Goal: Task Accomplishment & Management: Use online tool/utility

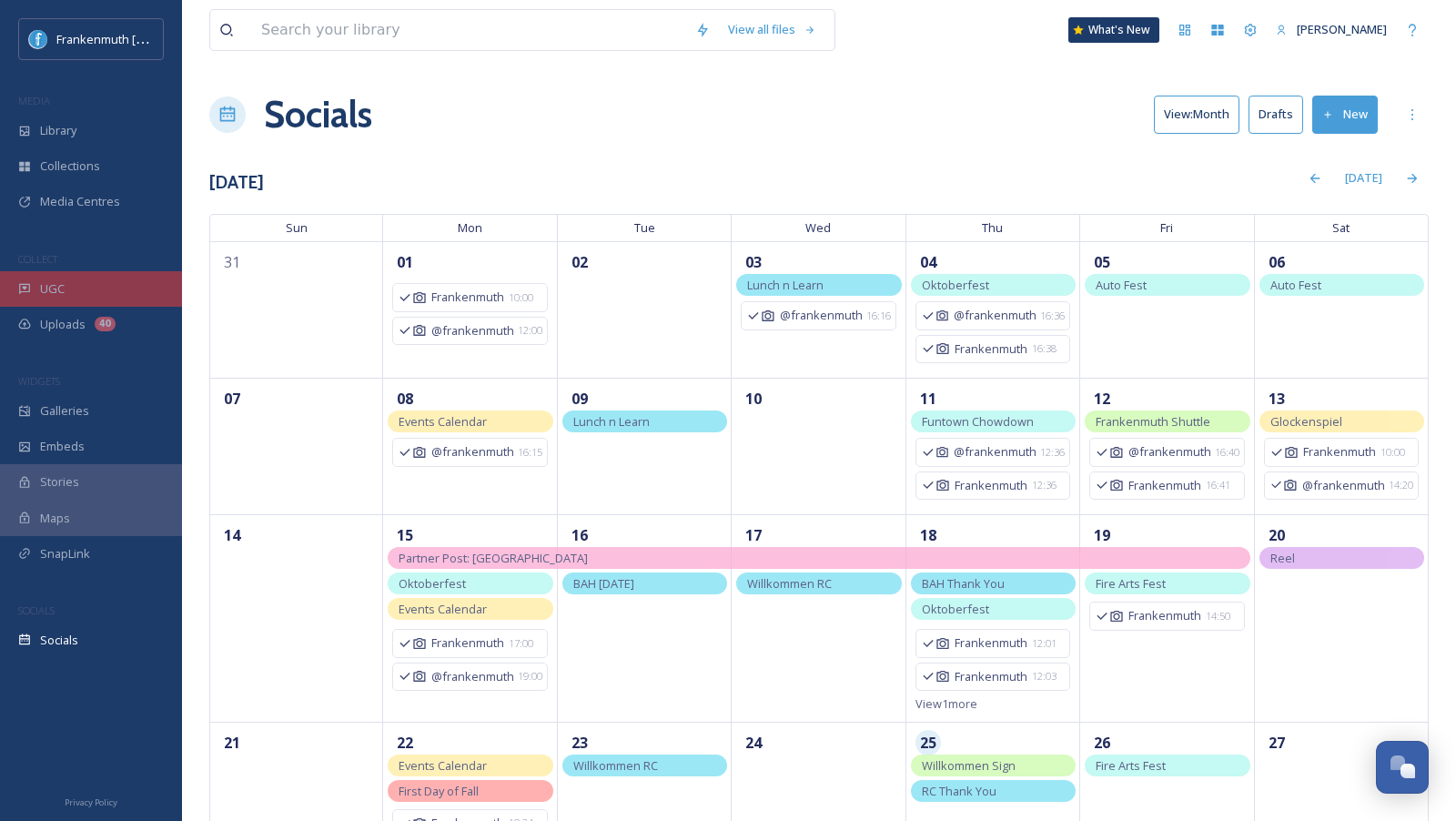
scroll to position [212, 0]
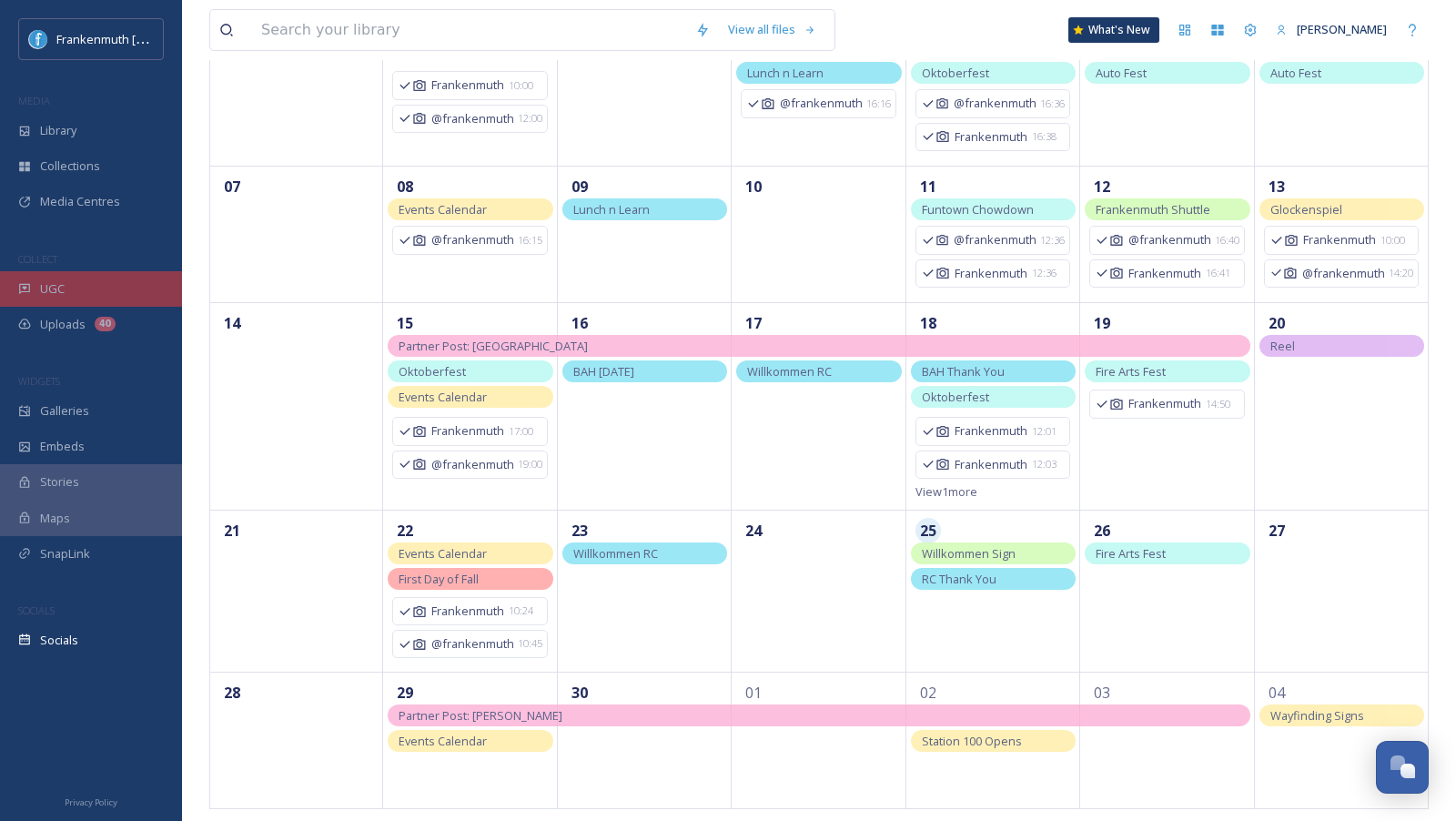
click at [122, 286] on div "UGC" at bounding box center [91, 289] width 182 height 36
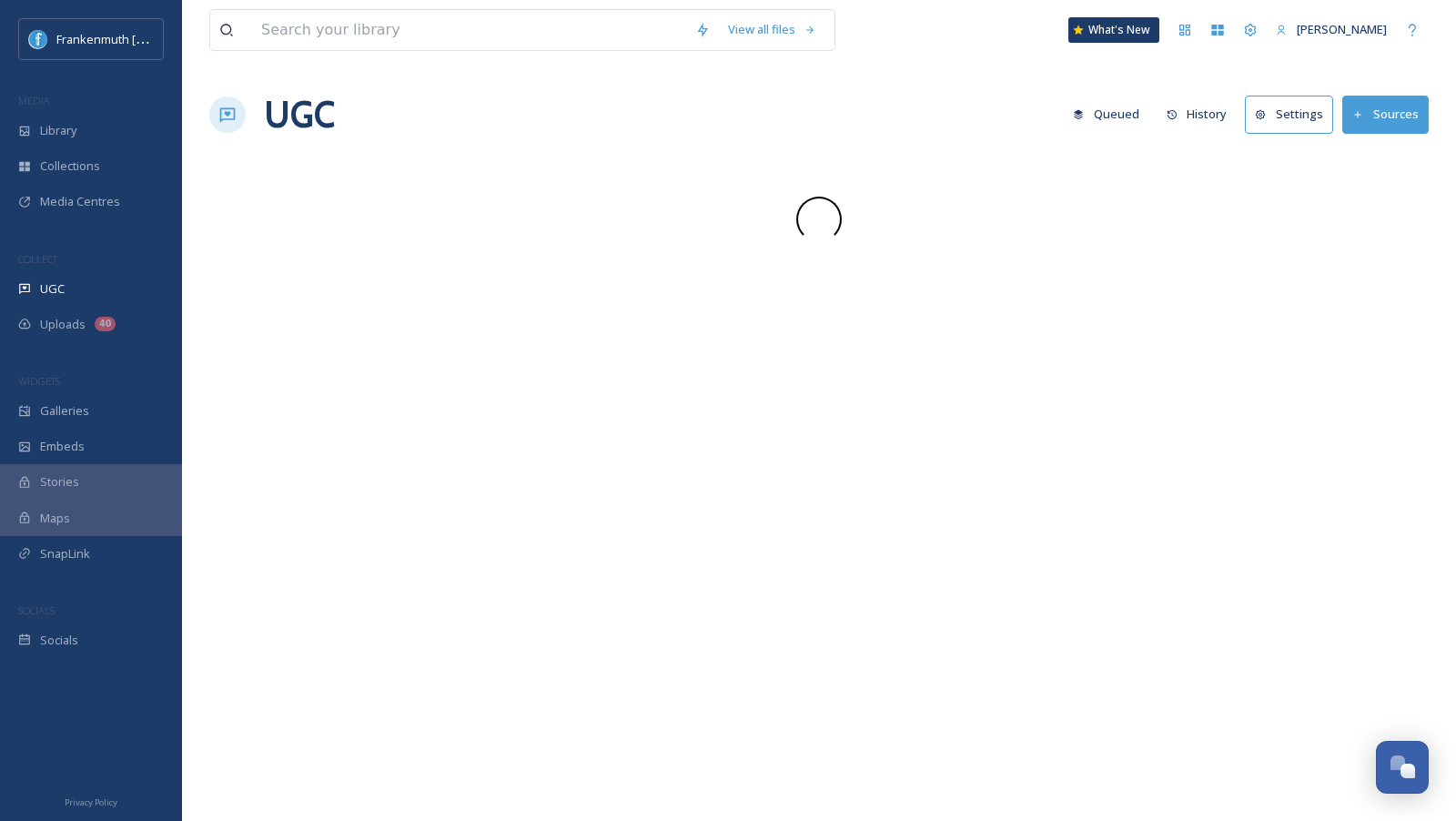
click at [122, 286] on div "UGC" at bounding box center [91, 289] width 182 height 36
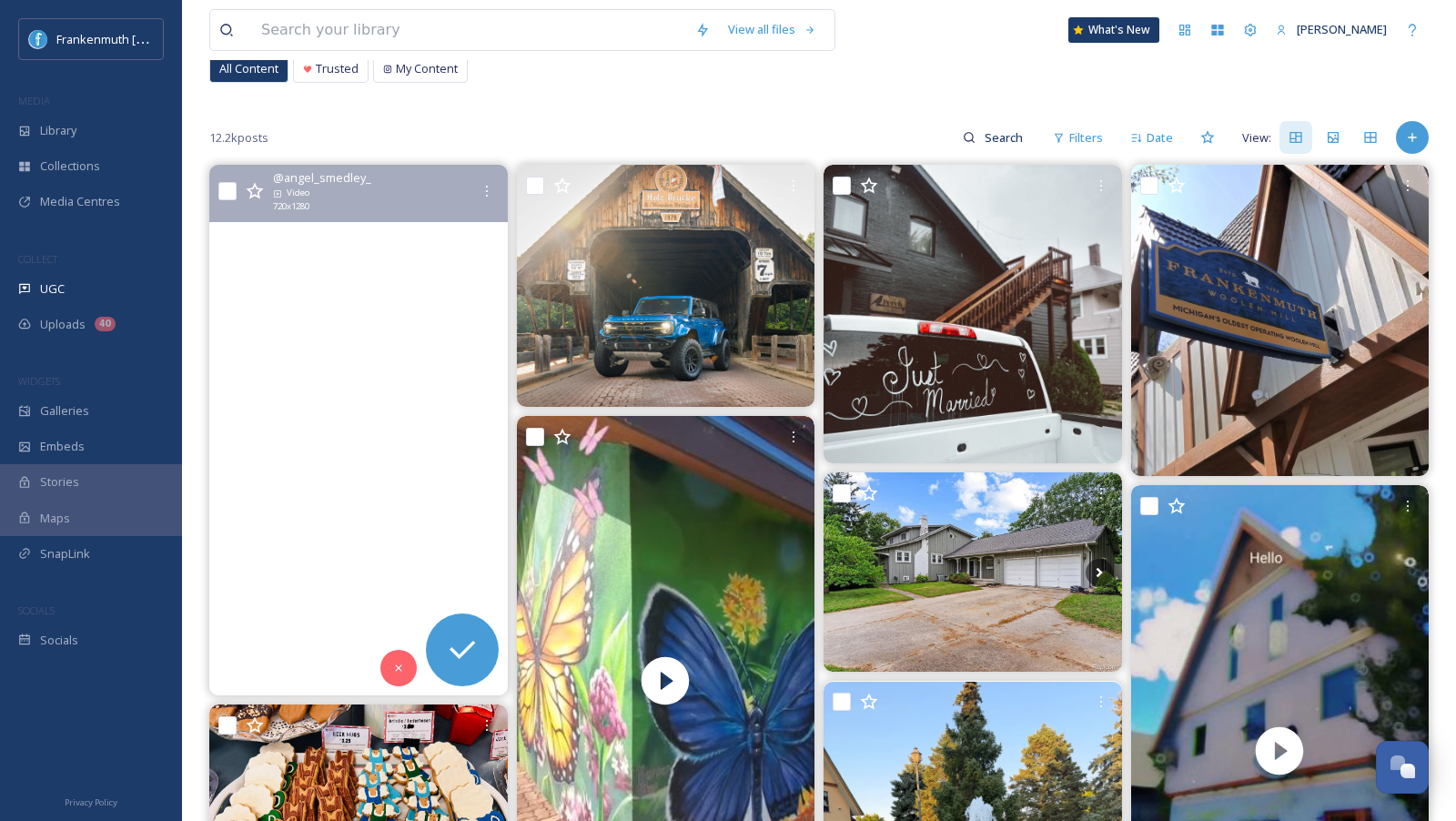
scroll to position [192, 0]
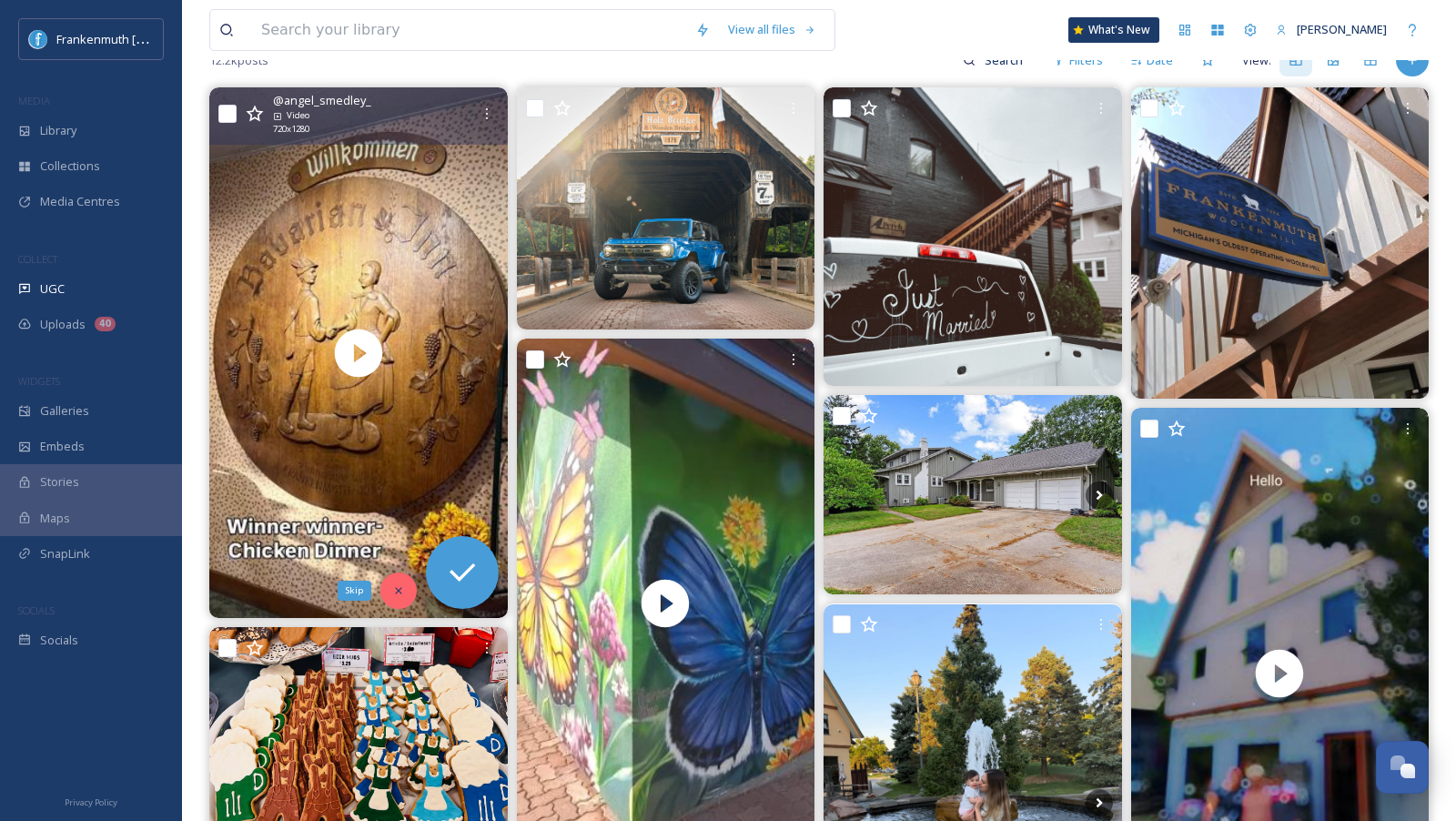
click at [400, 589] on icon at bounding box center [398, 590] width 12 height 12
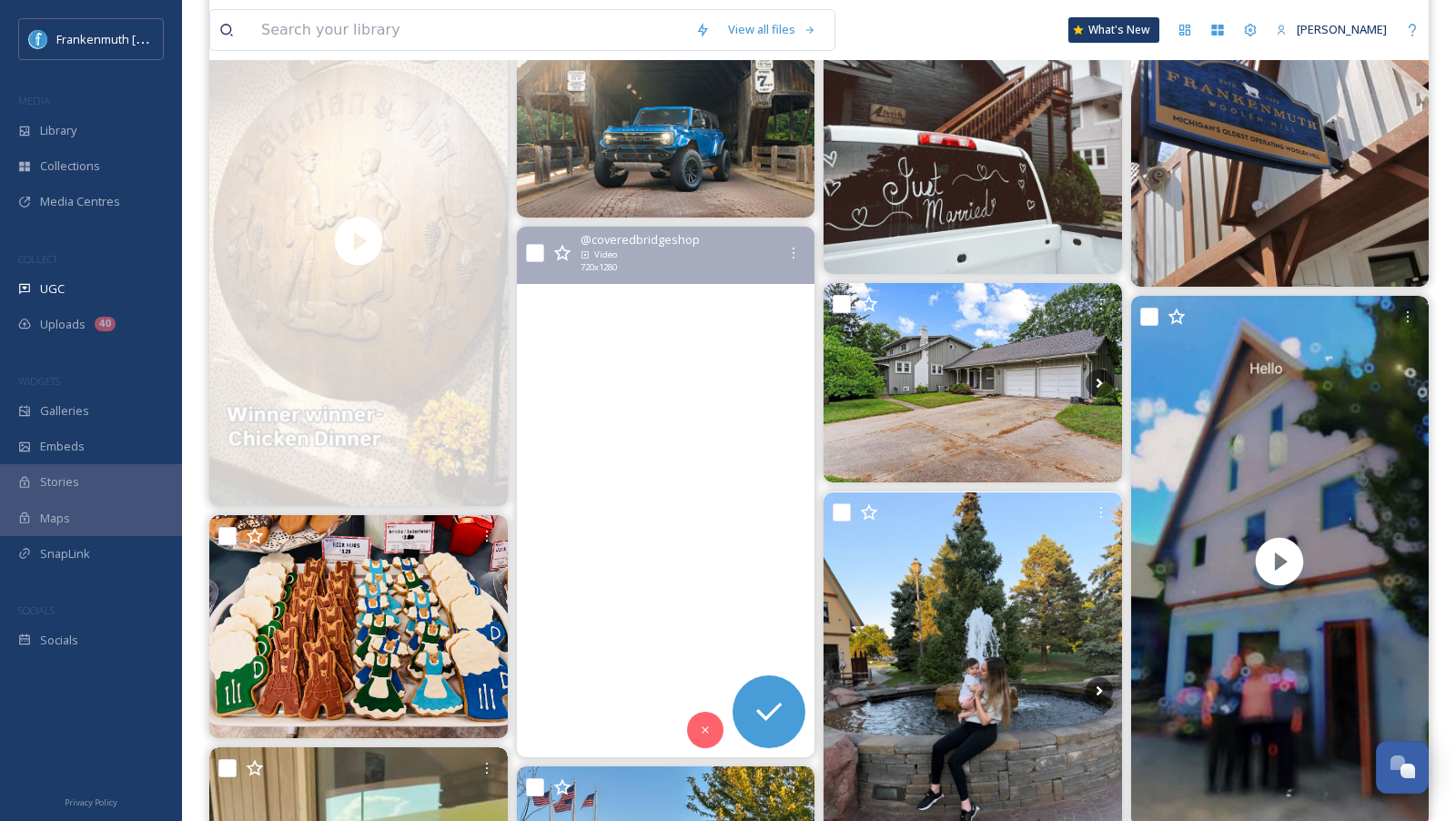
scroll to position [306, 0]
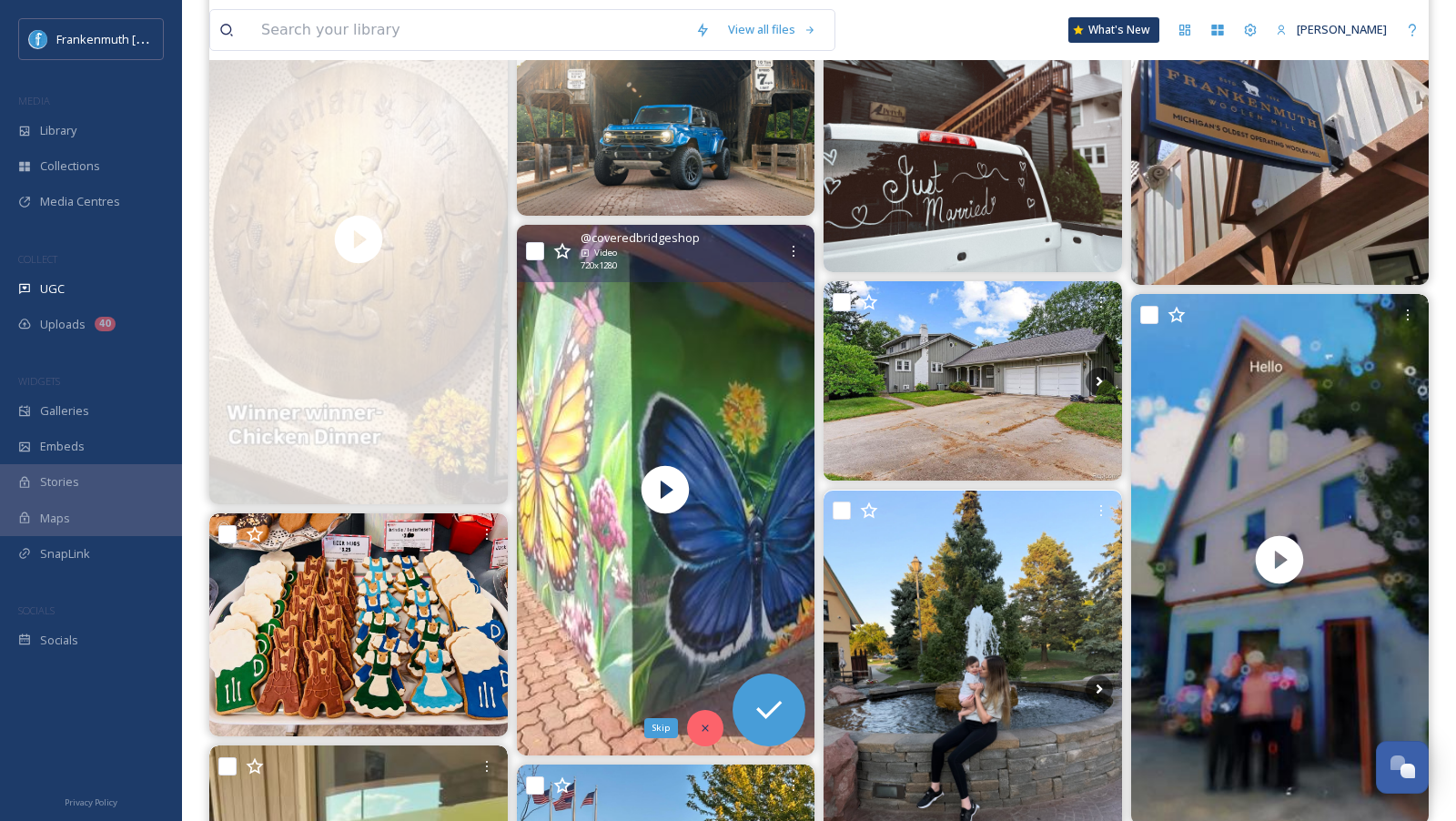
click at [708, 722] on icon at bounding box center [705, 727] width 12 height 12
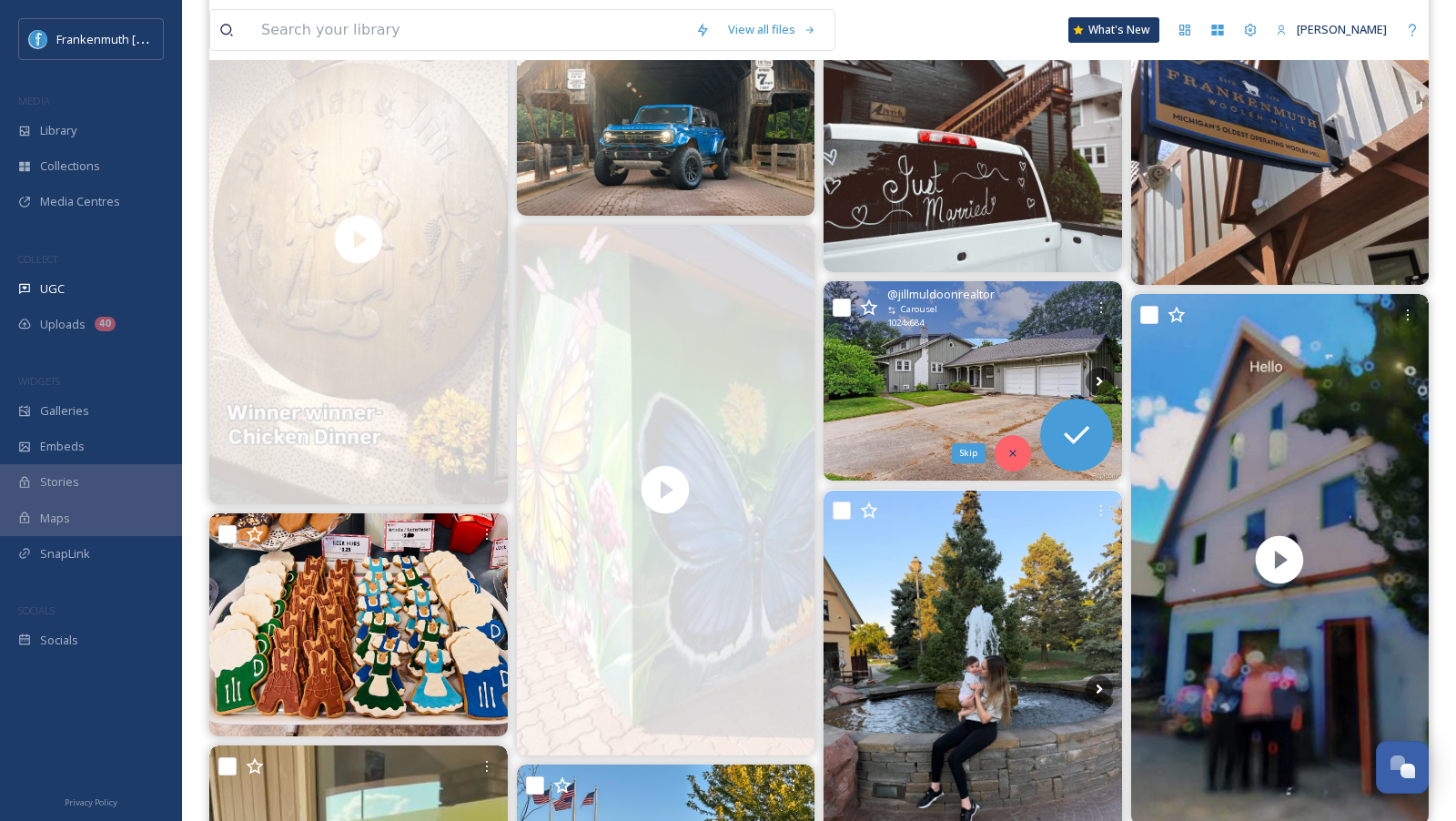
click at [1007, 452] on icon at bounding box center [1012, 453] width 12 height 12
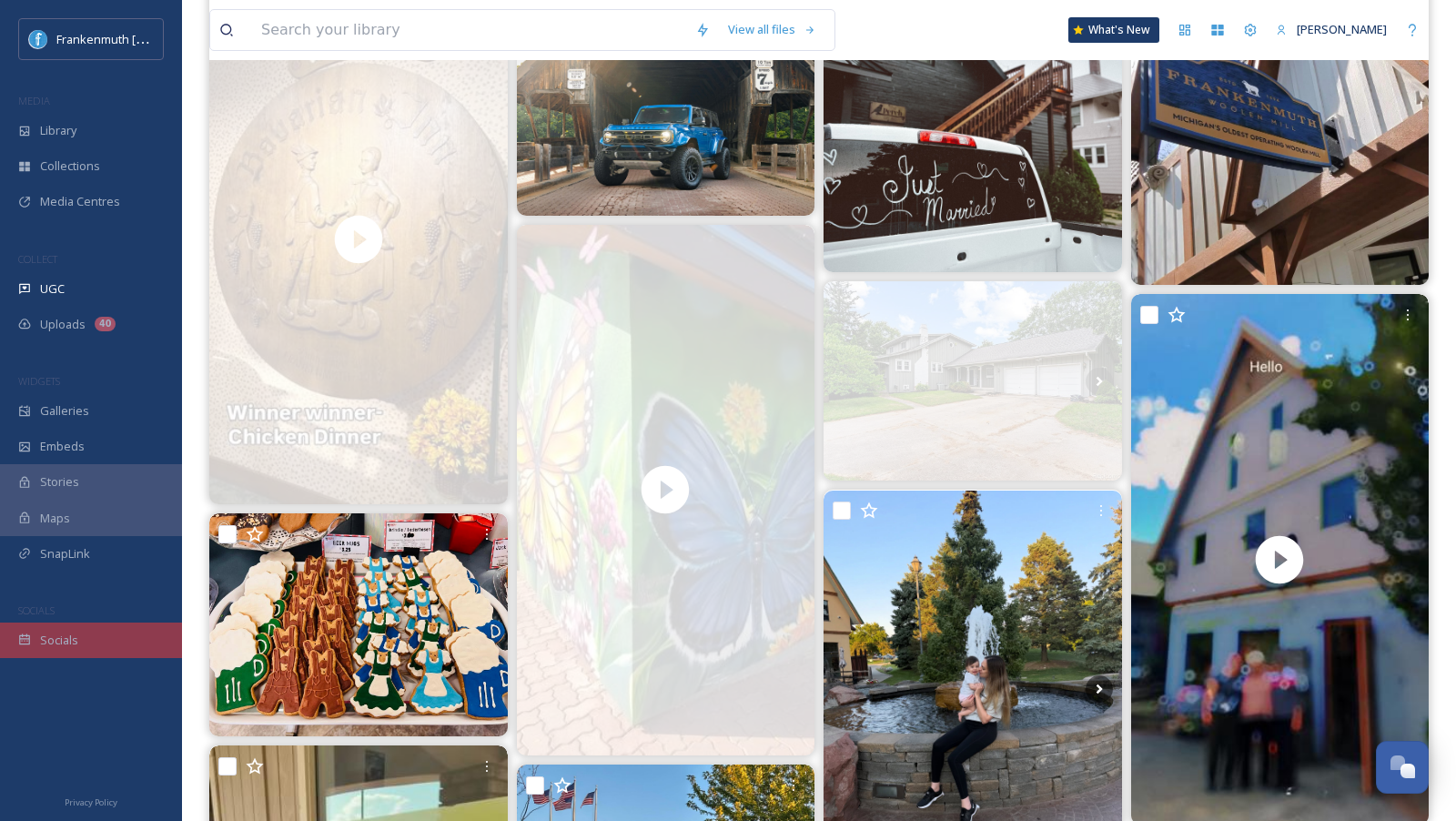
click at [87, 645] on div "Socials" at bounding box center [91, 641] width 182 height 36
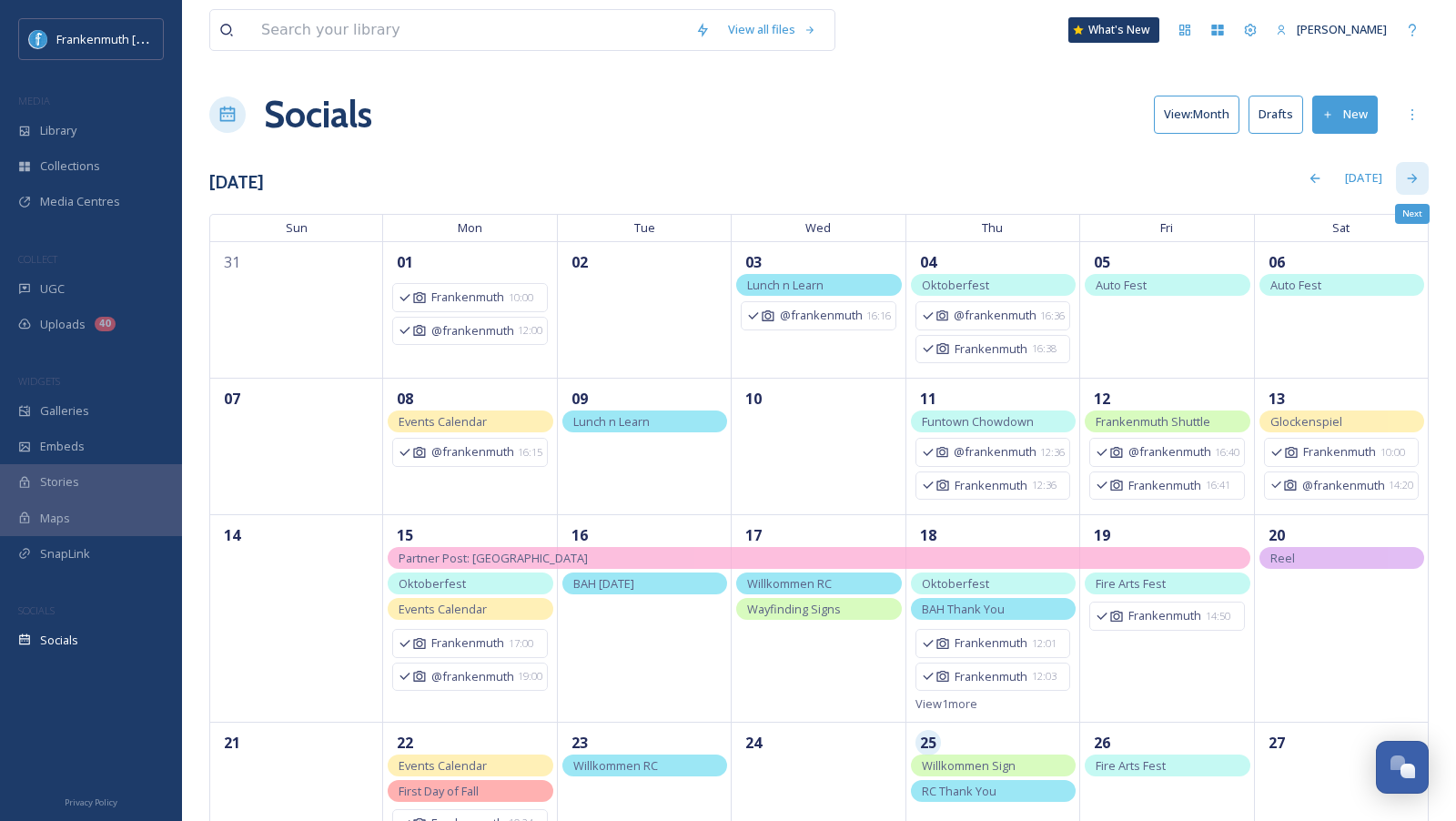
click at [1413, 172] on icon at bounding box center [1412, 178] width 14 height 14
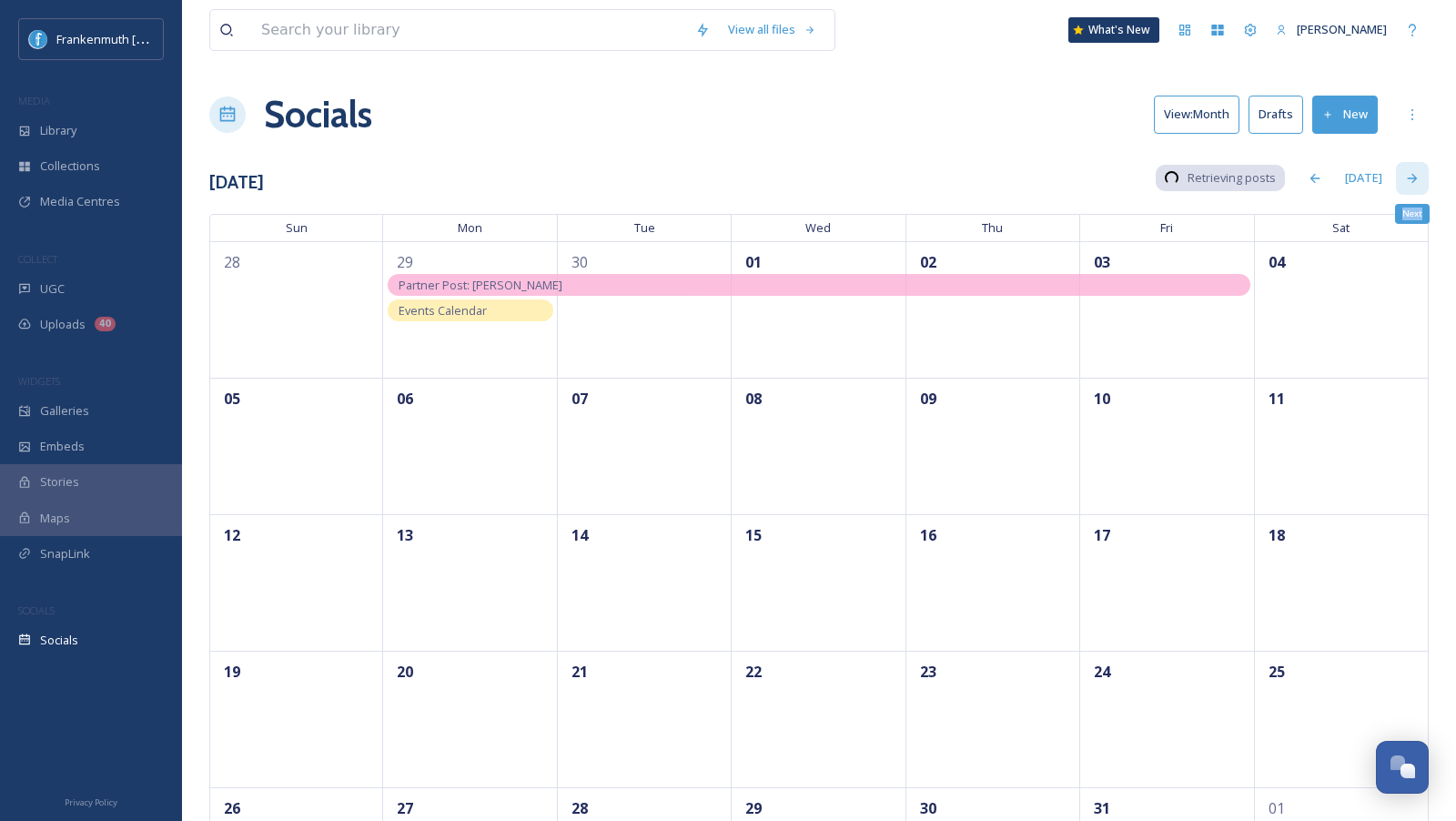
click at [1413, 172] on icon at bounding box center [1412, 178] width 14 height 14
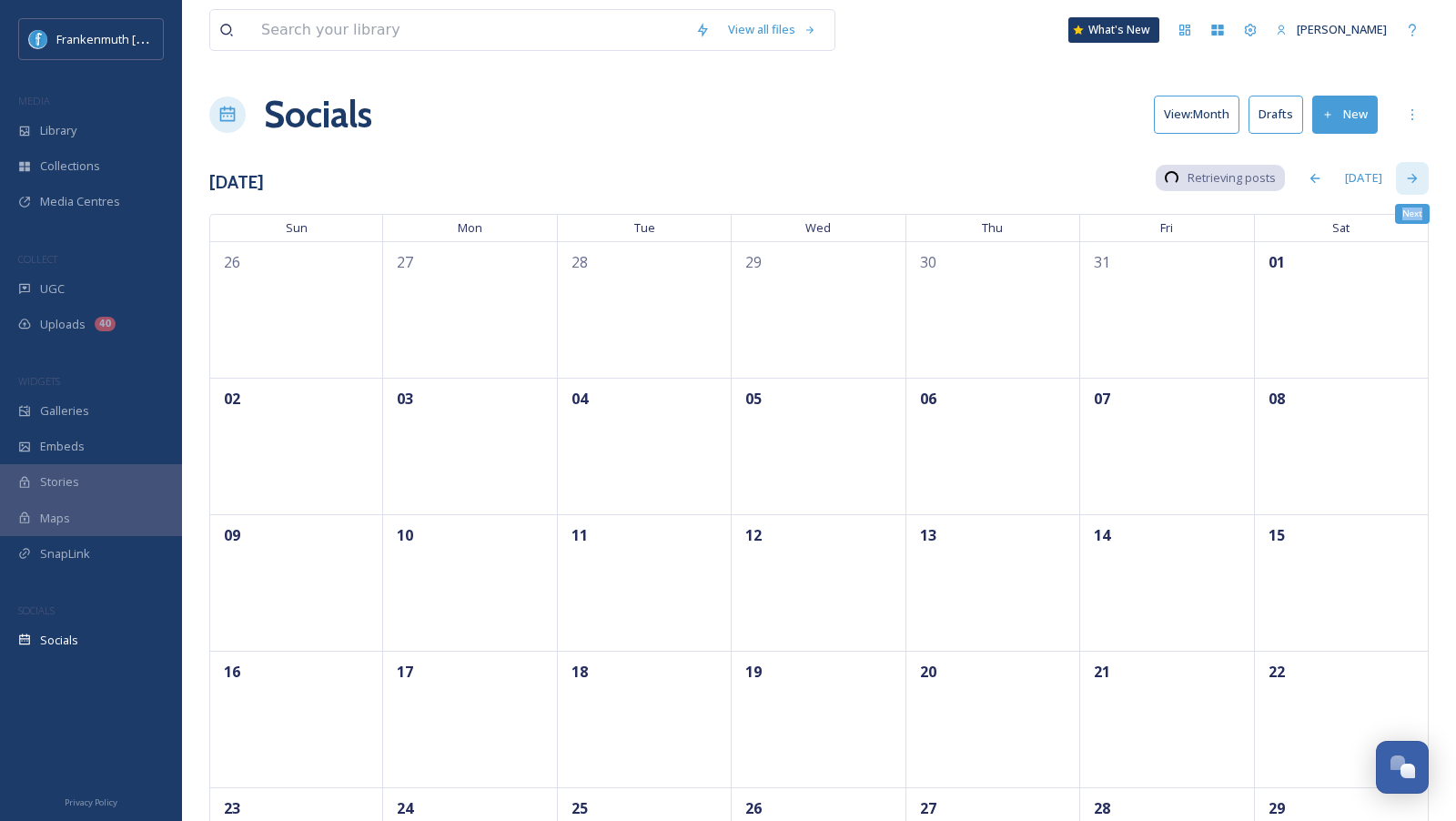
click at [1413, 172] on icon at bounding box center [1412, 178] width 14 height 14
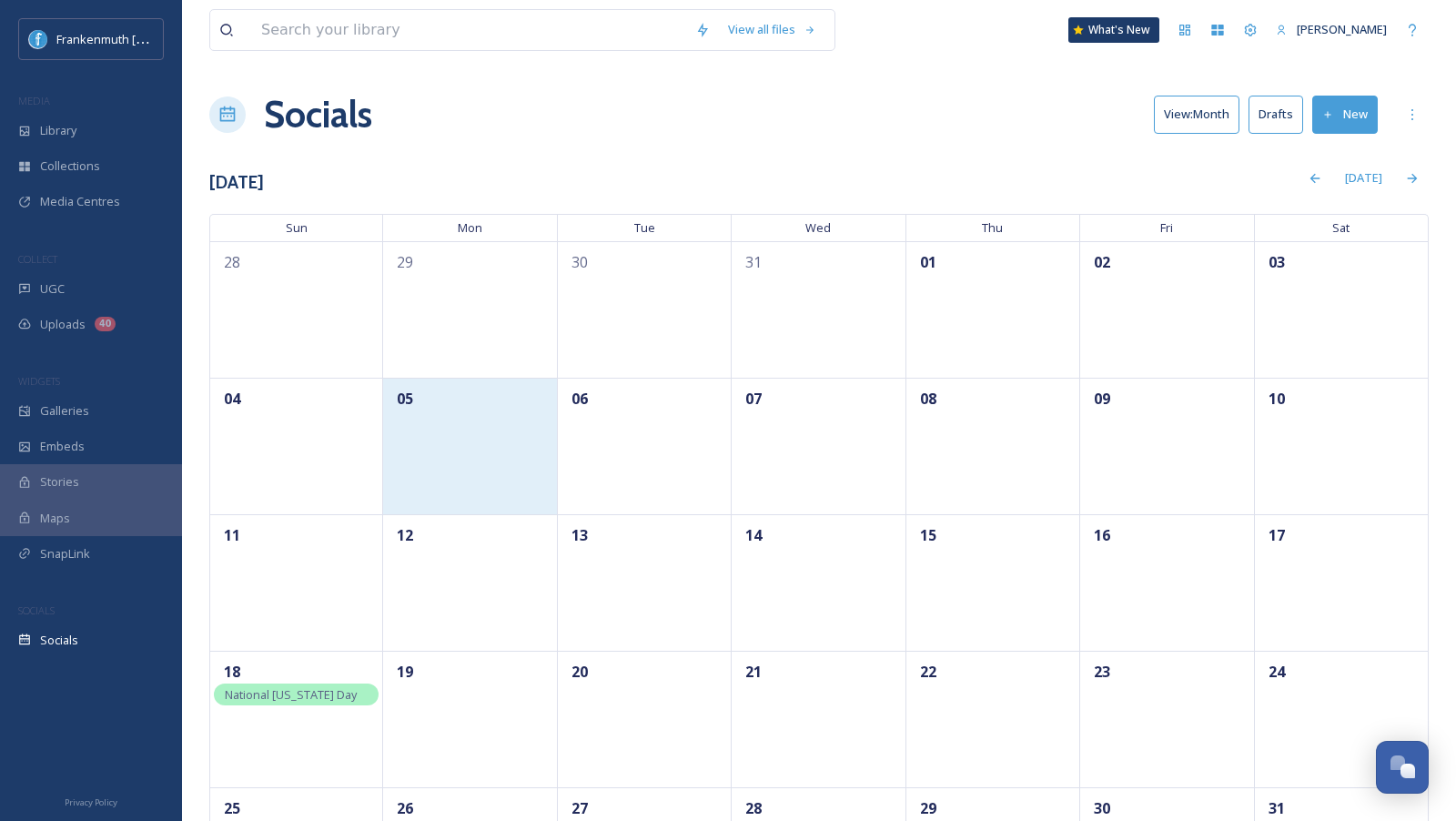
click at [488, 406] on div "05" at bounding box center [470, 399] width 155 height 23
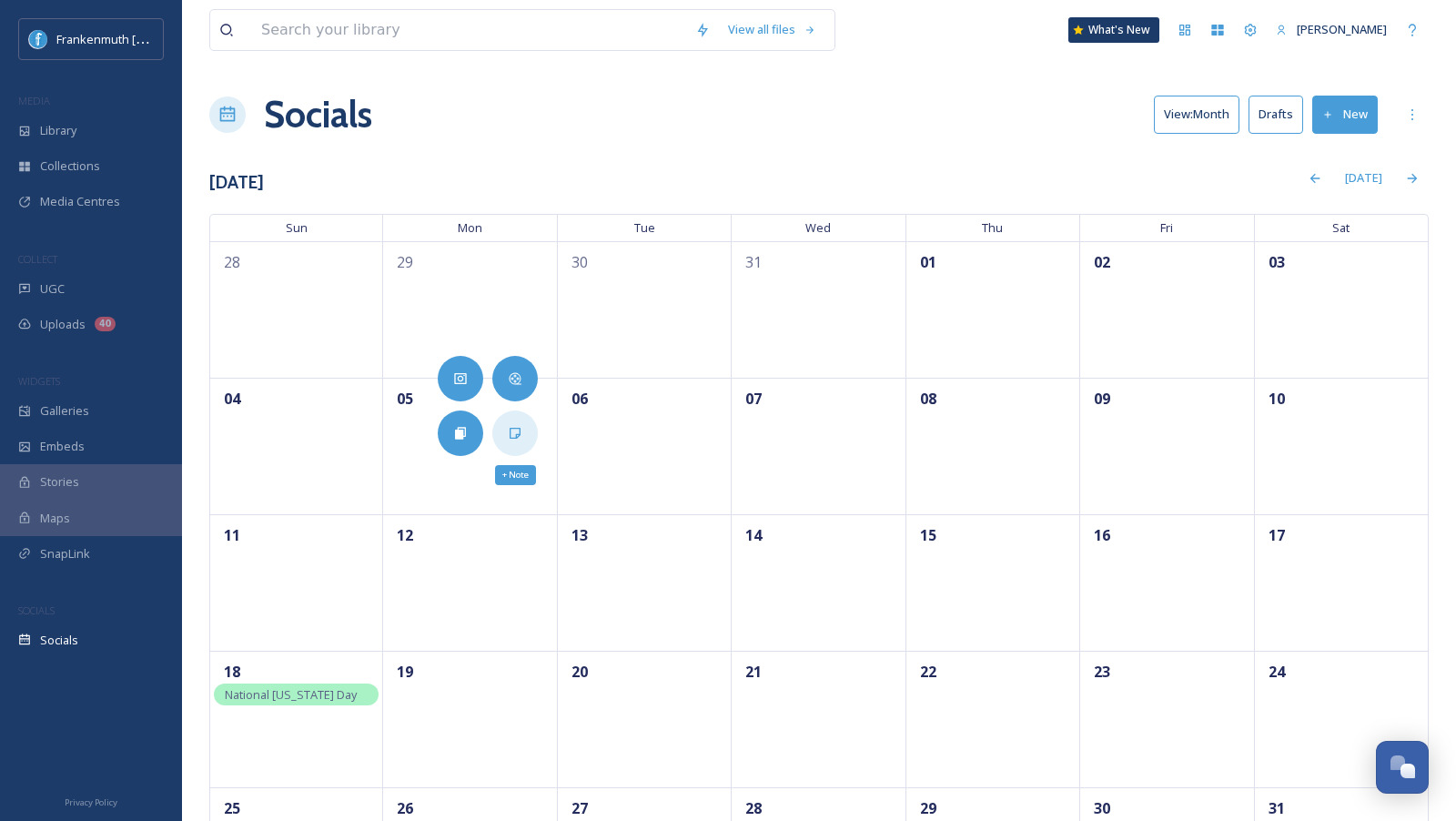
click at [511, 431] on icon at bounding box center [514, 433] width 14 height 14
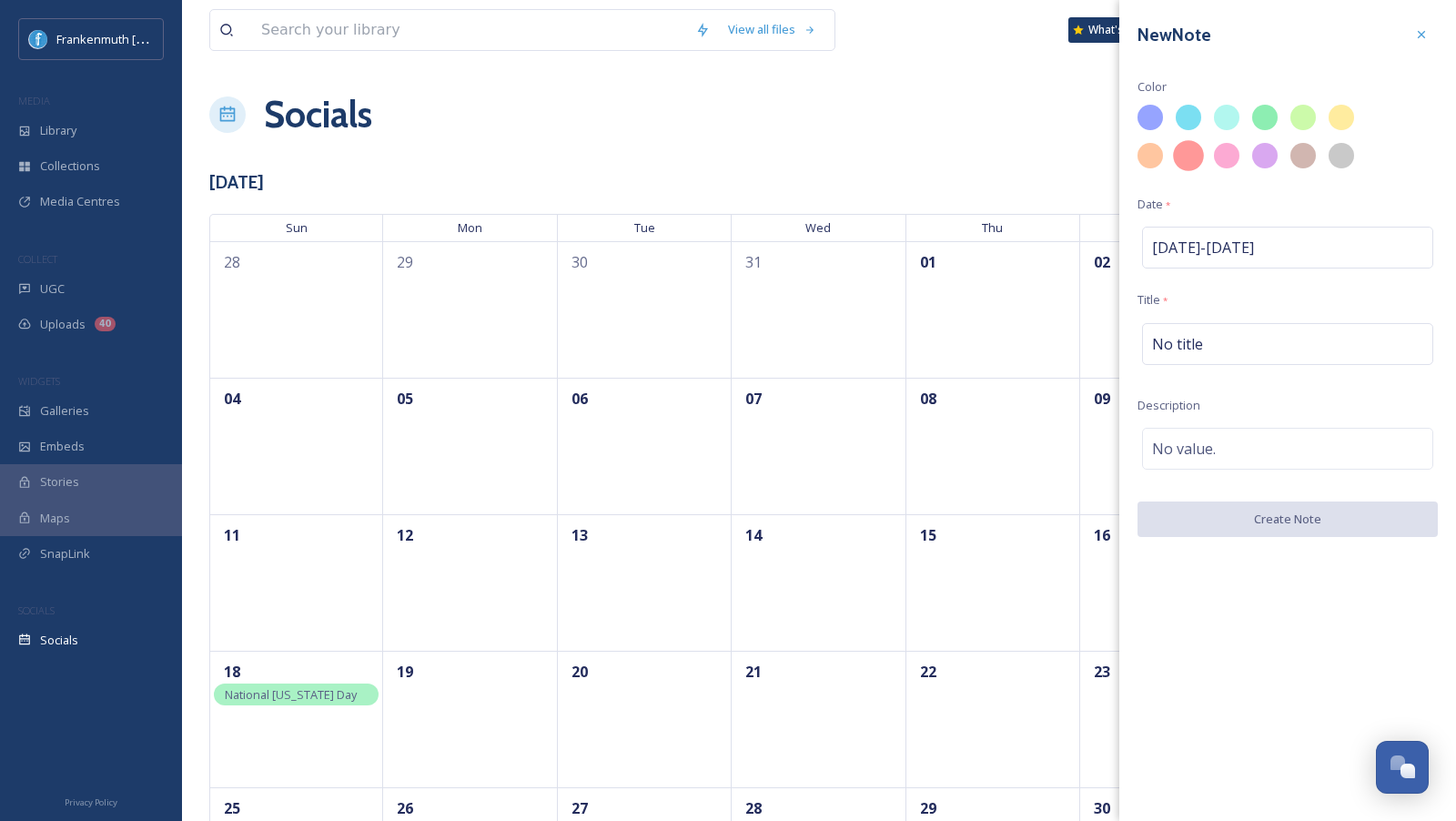
click at [1188, 158] on div at bounding box center [1188, 155] width 31 height 31
click at [1205, 234] on div "[DATE] - [DATE]" at bounding box center [1288, 248] width 291 height 42
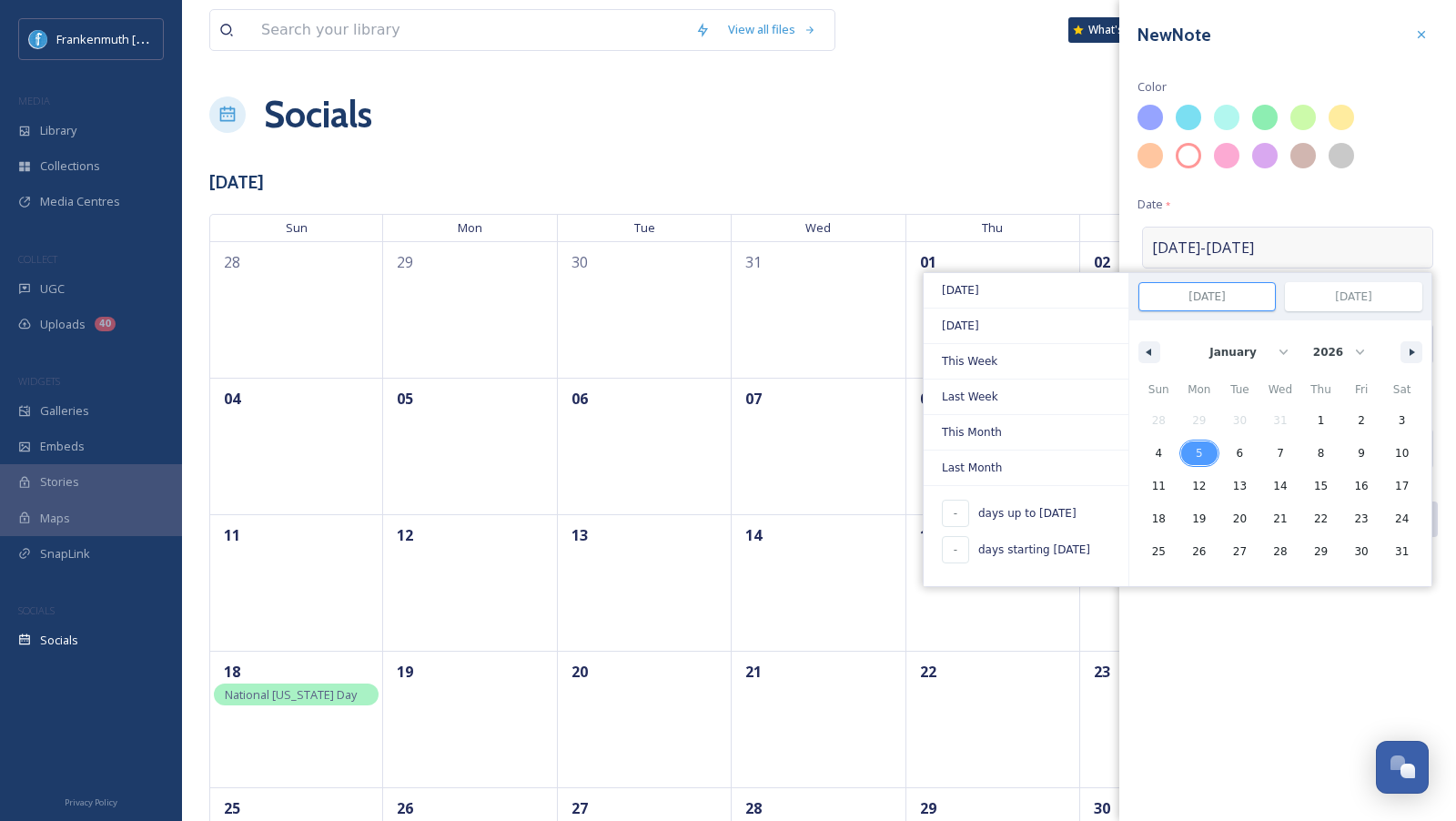
click at [1204, 447] on span "5" at bounding box center [1199, 453] width 41 height 24
click at [1349, 447] on span "9" at bounding box center [1362, 453] width 41 height 24
type input "[DATE]"
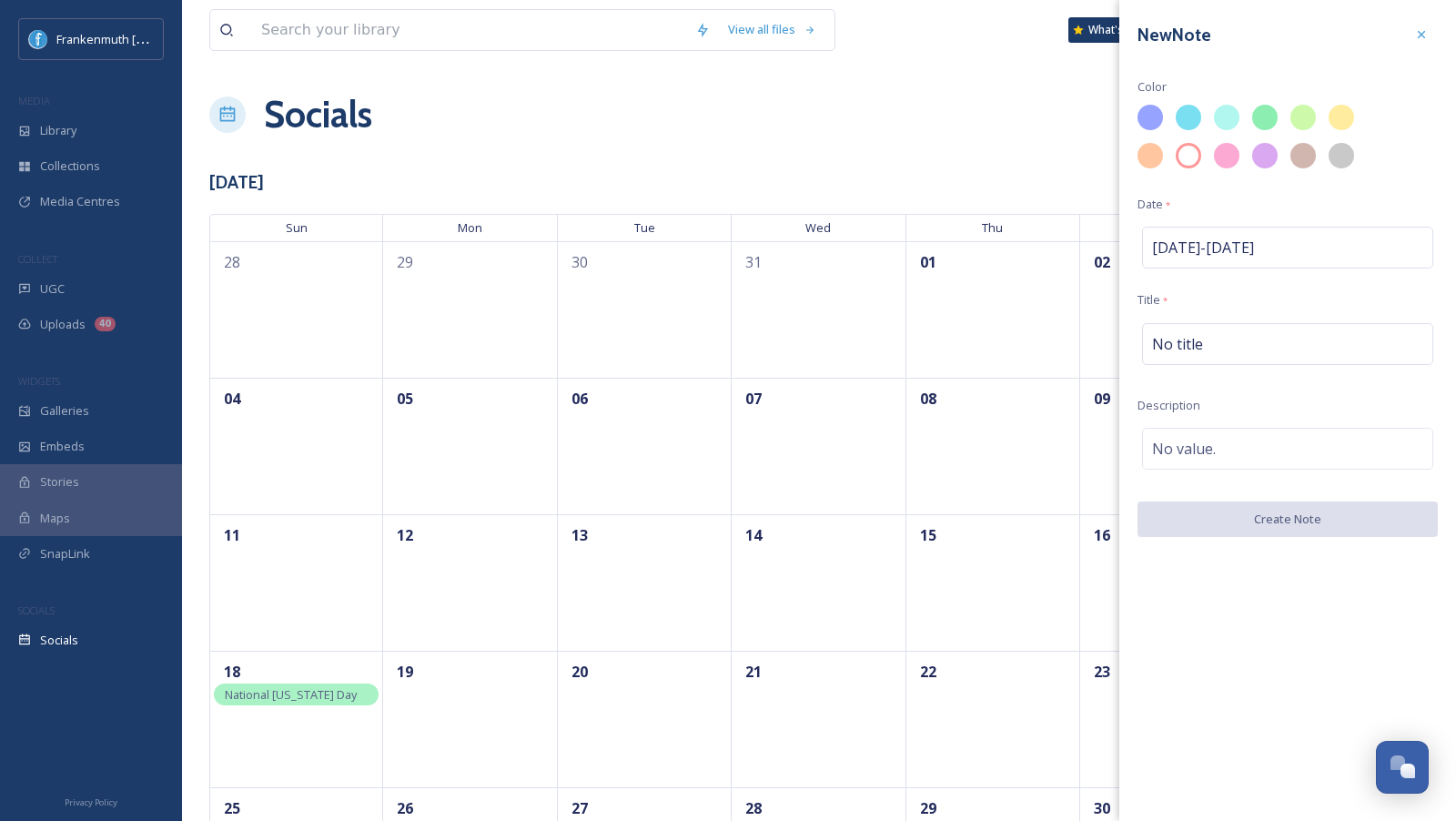
click at [1295, 609] on div "New Note Color Date * [DATE] - [DATE] Title * No title Description No value. Cr…" at bounding box center [1288, 410] width 336 height 821
click at [1216, 334] on div "No title" at bounding box center [1288, 344] width 291 height 42
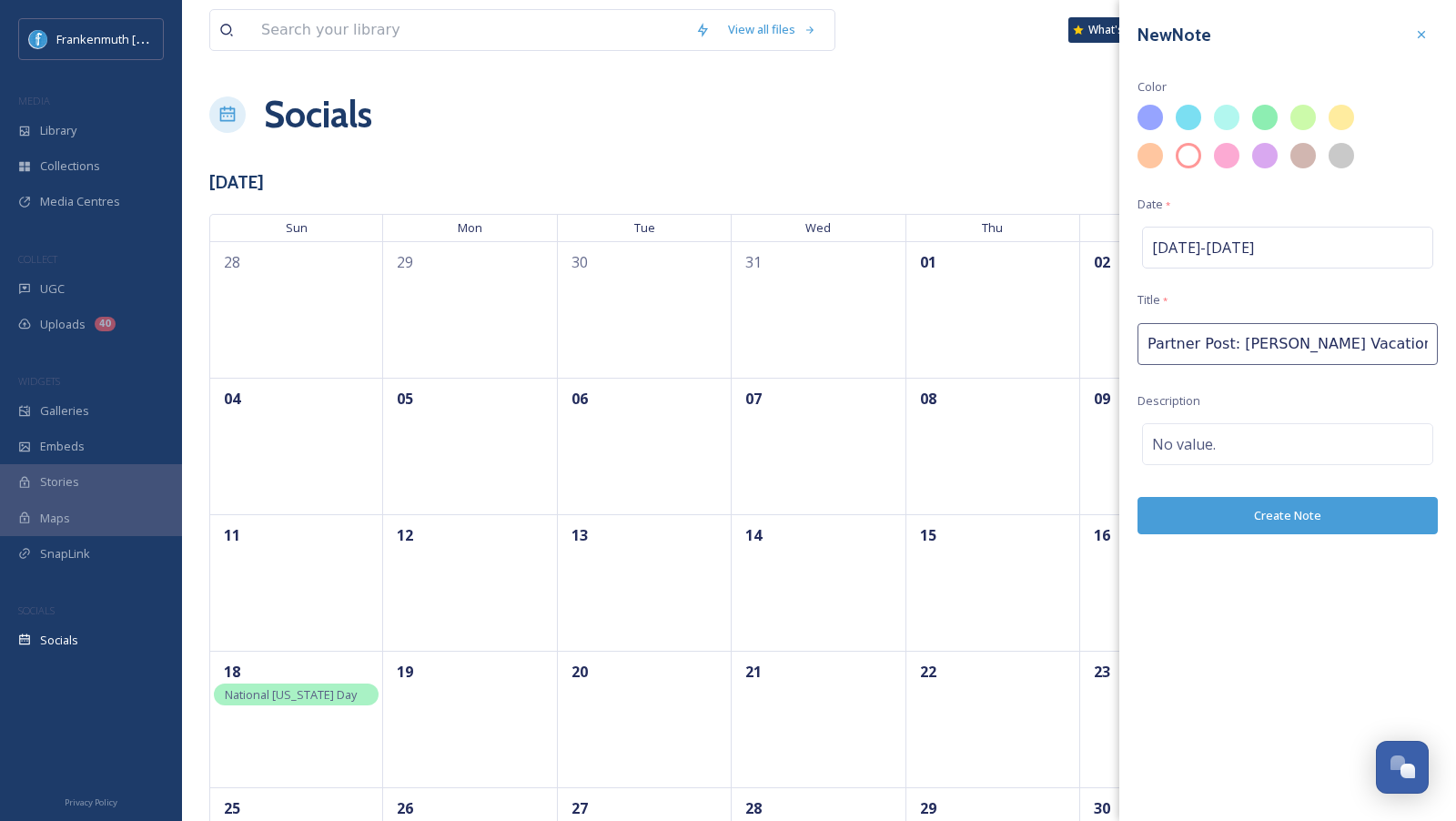
type input "Partner Post: [PERSON_NAME] Vacation Haus"
click at [1279, 522] on button "Create Note" at bounding box center [1288, 515] width 300 height 37
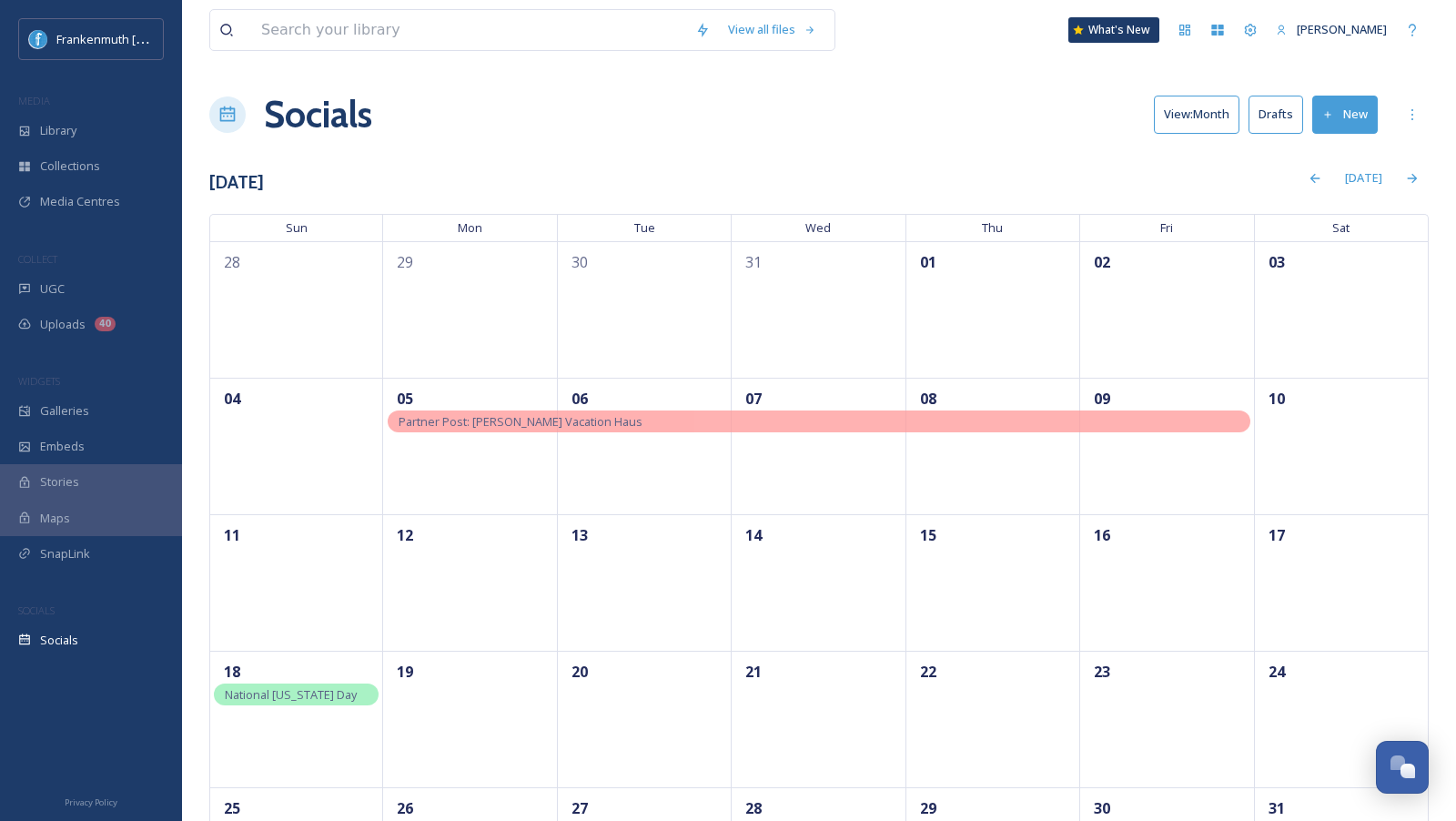
click at [1291, 119] on button "Drafts" at bounding box center [1276, 113] width 55 height 37
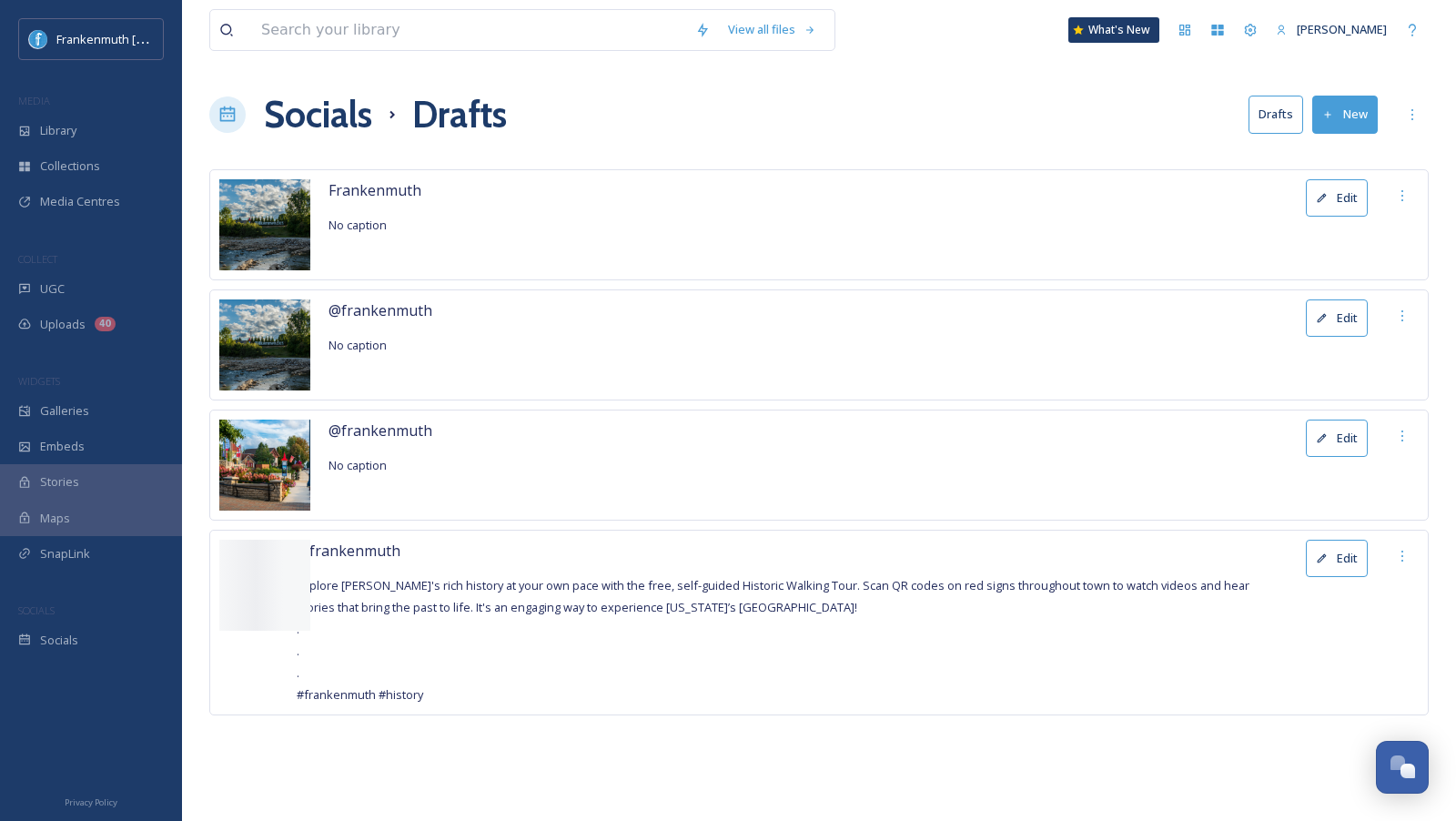
click at [1343, 310] on button "Edit" at bounding box center [1336, 317] width 61 height 37
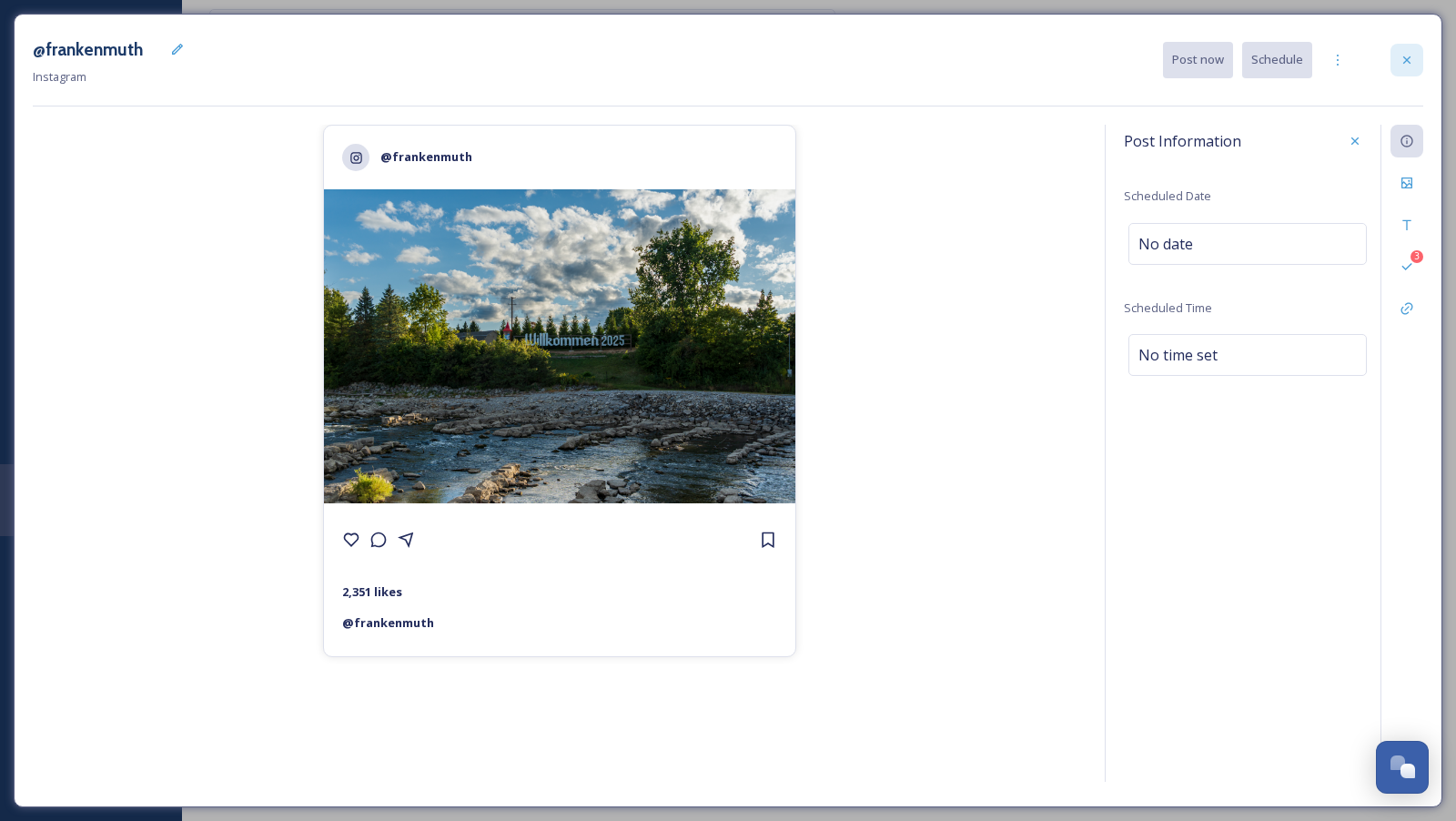
click at [1413, 53] on icon at bounding box center [1406, 60] width 14 height 14
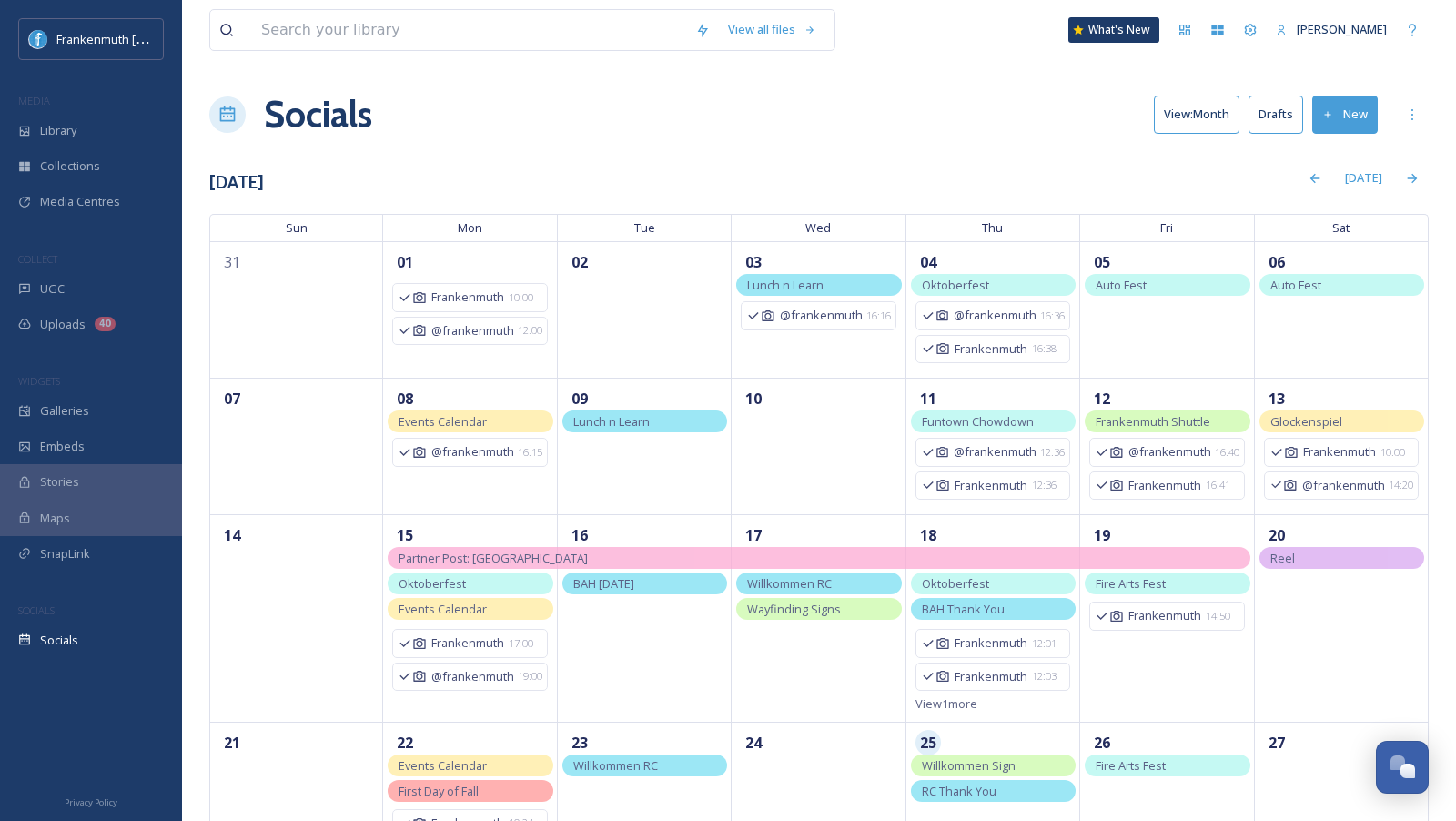
click at [1282, 114] on button "Drafts" at bounding box center [1276, 113] width 55 height 37
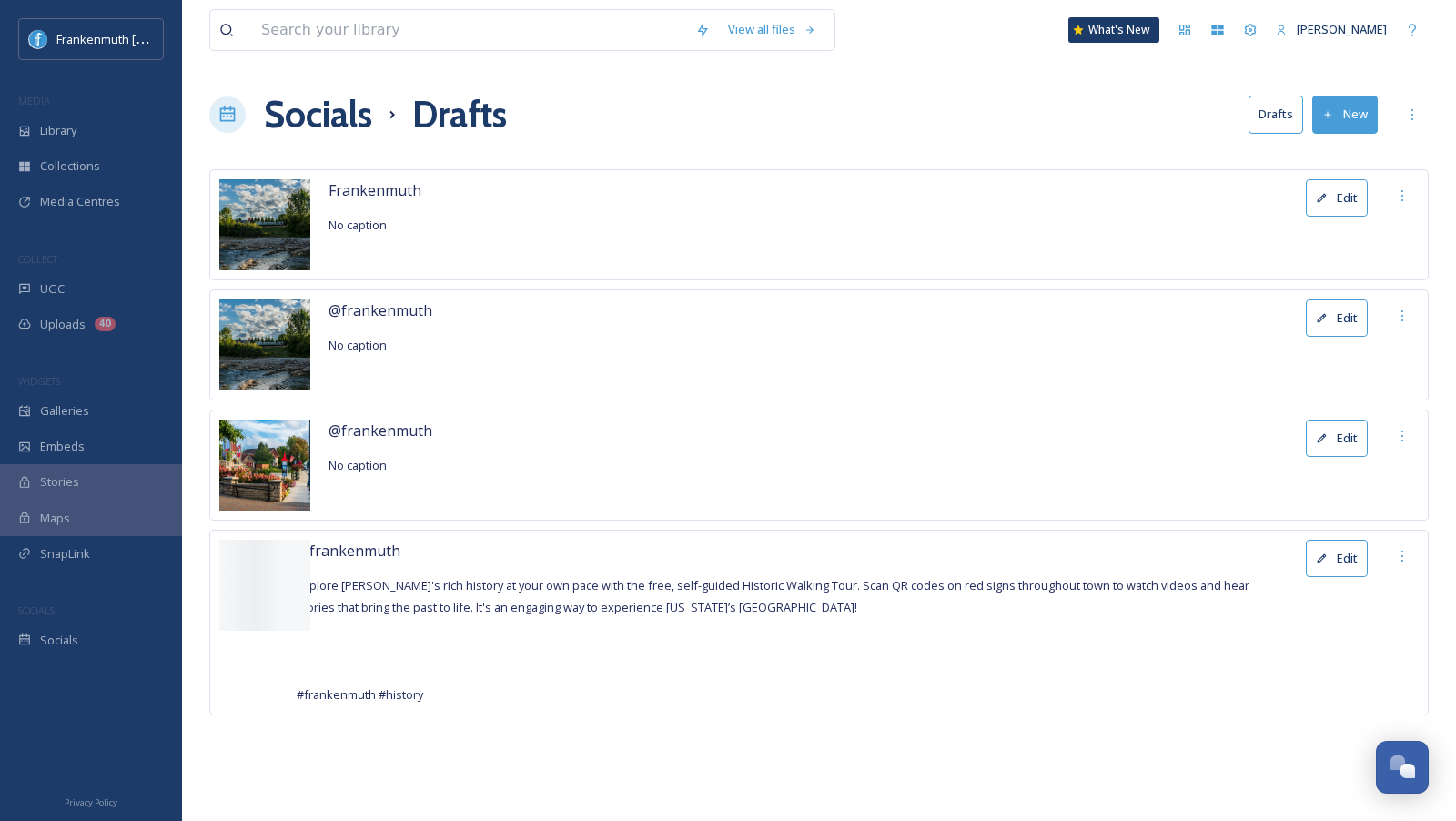
click at [1350, 193] on button "Edit" at bounding box center [1336, 197] width 61 height 37
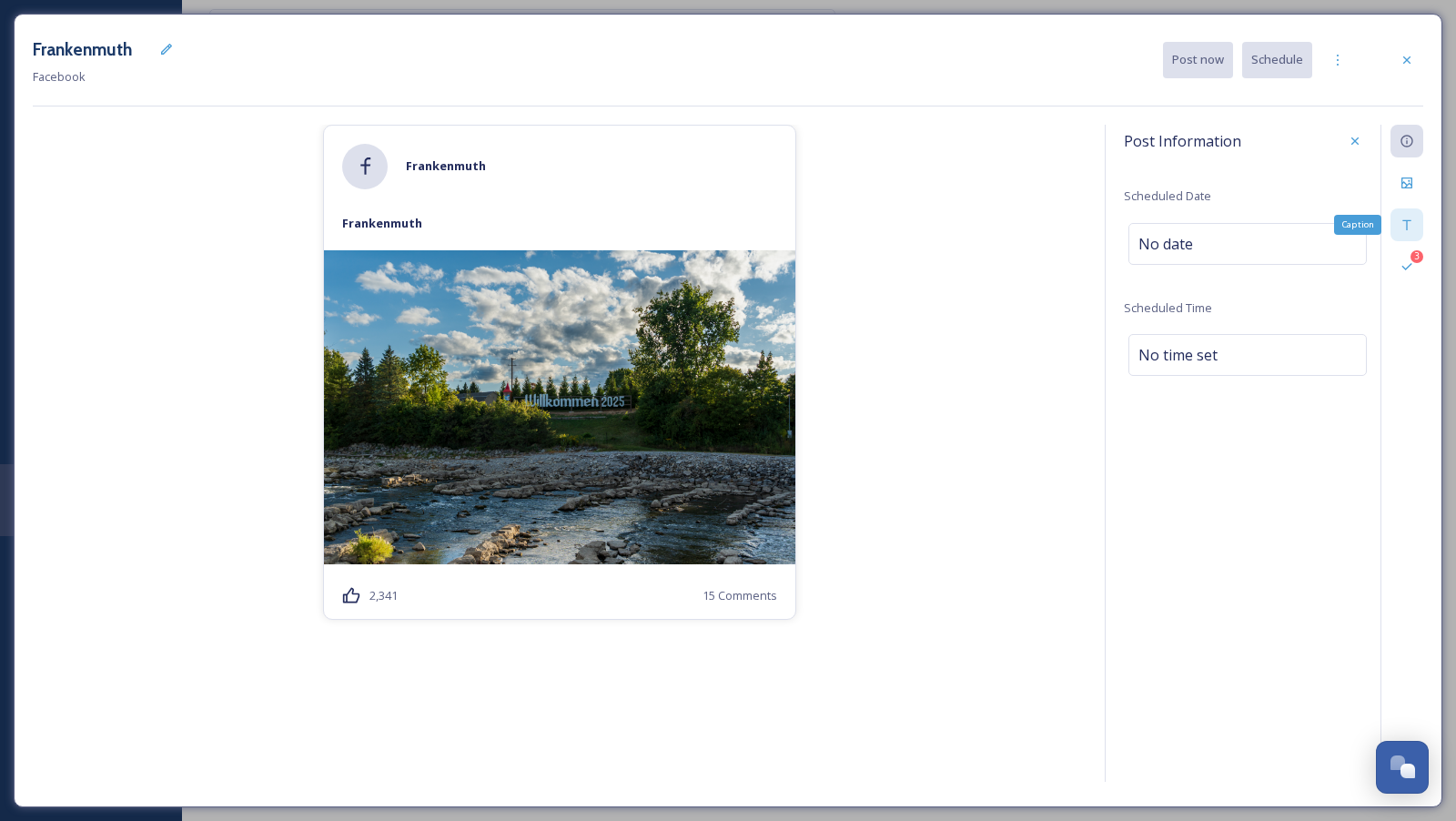
click at [1403, 231] on div "Caption" at bounding box center [1407, 225] width 33 height 33
click at [1266, 245] on div "No value." at bounding box center [1247, 232] width 238 height 42
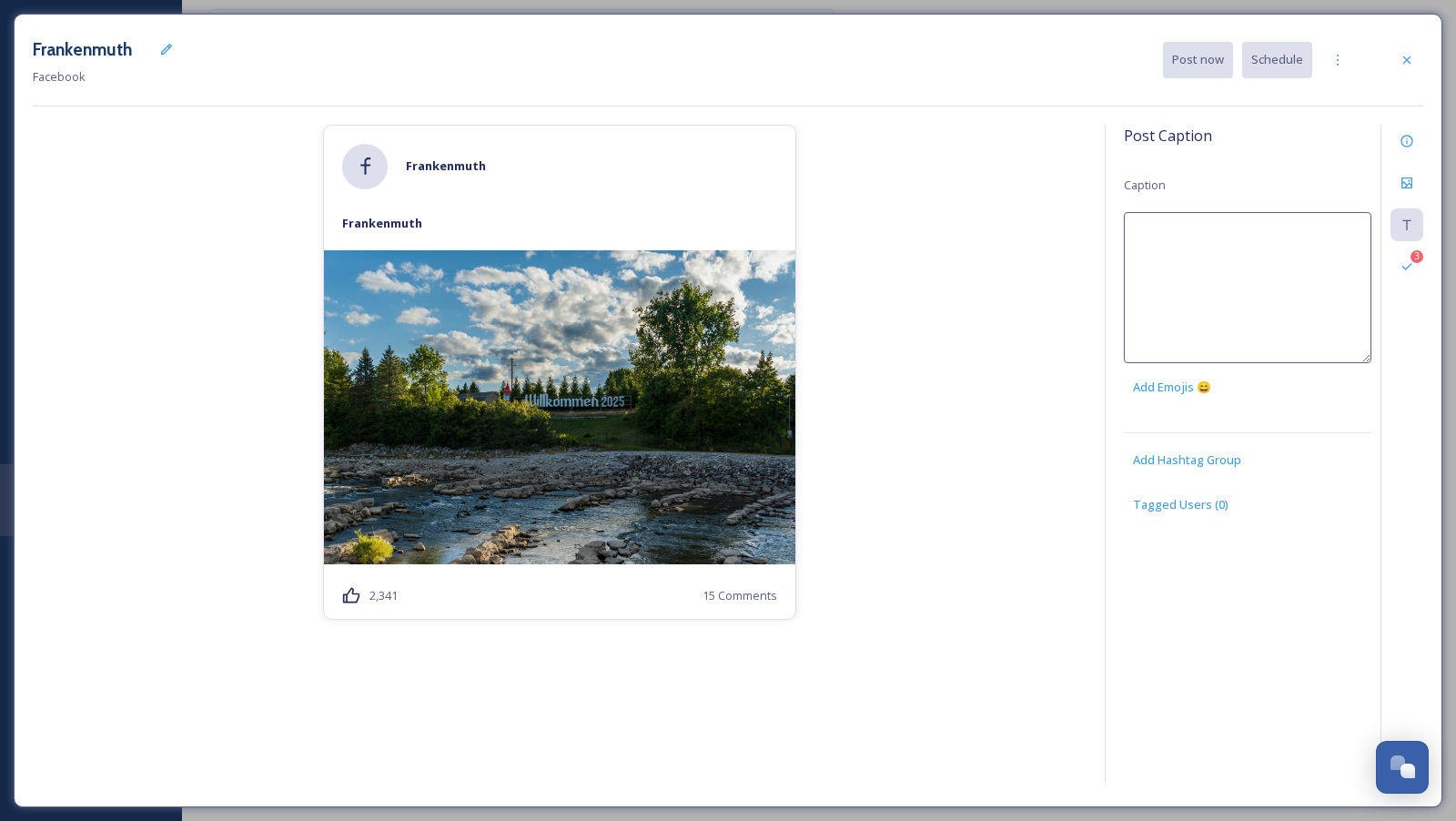
click at [1266, 245] on textarea at bounding box center [1247, 287] width 248 height 151
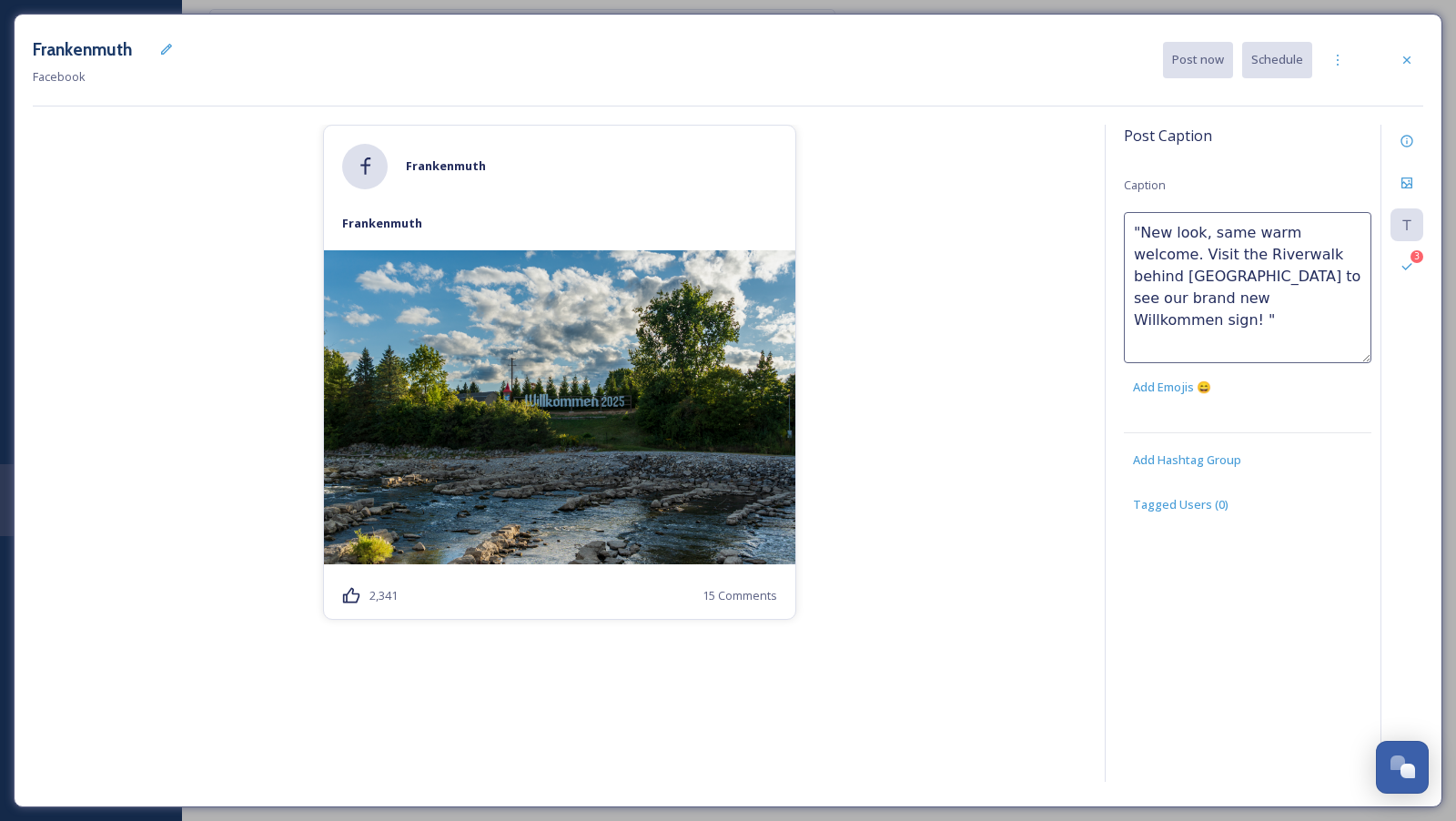
click at [1140, 230] on textarea ""New look, same warm welcome. Visit the Riverwalk behind [GEOGRAPHIC_DATA] to s…" at bounding box center [1247, 287] width 248 height 151
click at [1340, 296] on textarea "New look, same warm welcome. Visit the Riverwalk behind [GEOGRAPHIC_DATA] to se…" at bounding box center [1247, 287] width 248 height 151
click at [1344, 232] on textarea "New look, same warm welcome. Visit the Riverwalk behind [GEOGRAPHIC_DATA] to se…" at bounding box center [1247, 287] width 248 height 151
click at [1356, 297] on textarea "New look, same warm welcome. Visit the Riverwalk behind [GEOGRAPHIC_DATA] to se…" at bounding box center [1247, 287] width 248 height 151
type textarea "New look, same warm welcome. Visit the Riverwalk behind [GEOGRAPHIC_DATA] to se…"
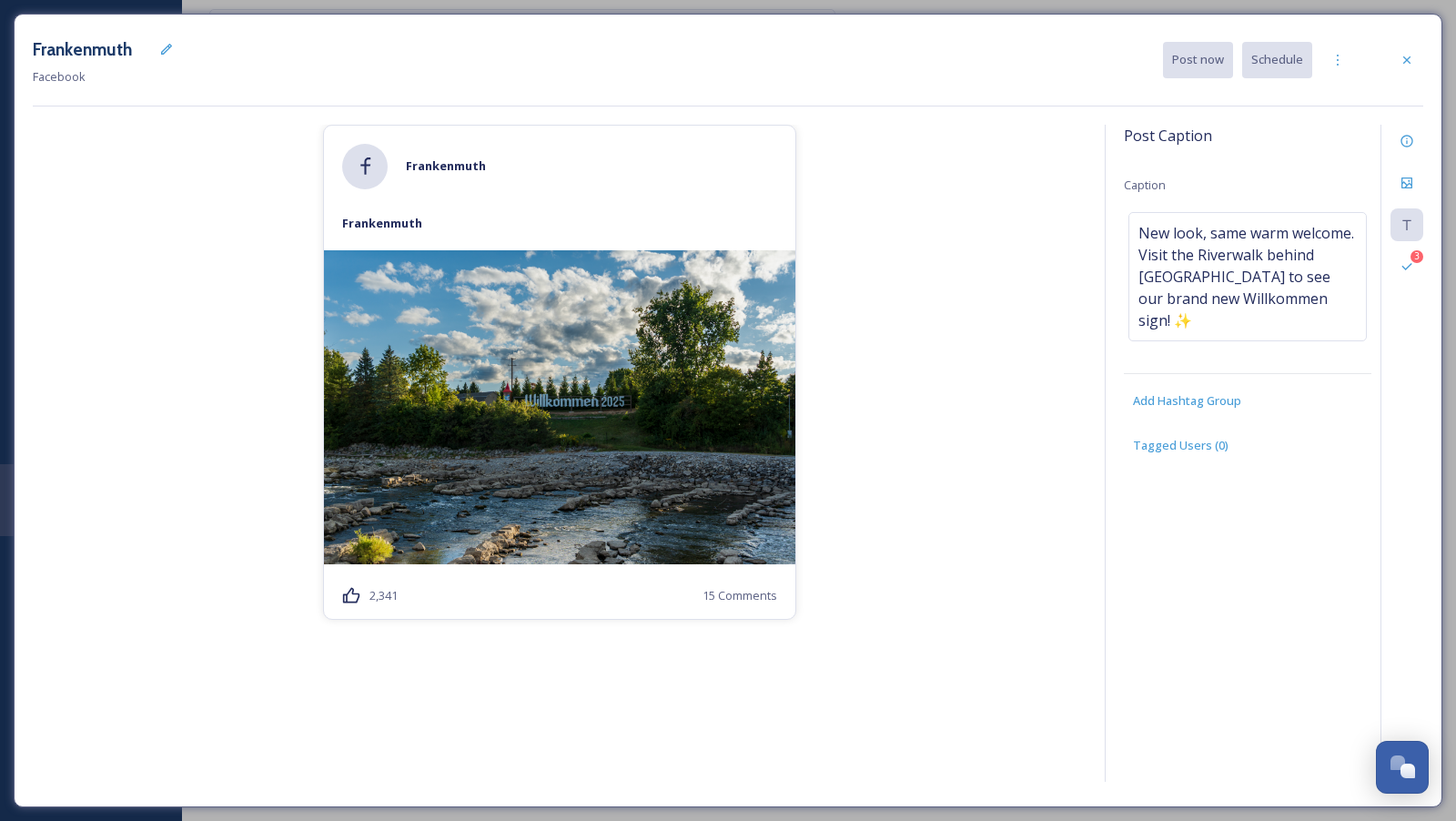
click at [1048, 253] on div "[PERSON_NAME] 2,341 15 Comments" at bounding box center [559, 456] width 1053 height 663
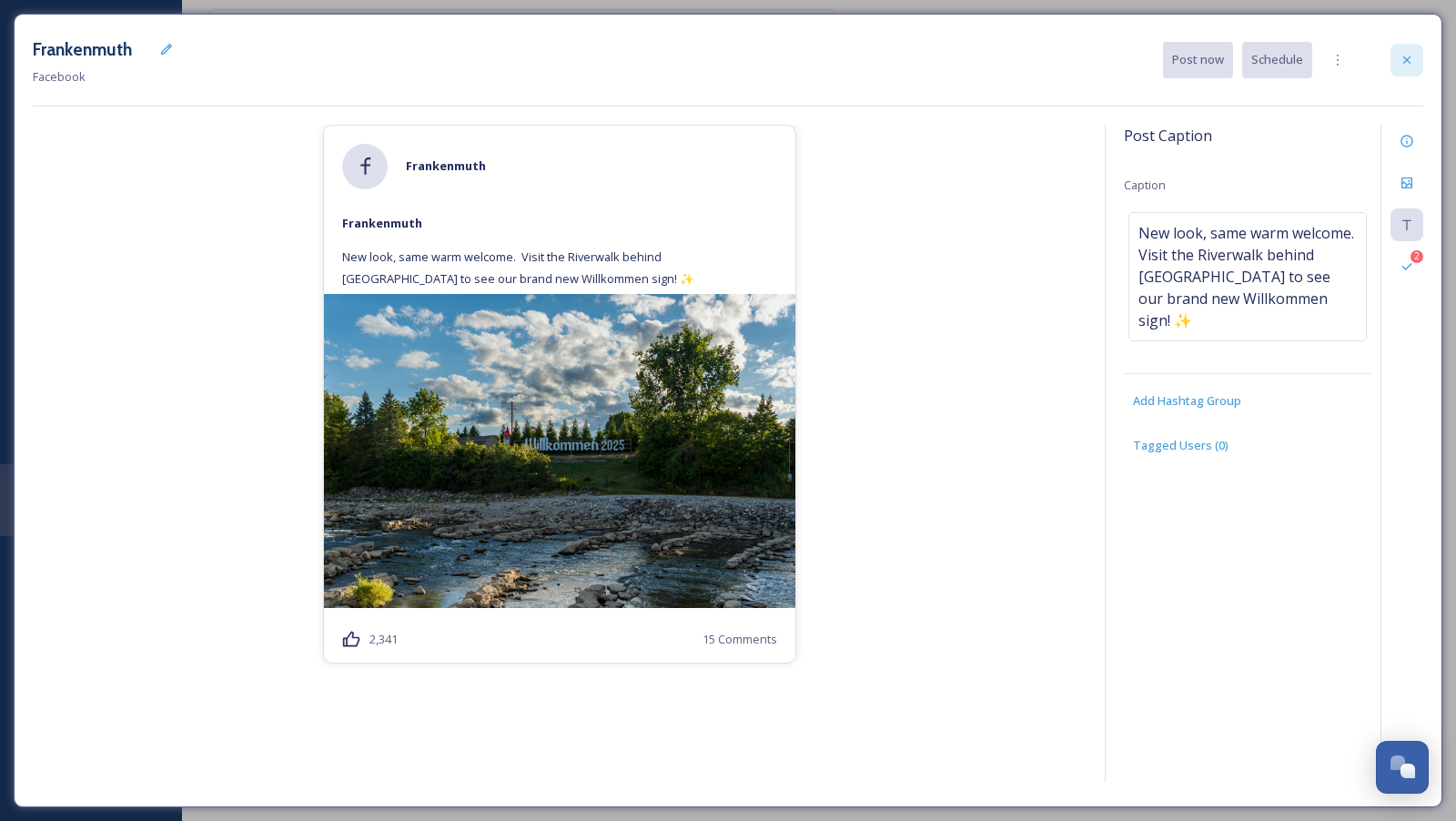
click at [1418, 61] on div at bounding box center [1407, 60] width 33 height 33
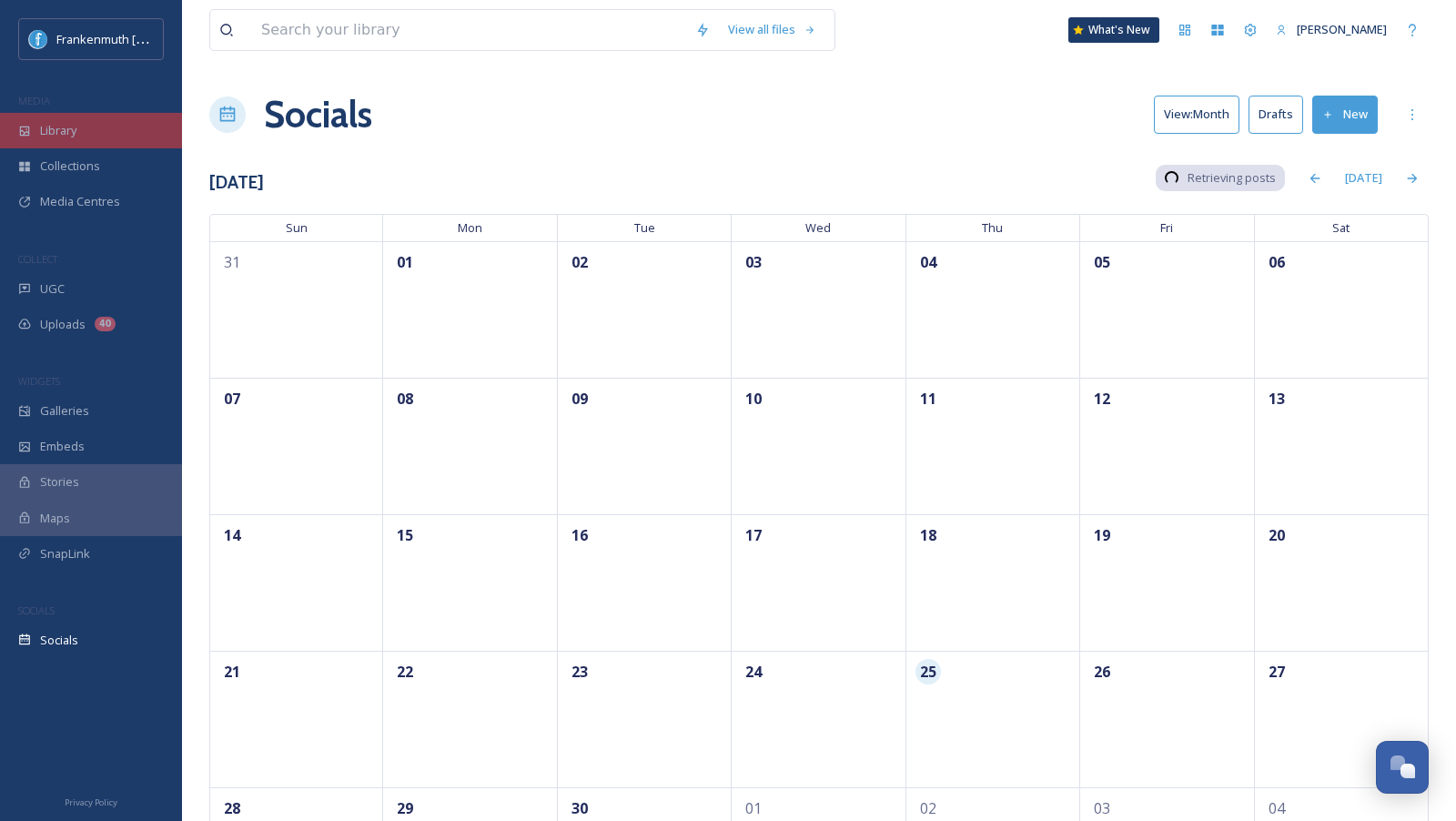
click at [128, 136] on div "Library" at bounding box center [91, 130] width 182 height 36
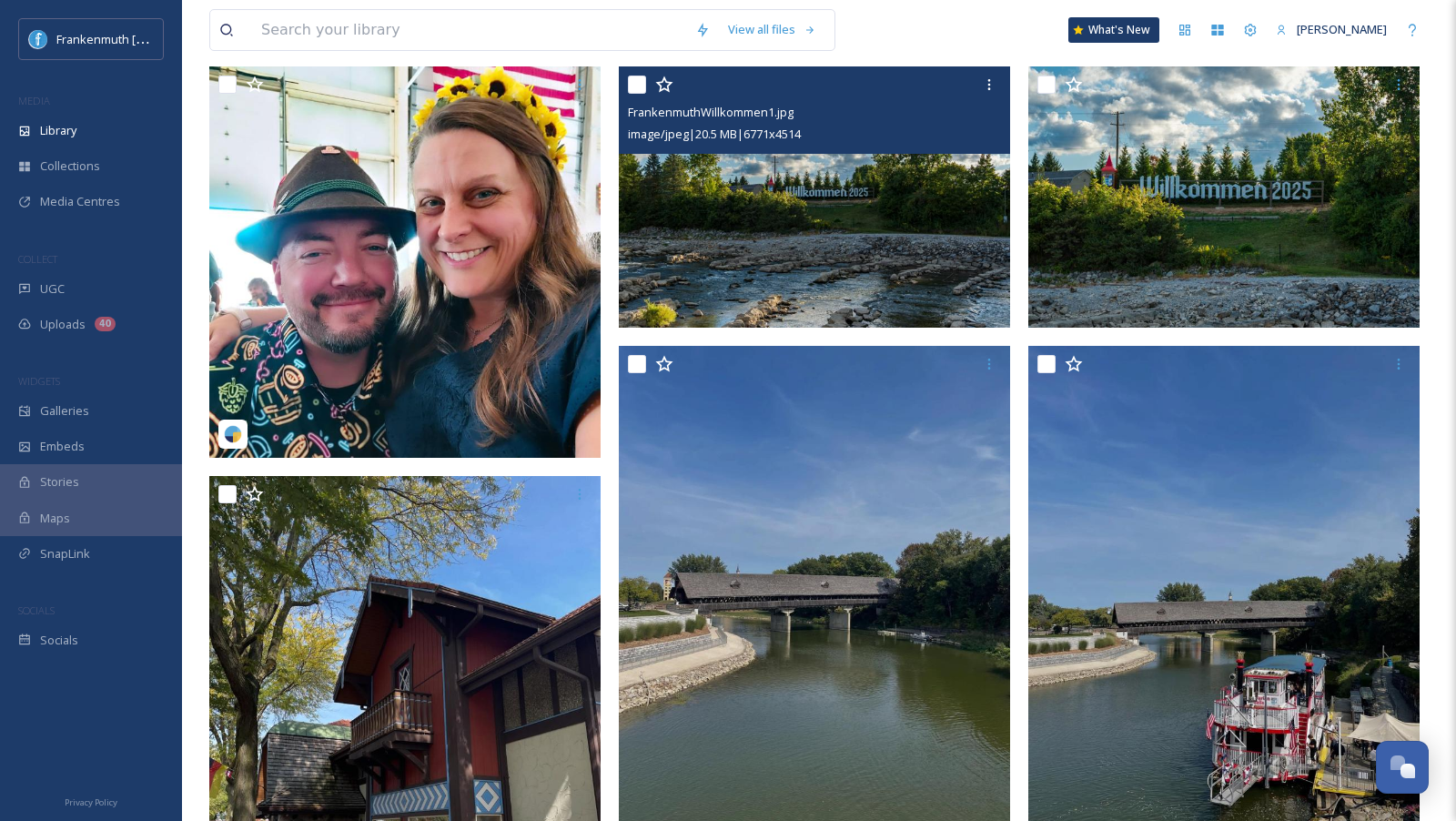
scroll to position [1583, 0]
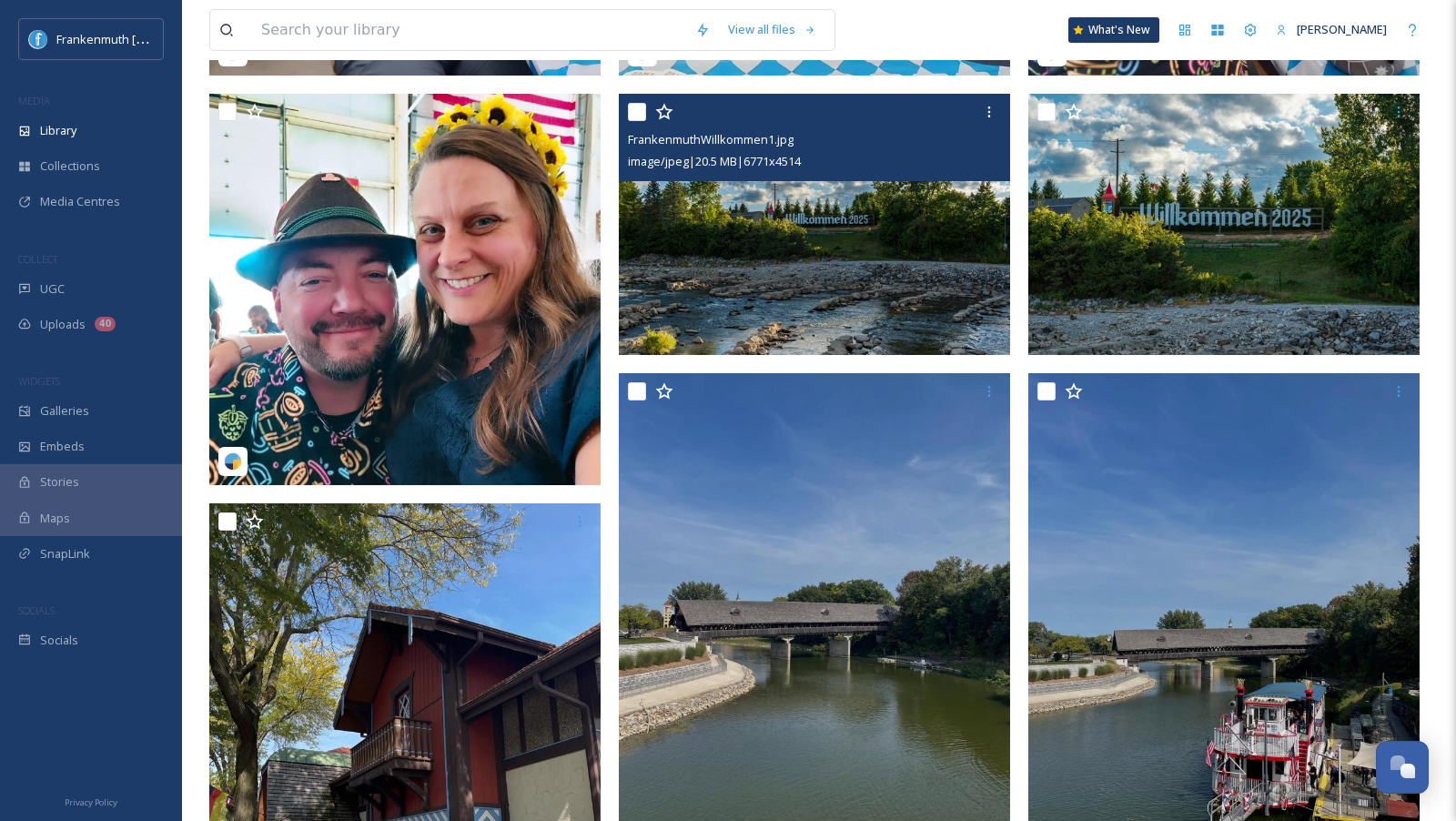
click at [829, 252] on img at bounding box center [814, 224] width 391 height 261
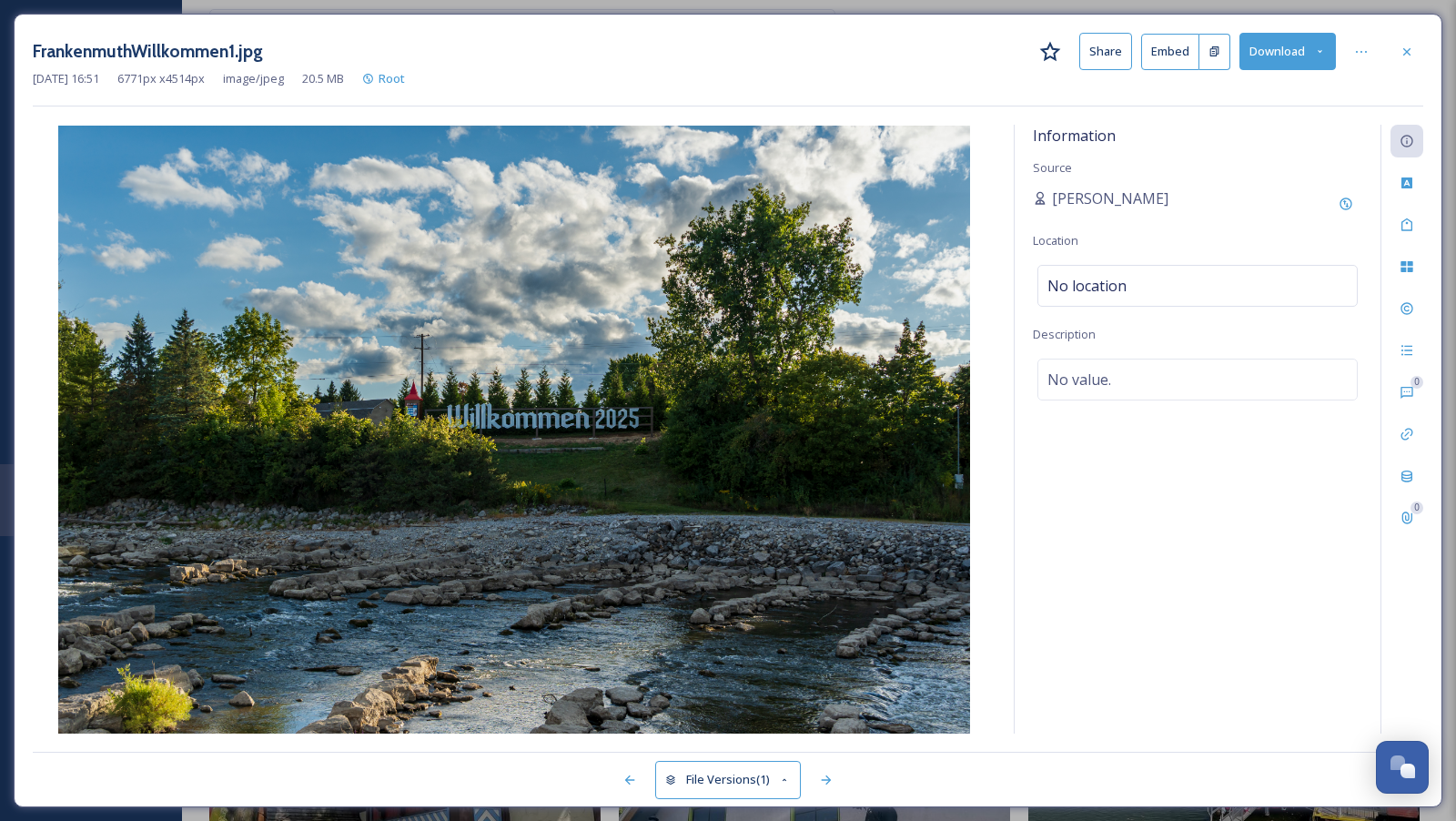
click at [775, 778] on button "File Versions (1)" at bounding box center [728, 778] width 146 height 37
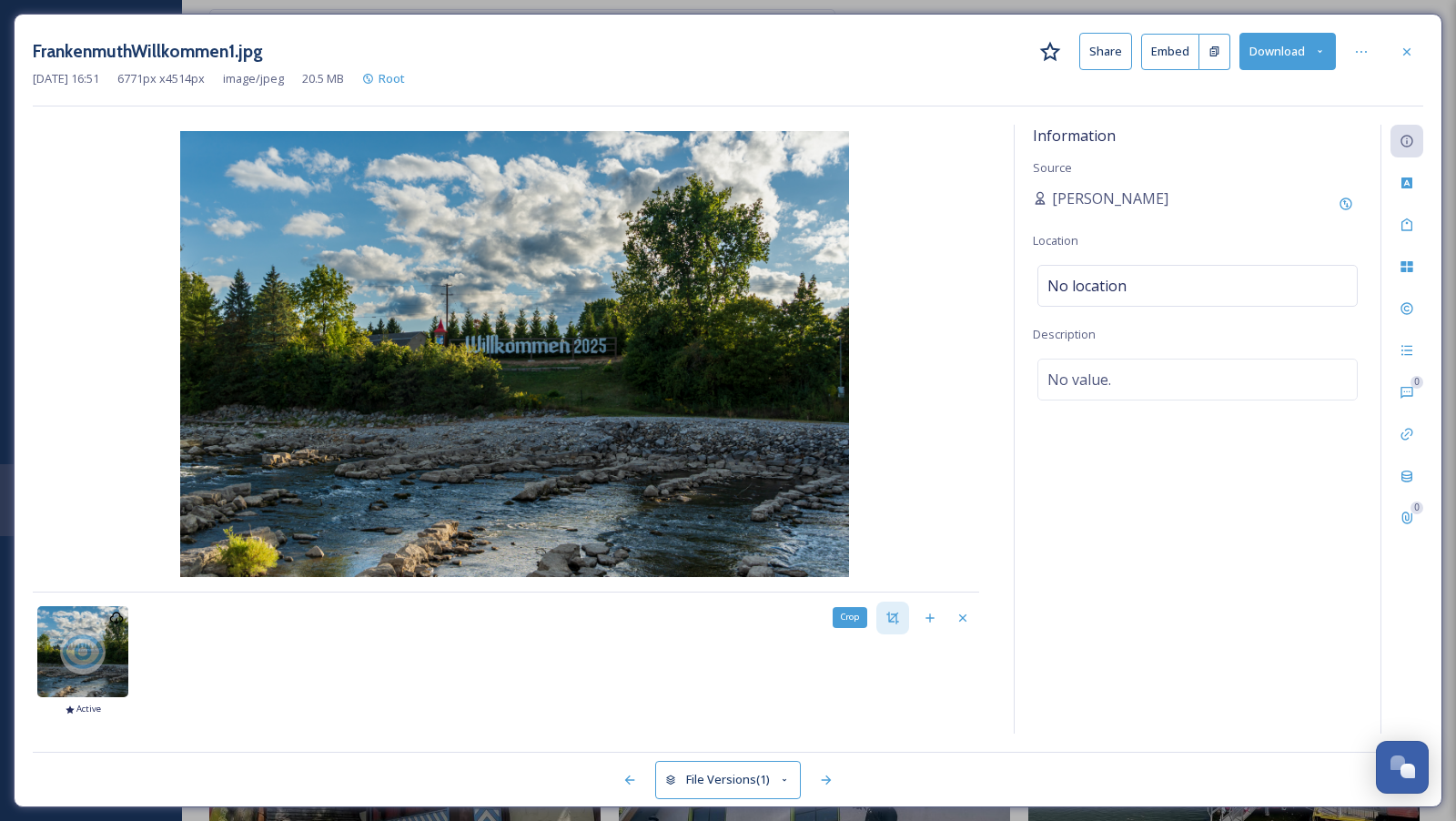
click at [901, 619] on div "Crop" at bounding box center [892, 618] width 33 height 33
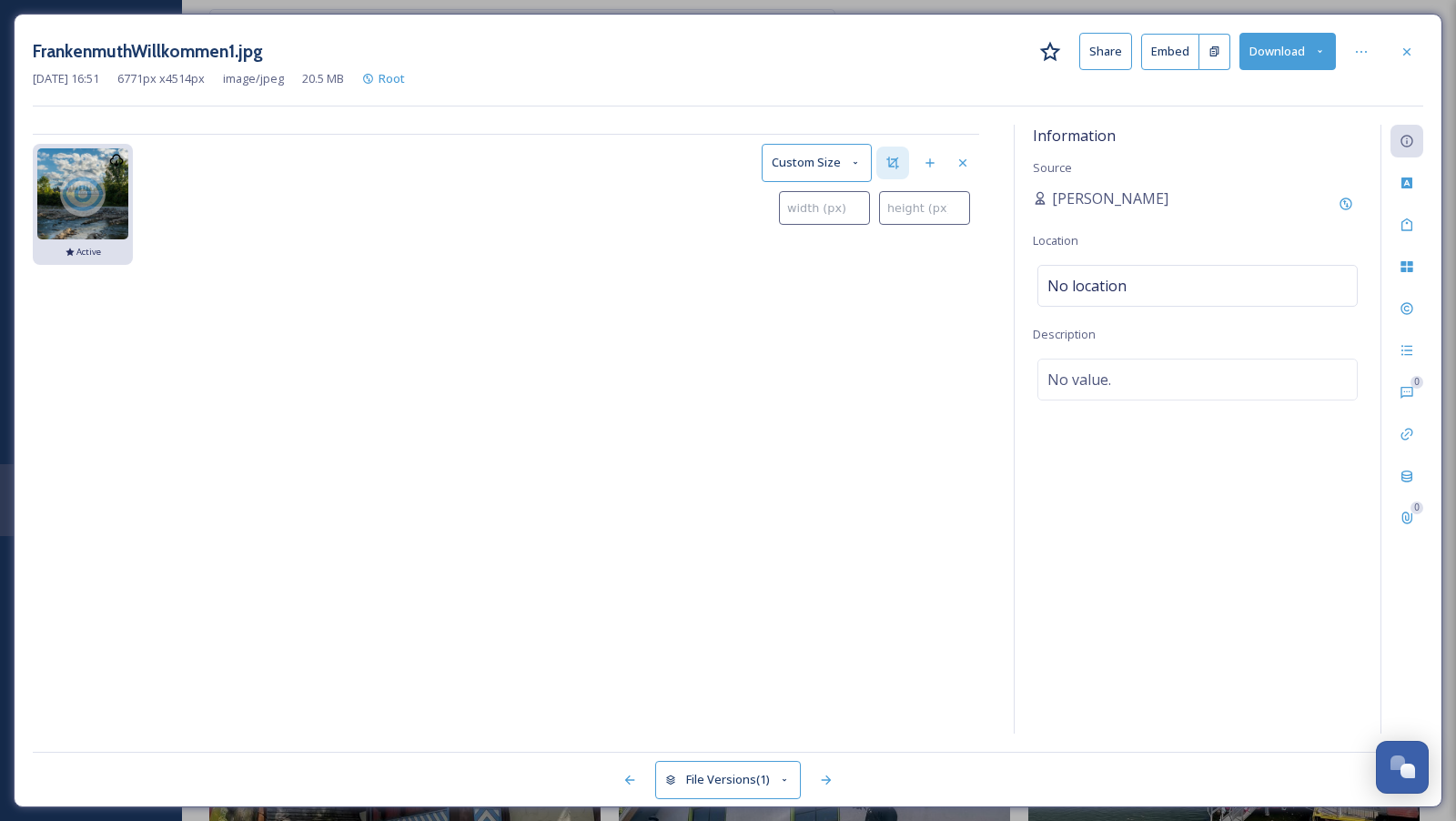
type input "0"
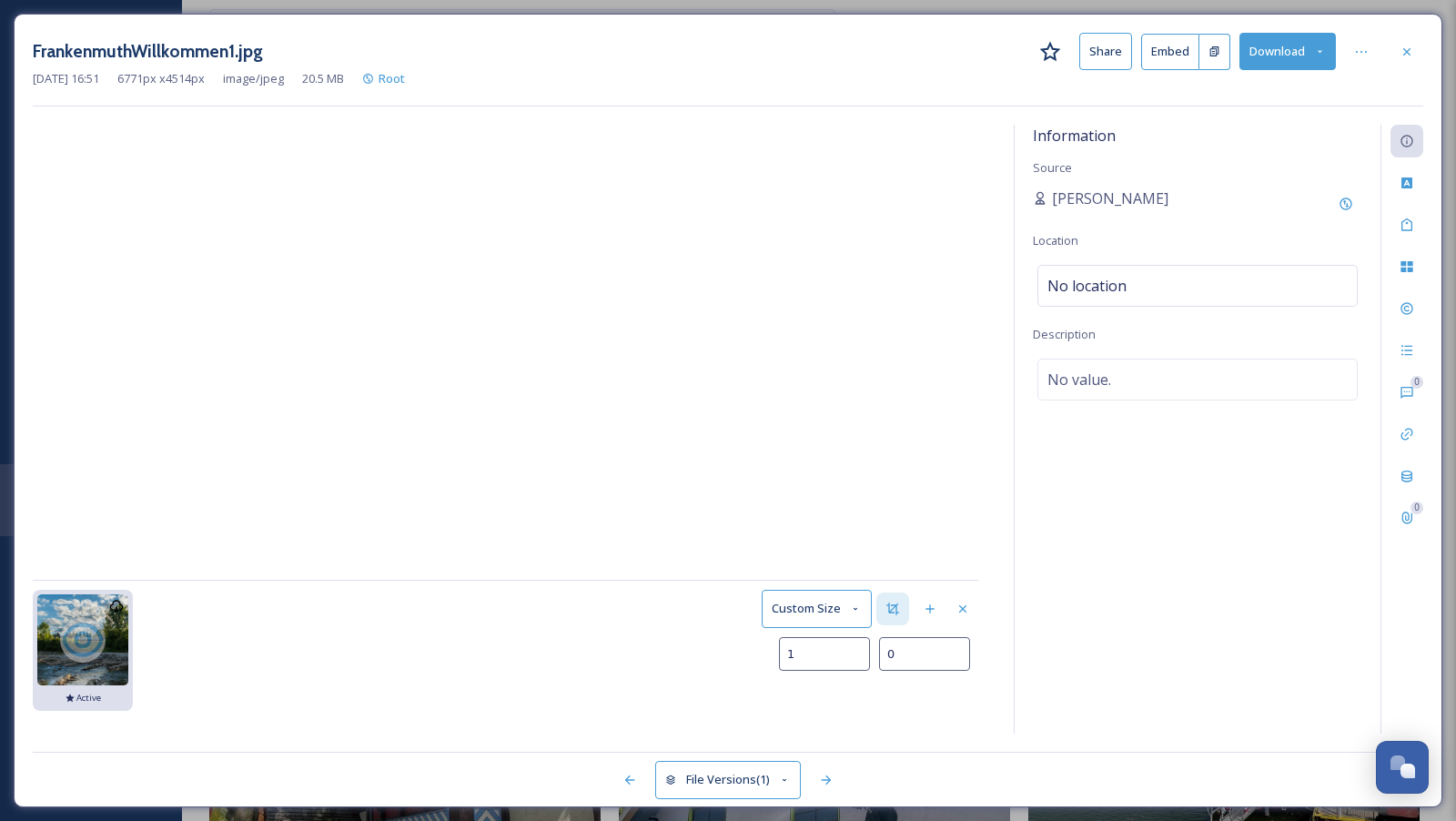
type input "16"
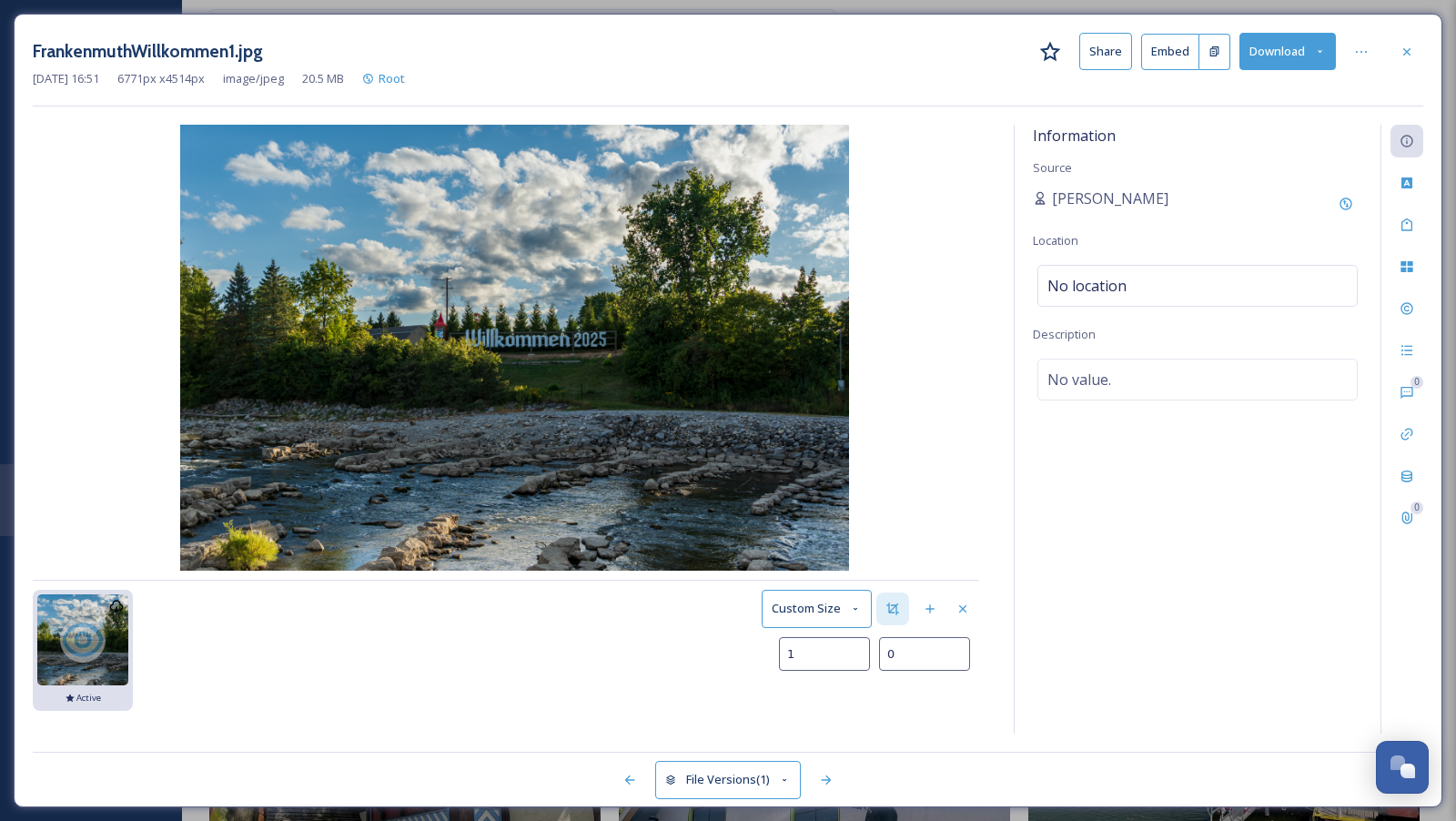
type input "3"
type input "72"
type input "25"
type input "175"
type input "72"
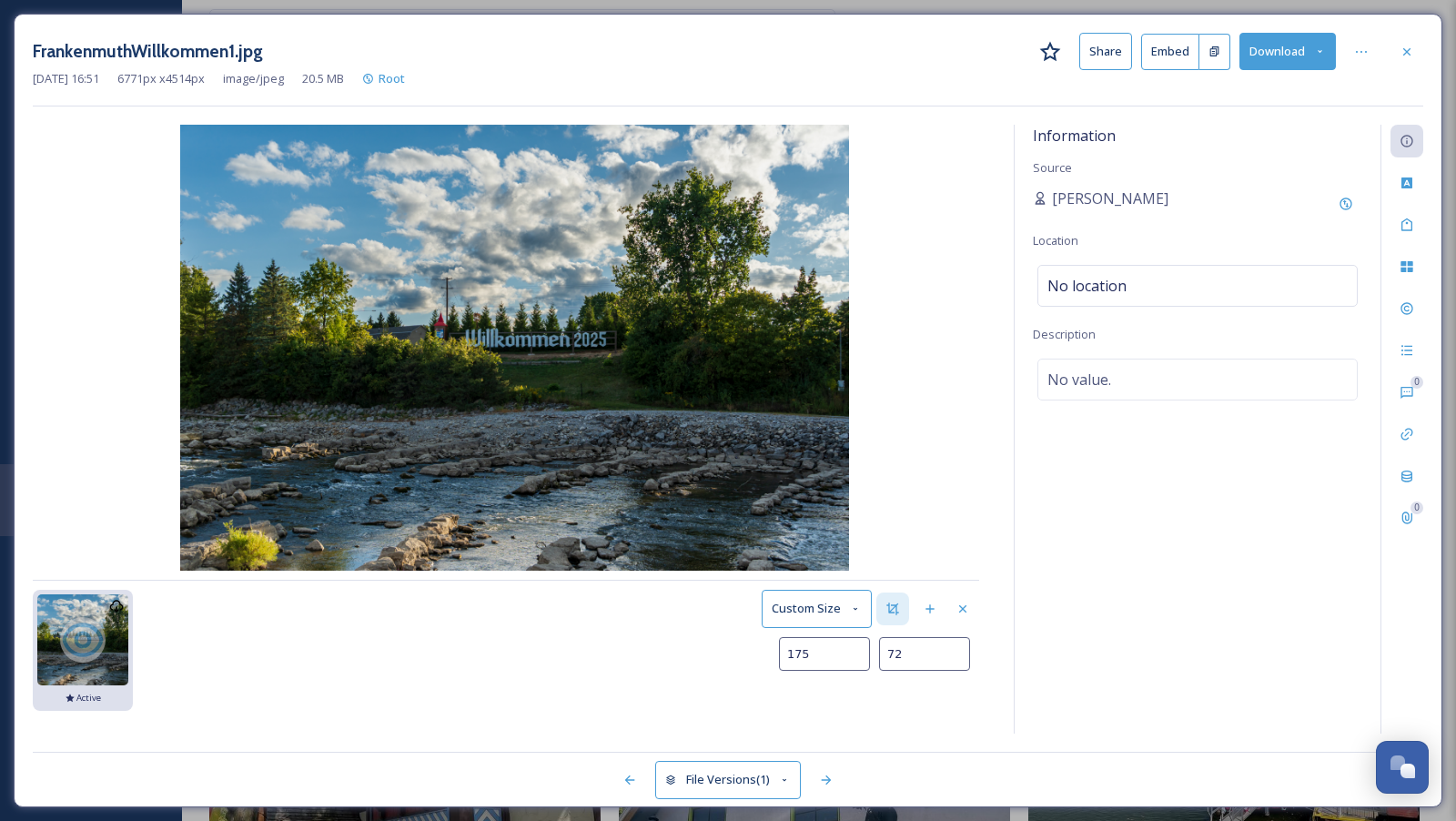
type input "319"
type input "137"
type input "502"
type input "220"
type input "721"
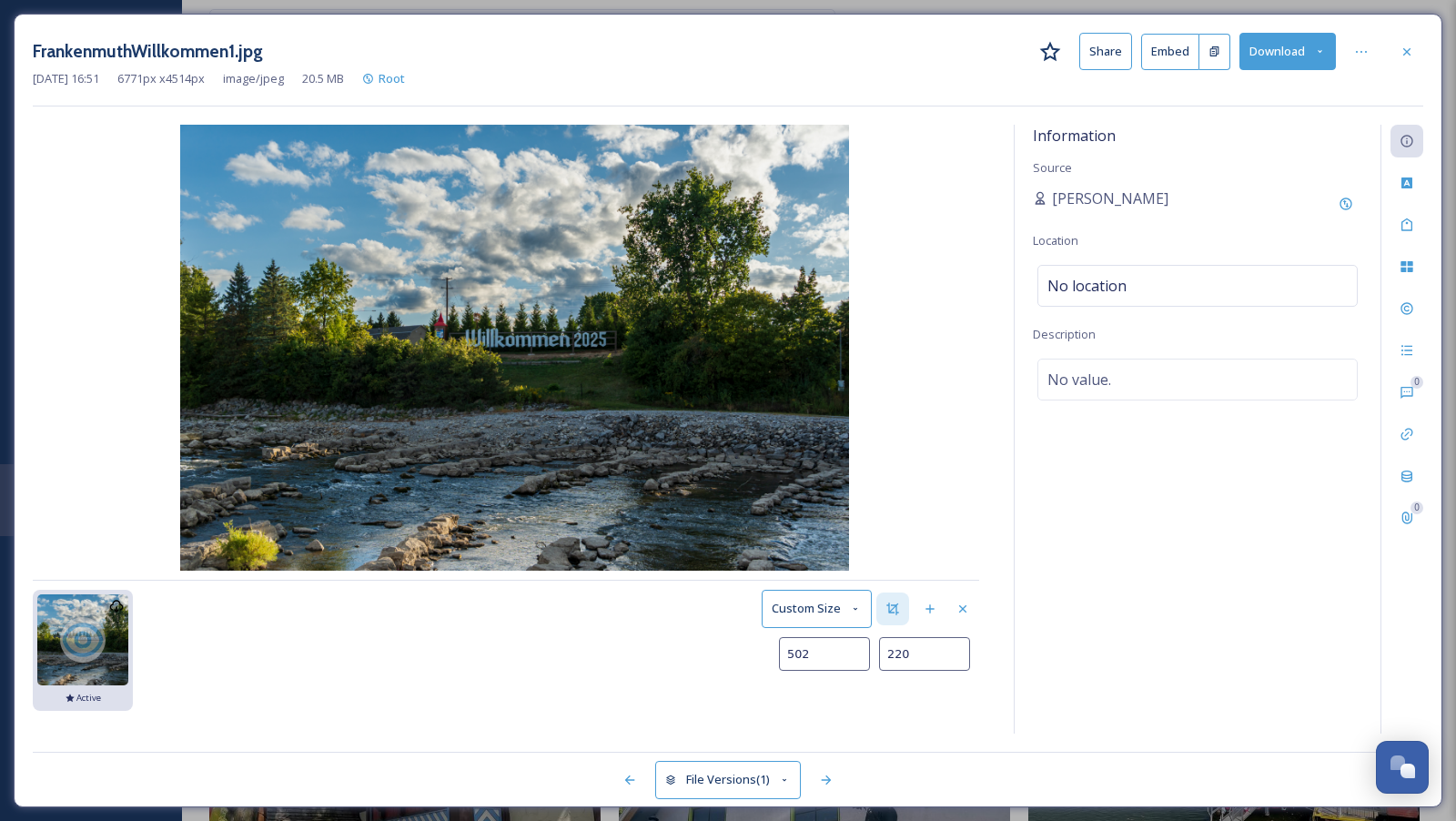
type input "325"
type input "973"
type input "456"
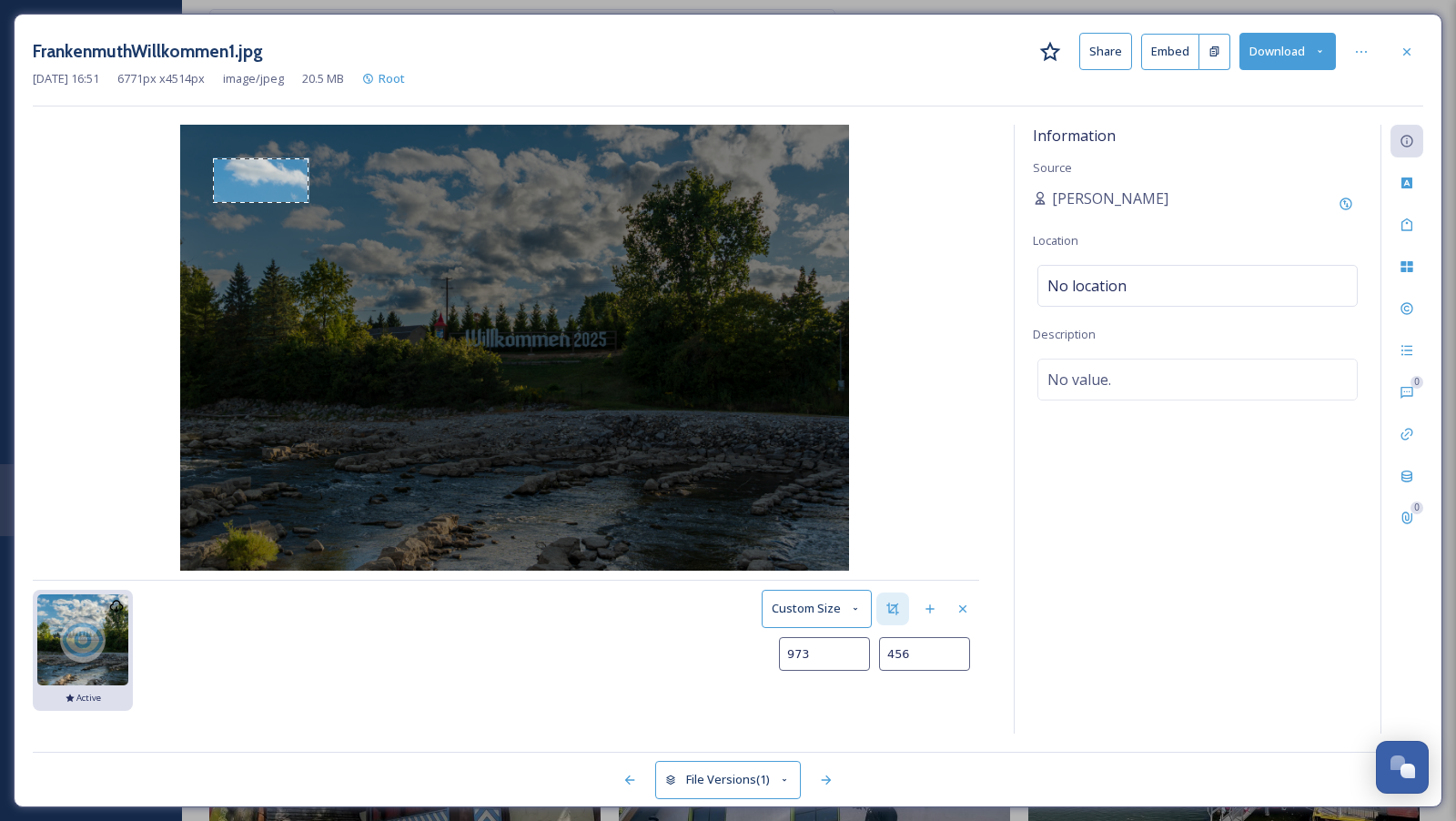
type input "1244"
type input "614"
type input "1524"
type input "808"
type input "1808"
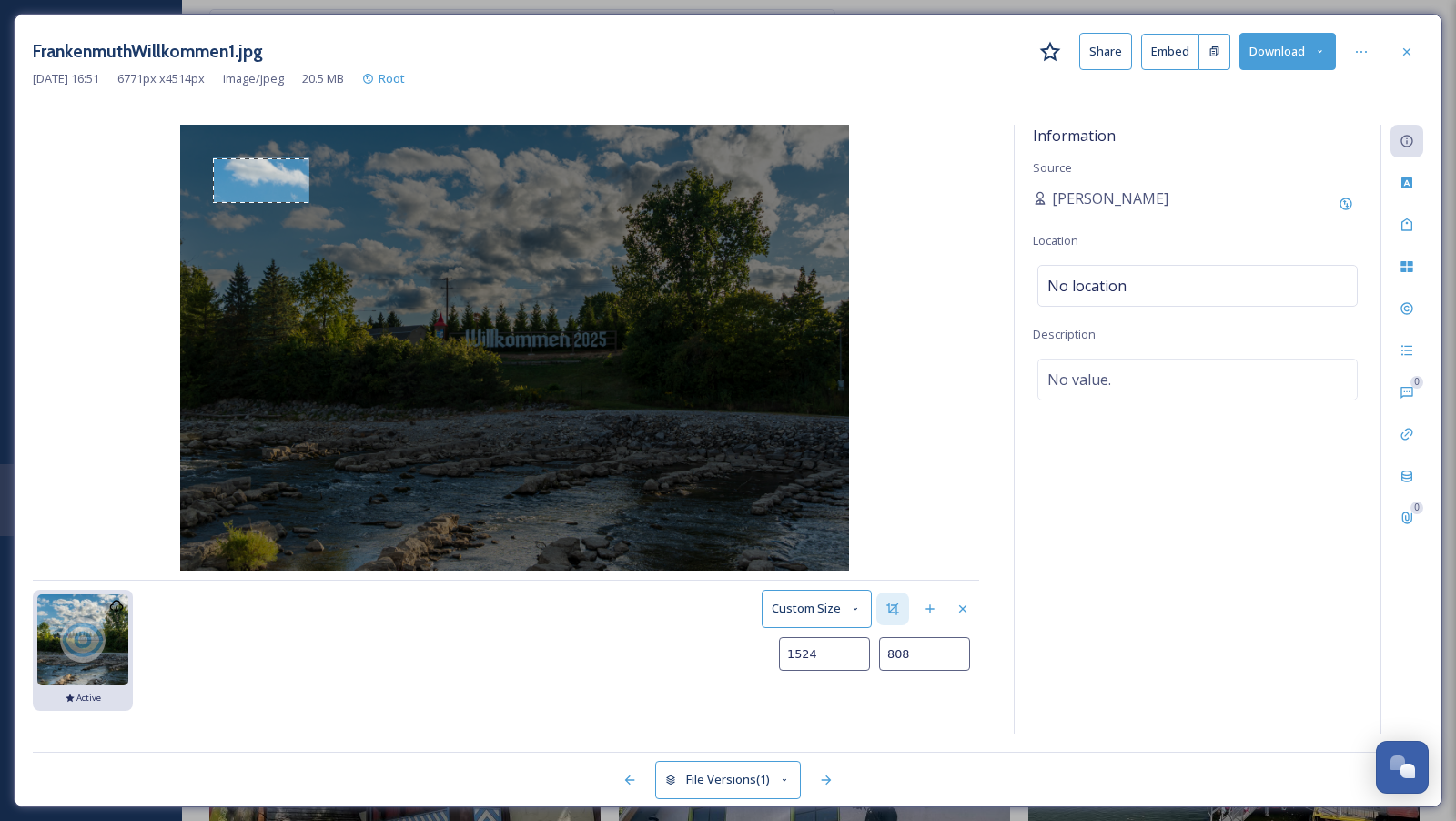
type input "1039"
type input "2088"
type input "1296"
type input "2347"
type input "1553"
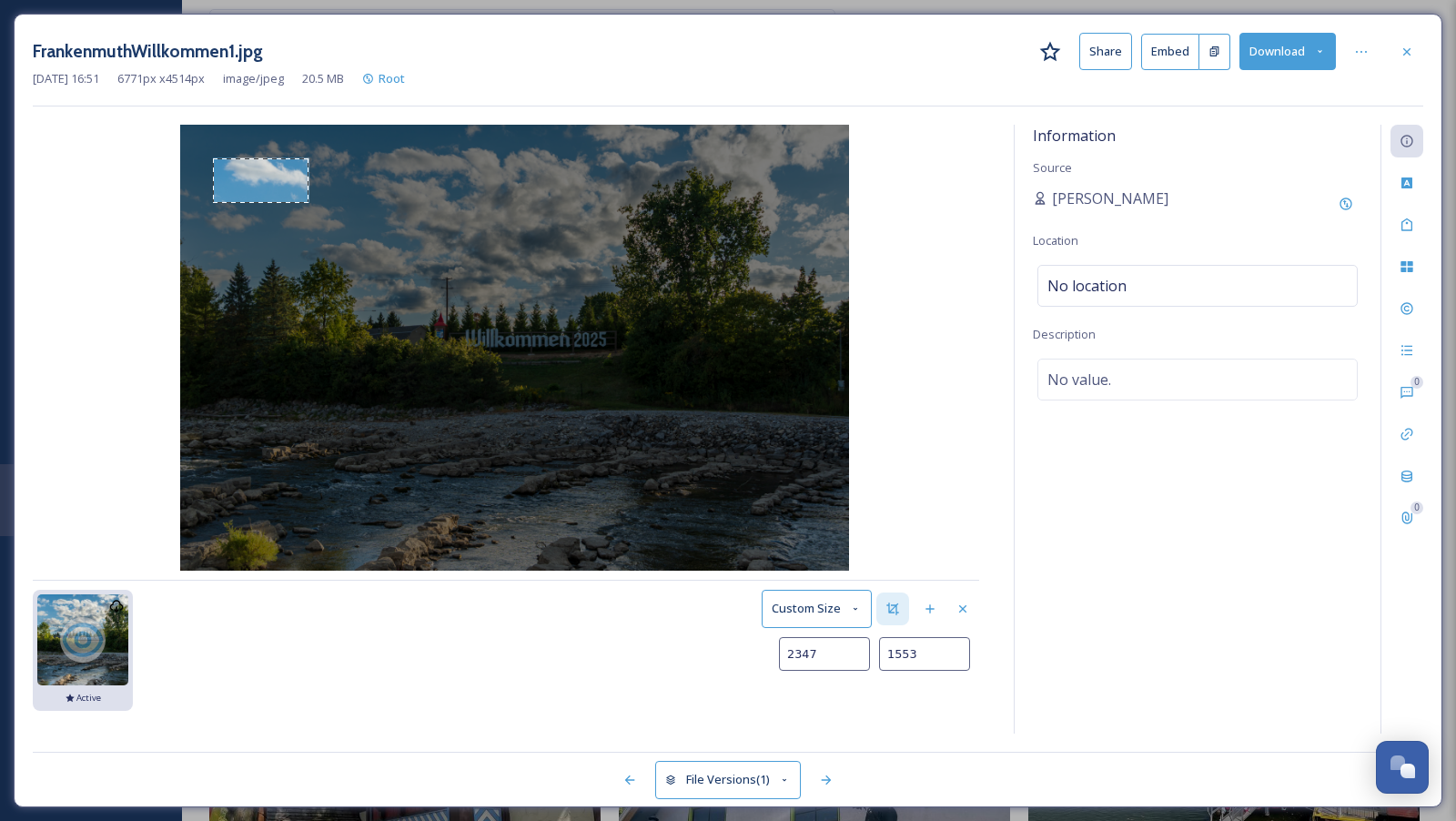
type input "2582"
type input "1793"
type input "2782"
type input "1995"
type input "2949"
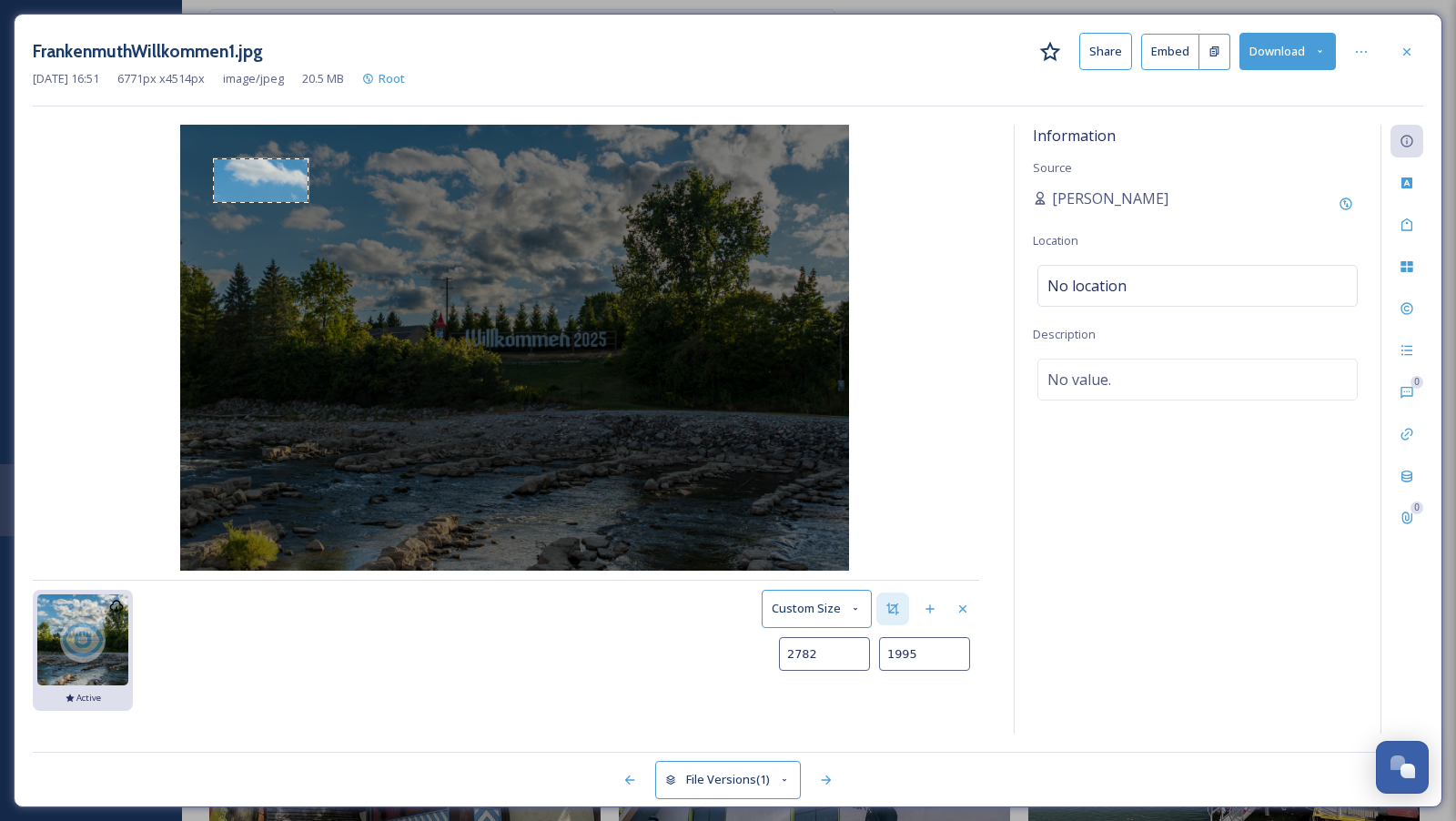
type input "2166"
type input "3114"
type input "2325"
type input "3269"
type input "2461"
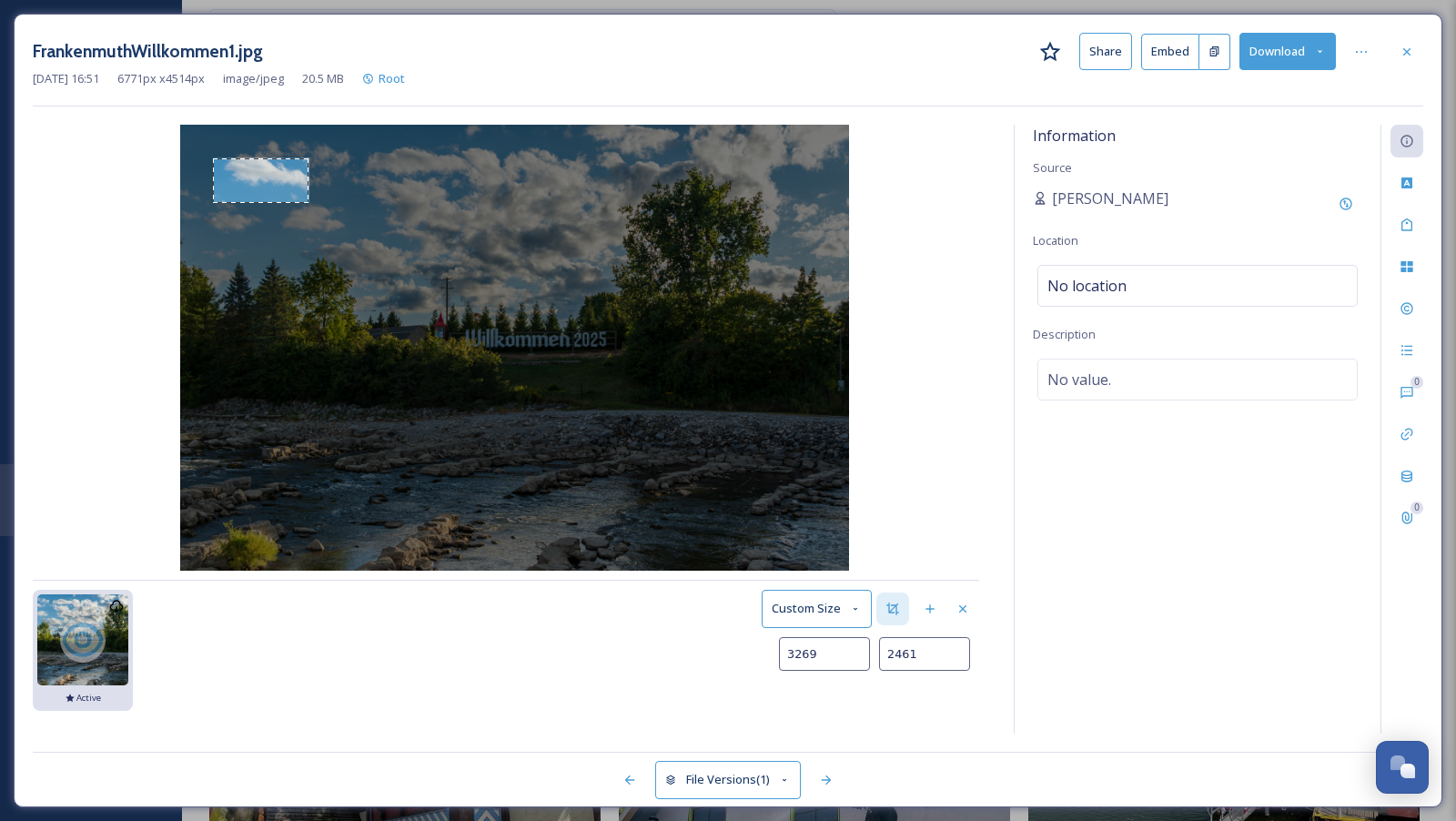
type input "3395"
type input "2573"
type input "3494"
type input "2669"
type input "3575"
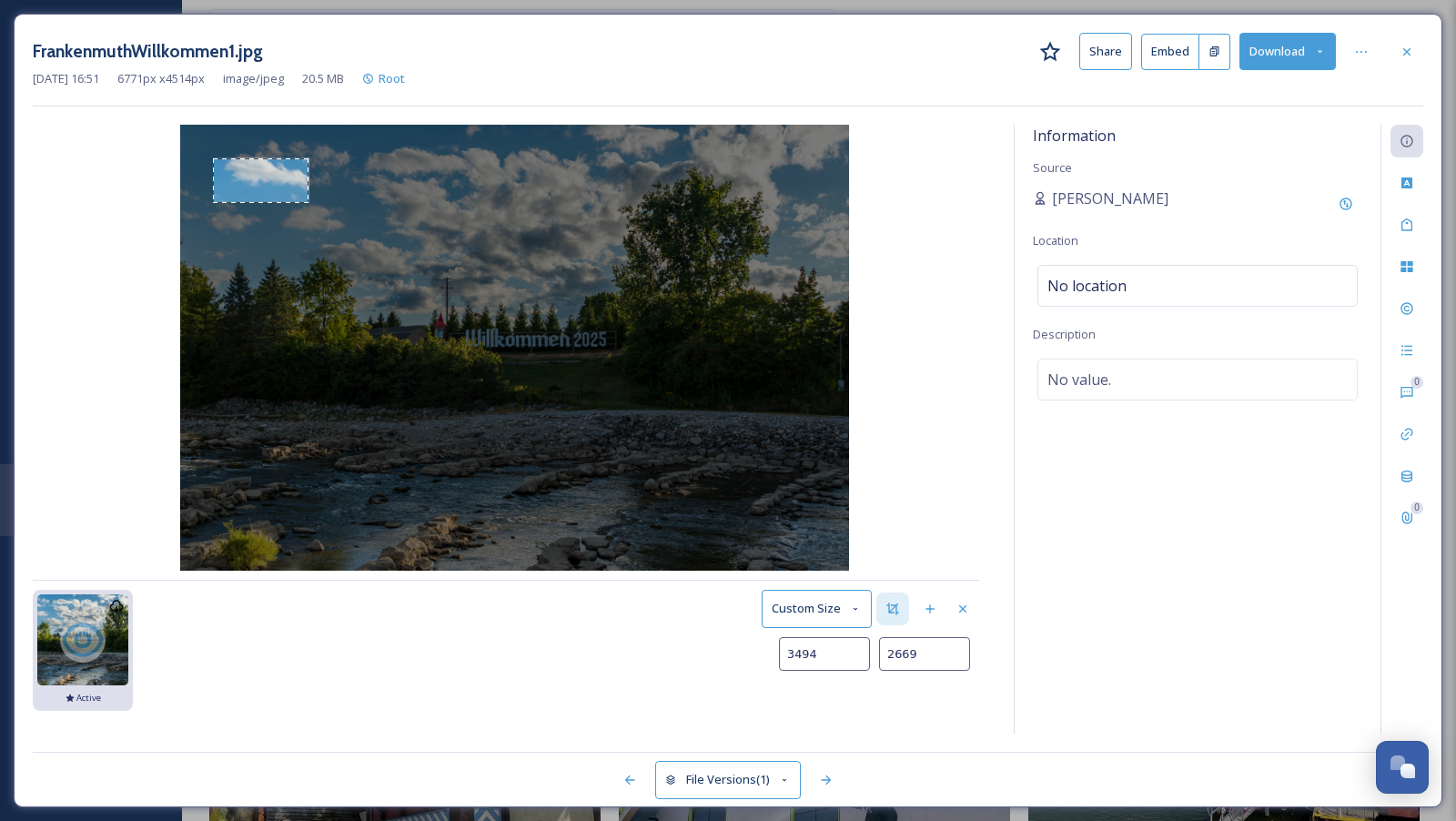
type input "2749"
type input "3630"
type input "2808"
type input "3671"
type input "2859"
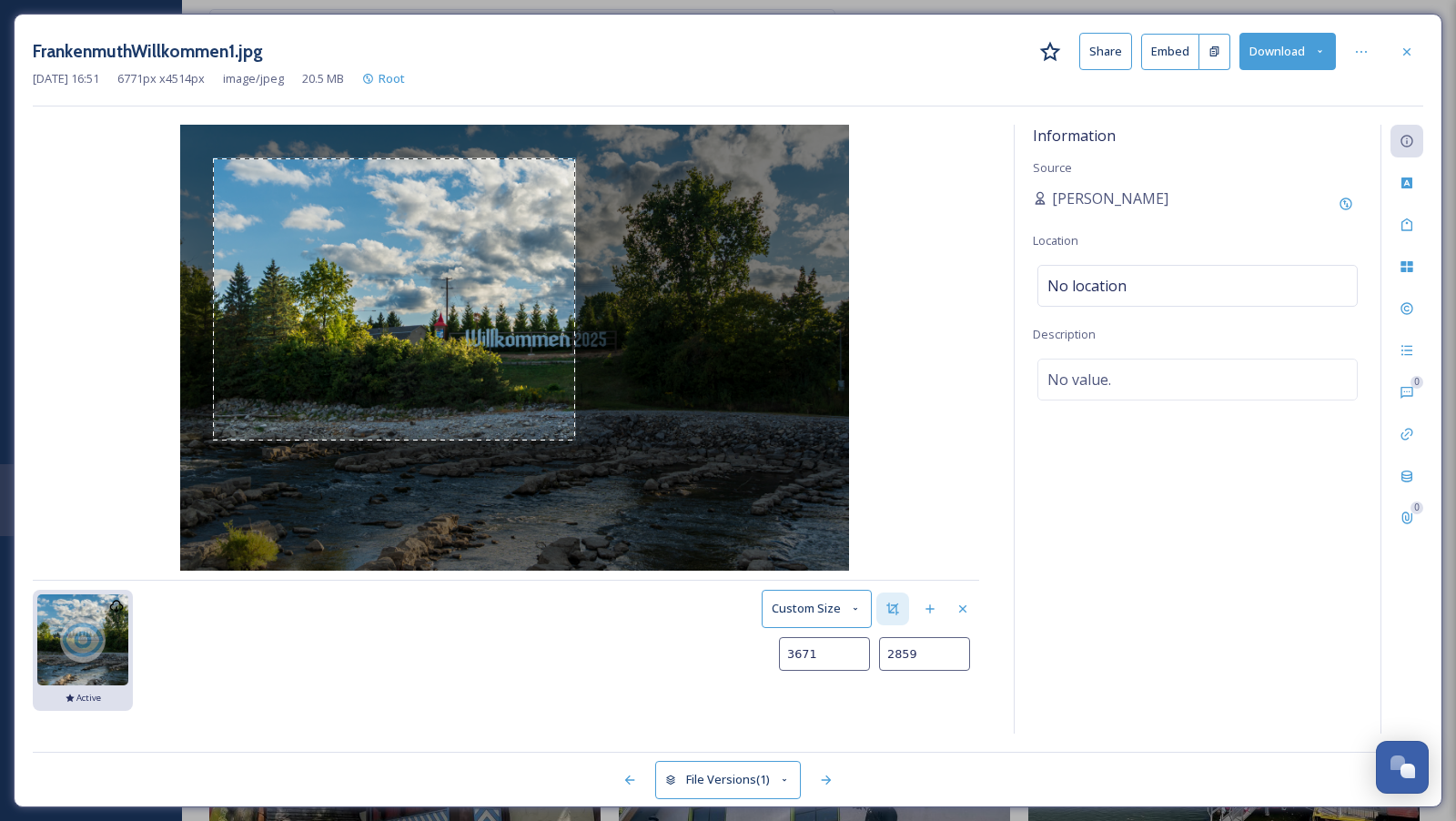
type input "3722"
type input "2916"
type input "3779"
type input "2975"
type input "3842"
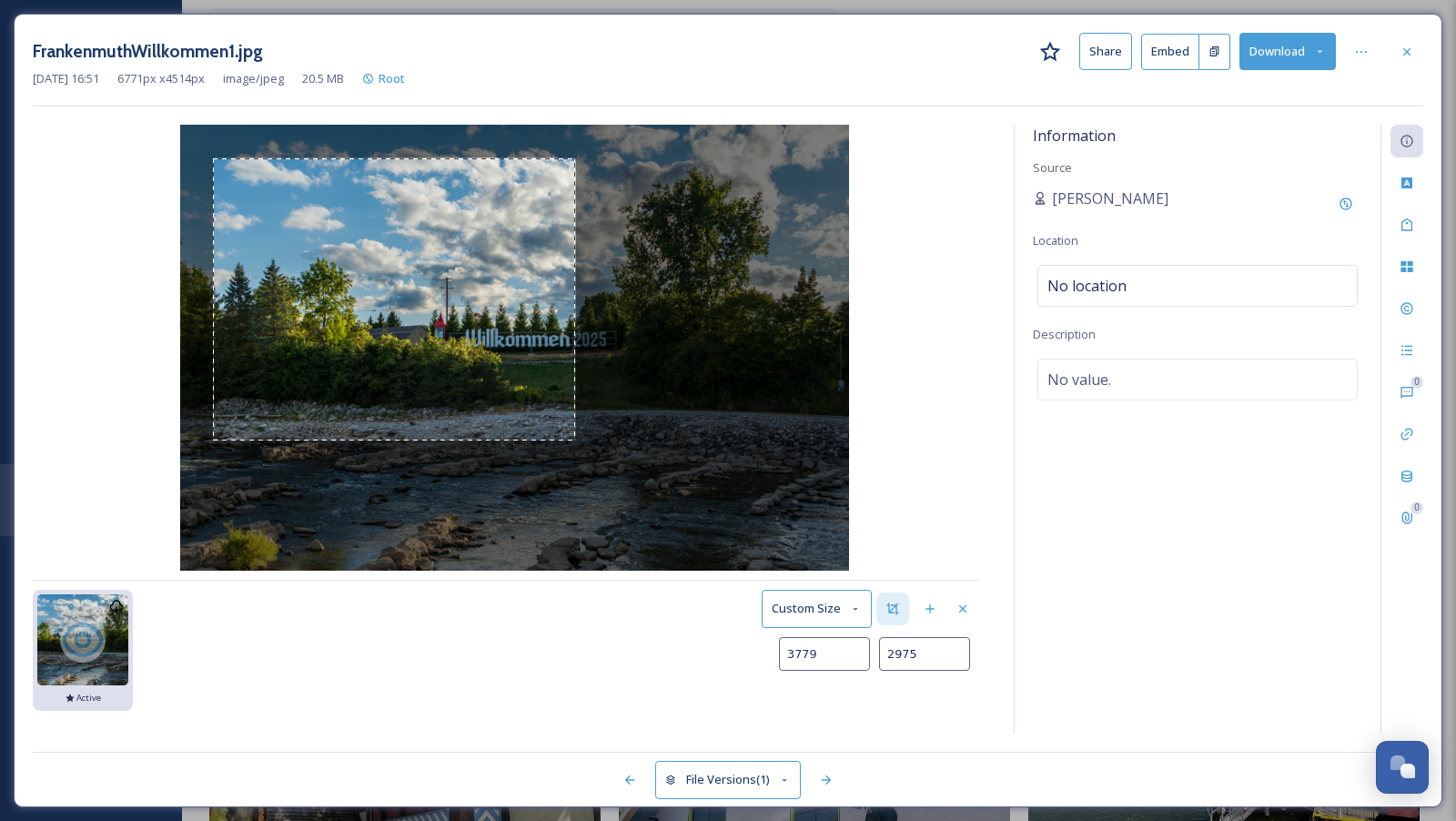
type input "3038"
type input "3926"
type input "3116"
type input "4033"
type input "3202"
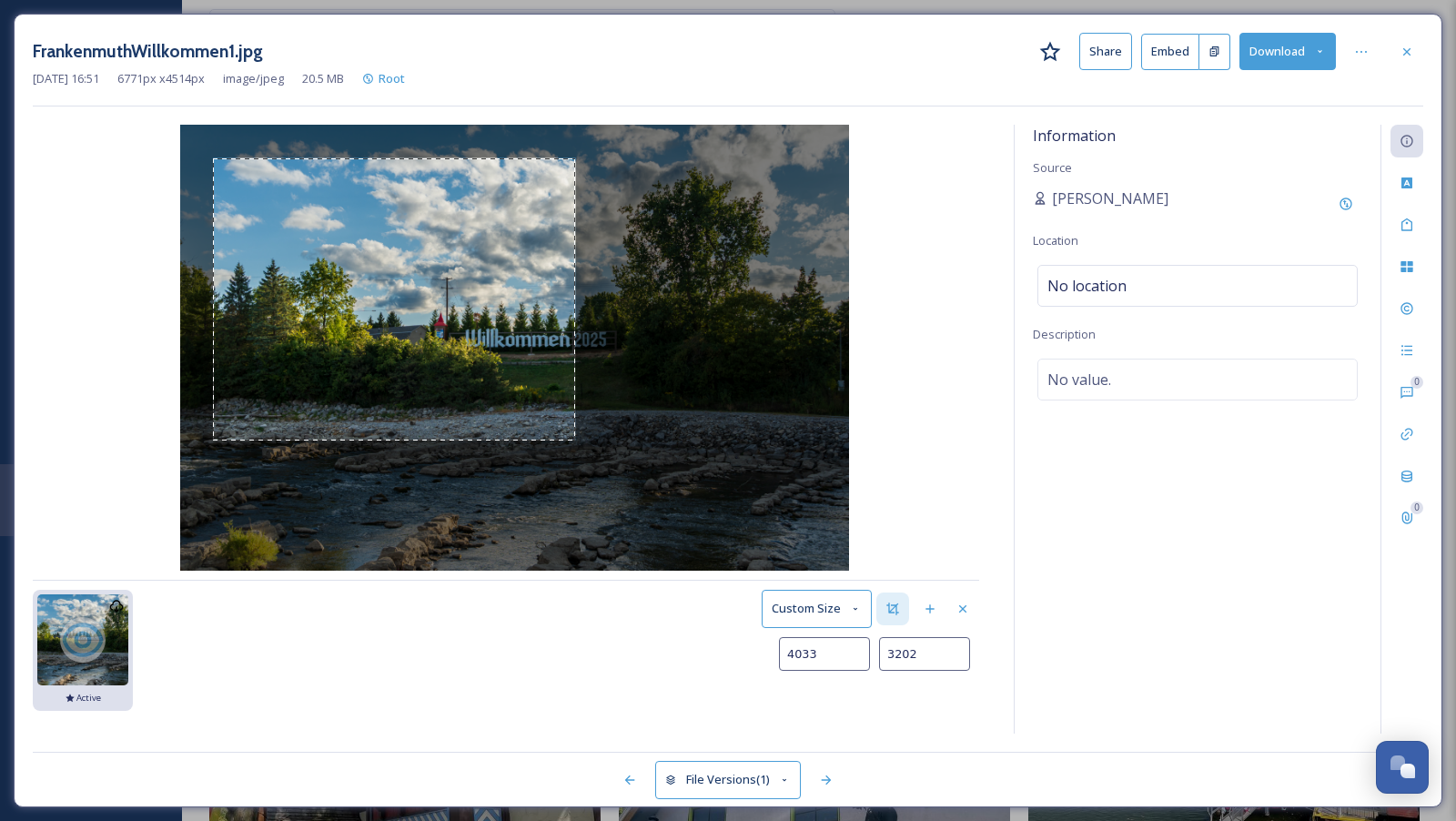
type input "4155"
type input "3287"
type input "4278"
type input "3363"
type input "4390"
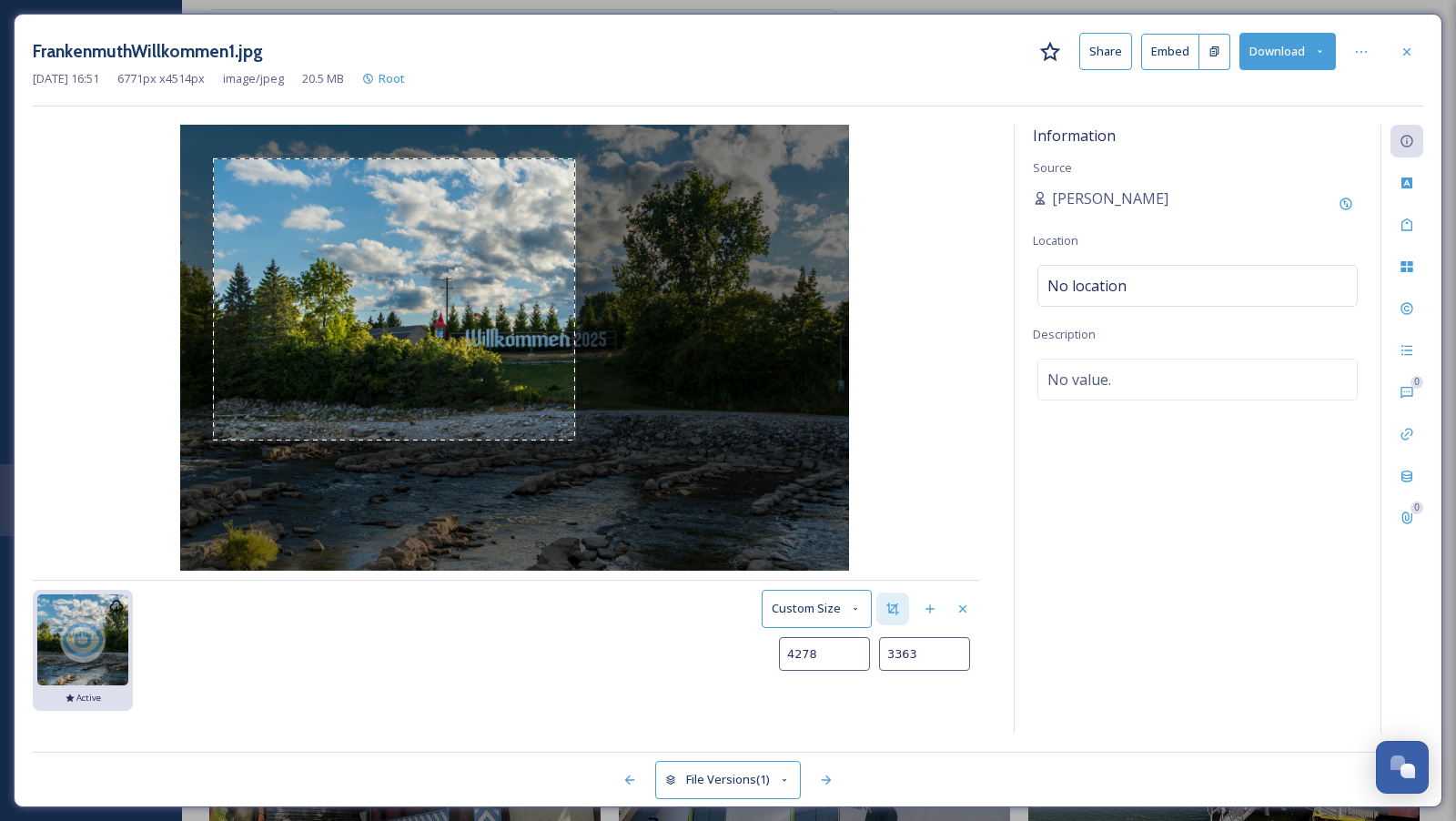
type input "3426"
type input "4472"
type input "3470"
type input "4547"
type input "3504"
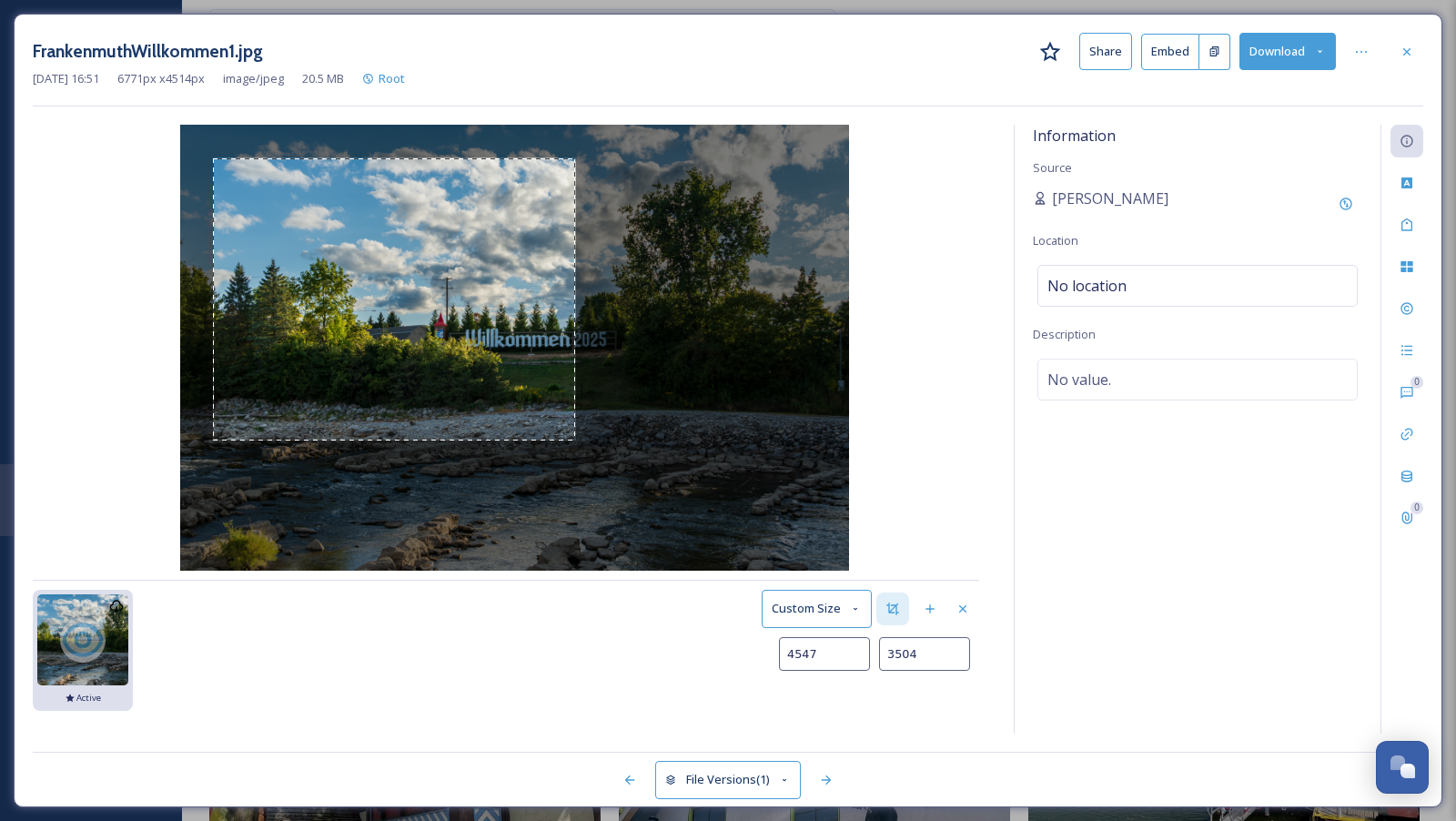
type input "4615"
type input "3534"
type input "4663"
type input "3554"
type input "4711"
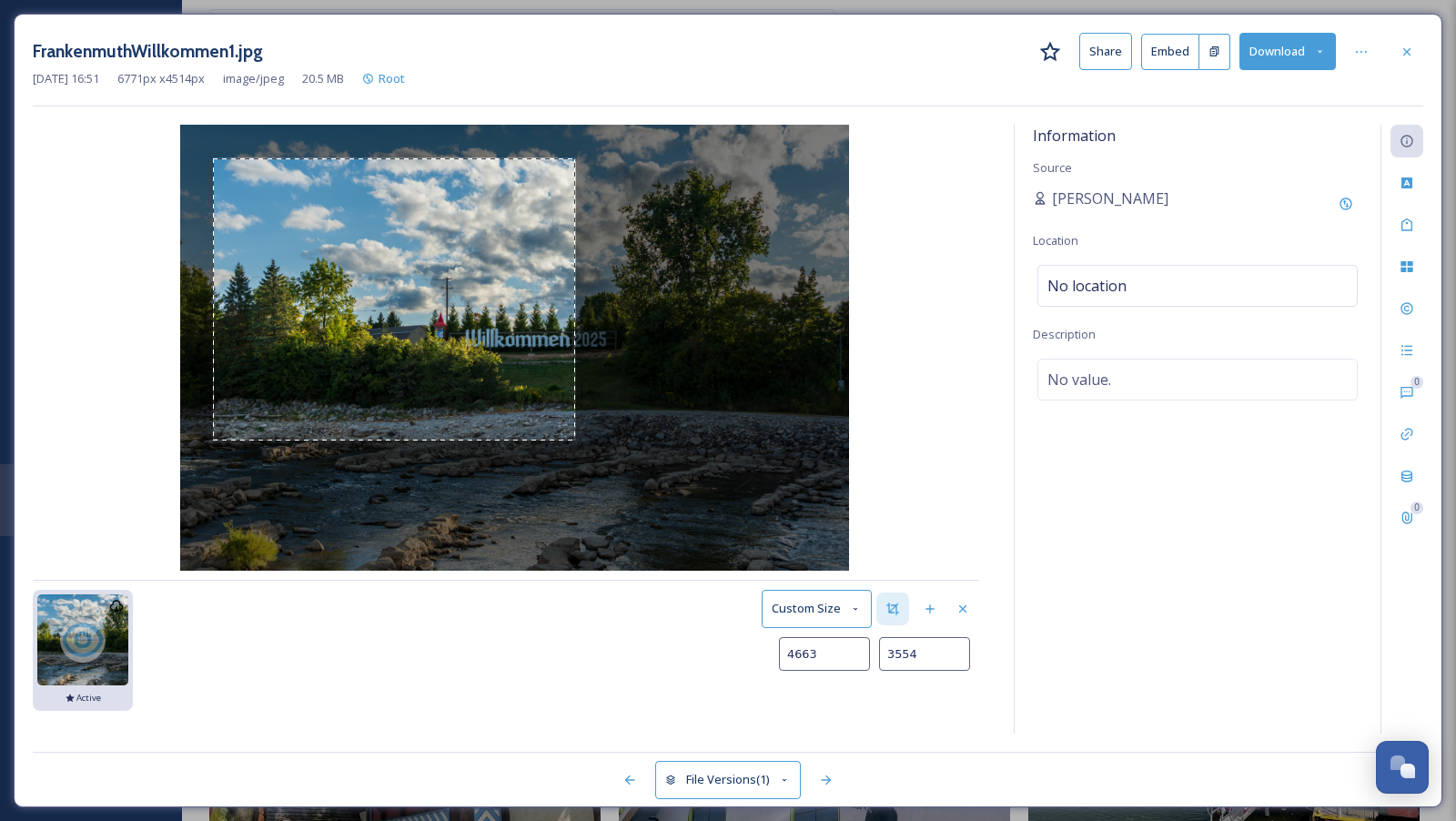
type input "3574"
type input "4757"
type input "3591"
type input "4804"
type input "3607"
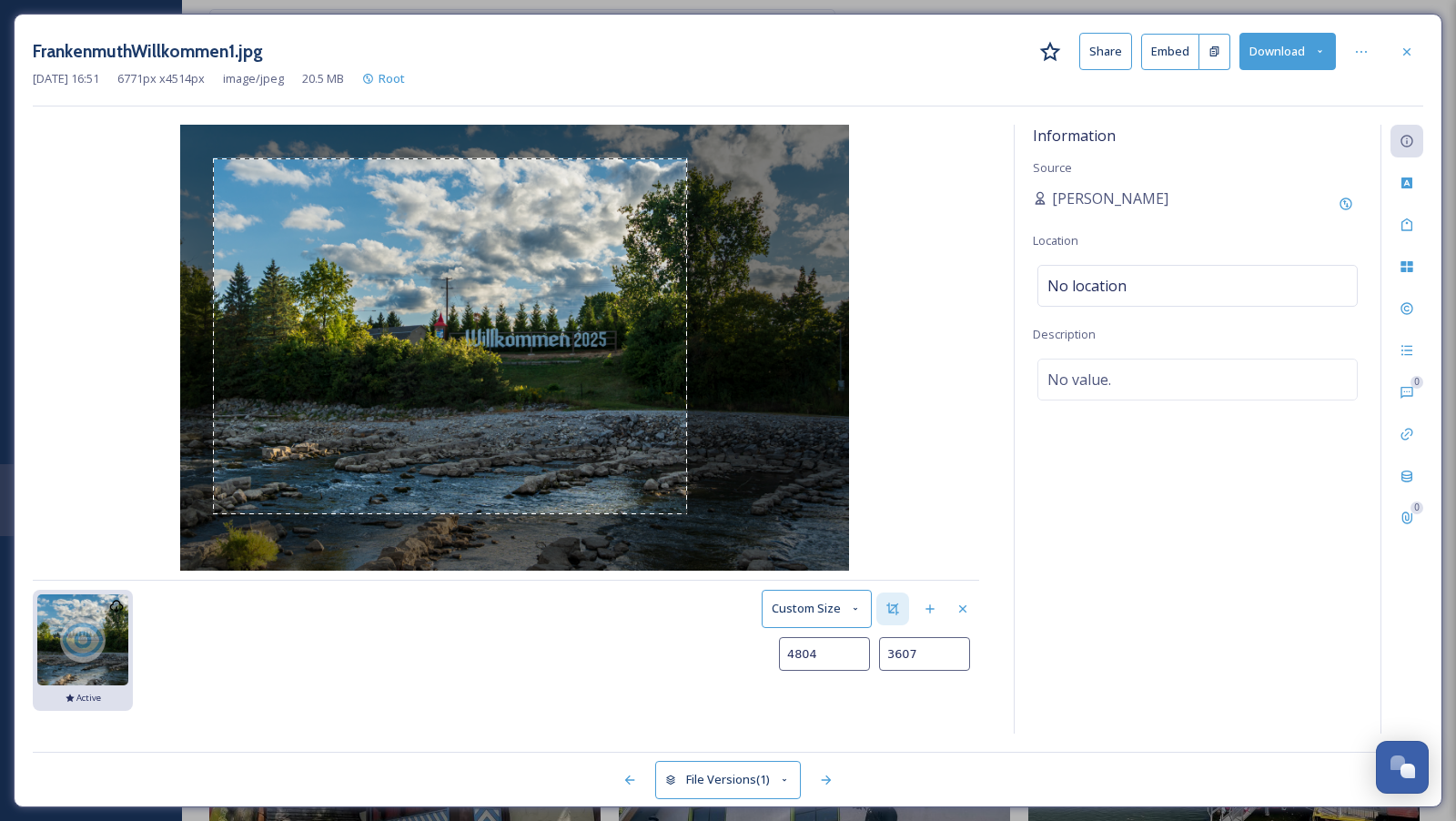
type input "4858"
type input "3624"
type input "4913"
type input "3639"
type input "4970"
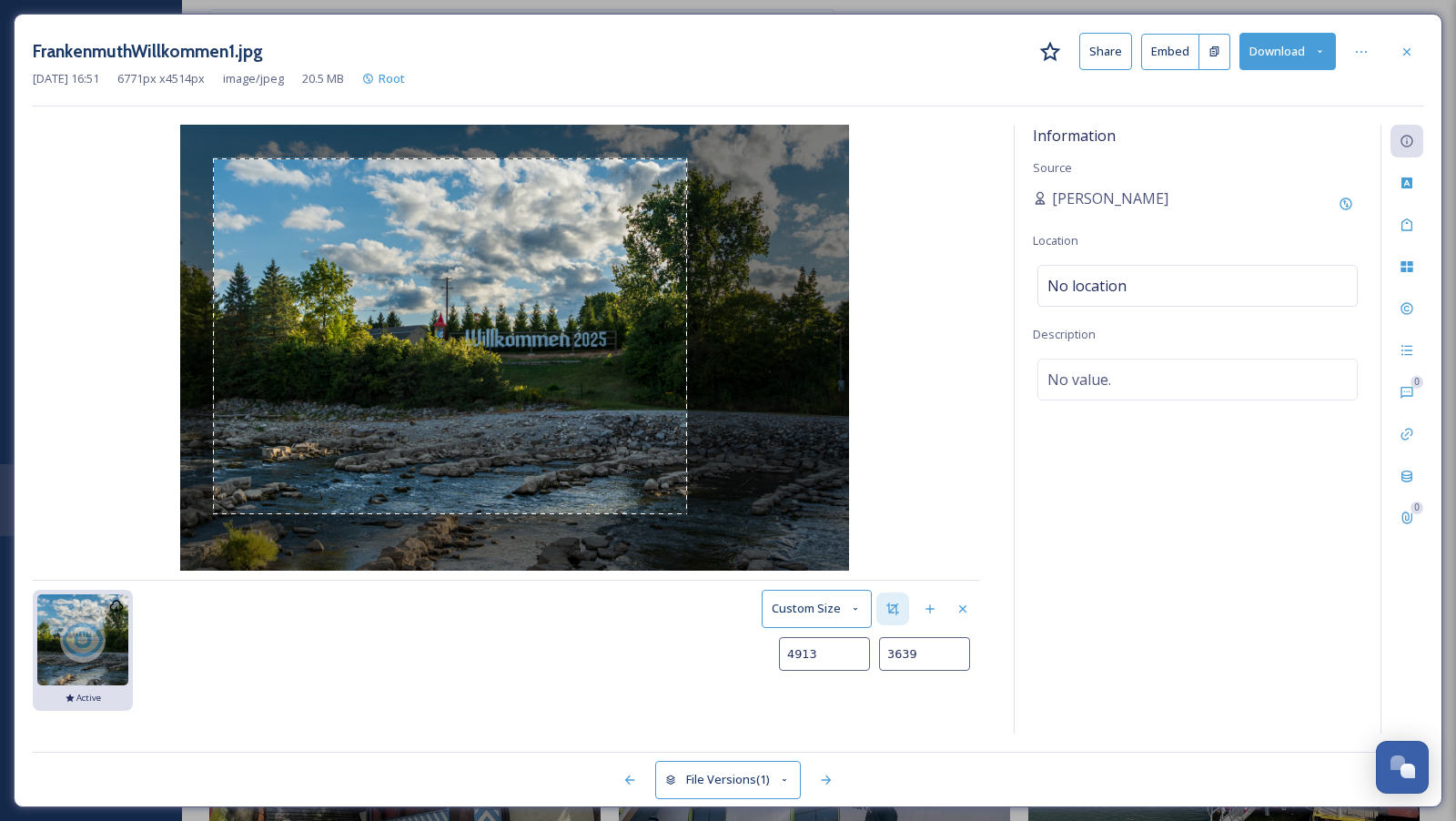
type input "3653"
type input "5025"
type input "3663"
type input "5079"
type input "3673"
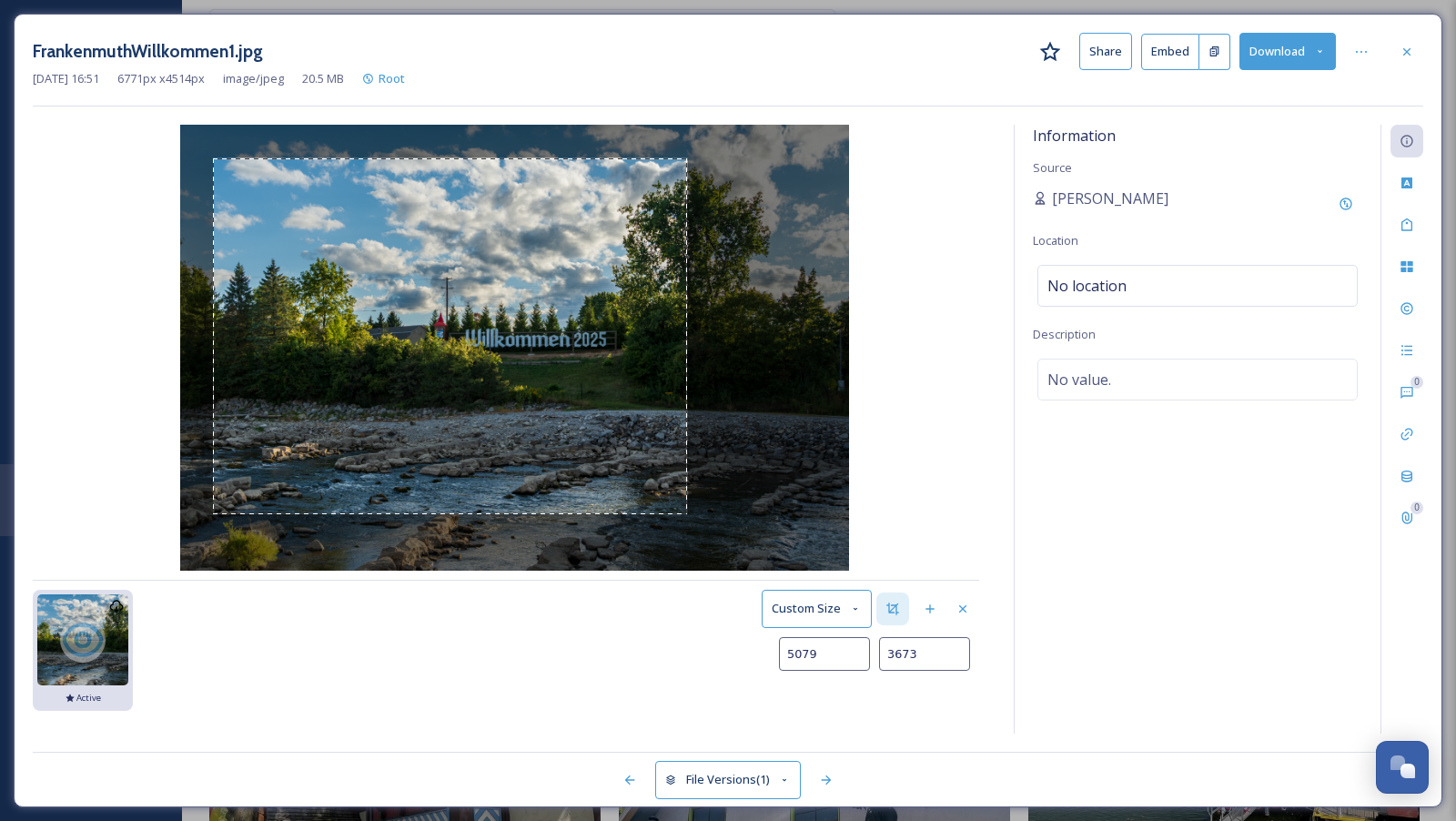
type input "5134"
type input "3680"
type input "5184"
type input "3683"
type input "5450"
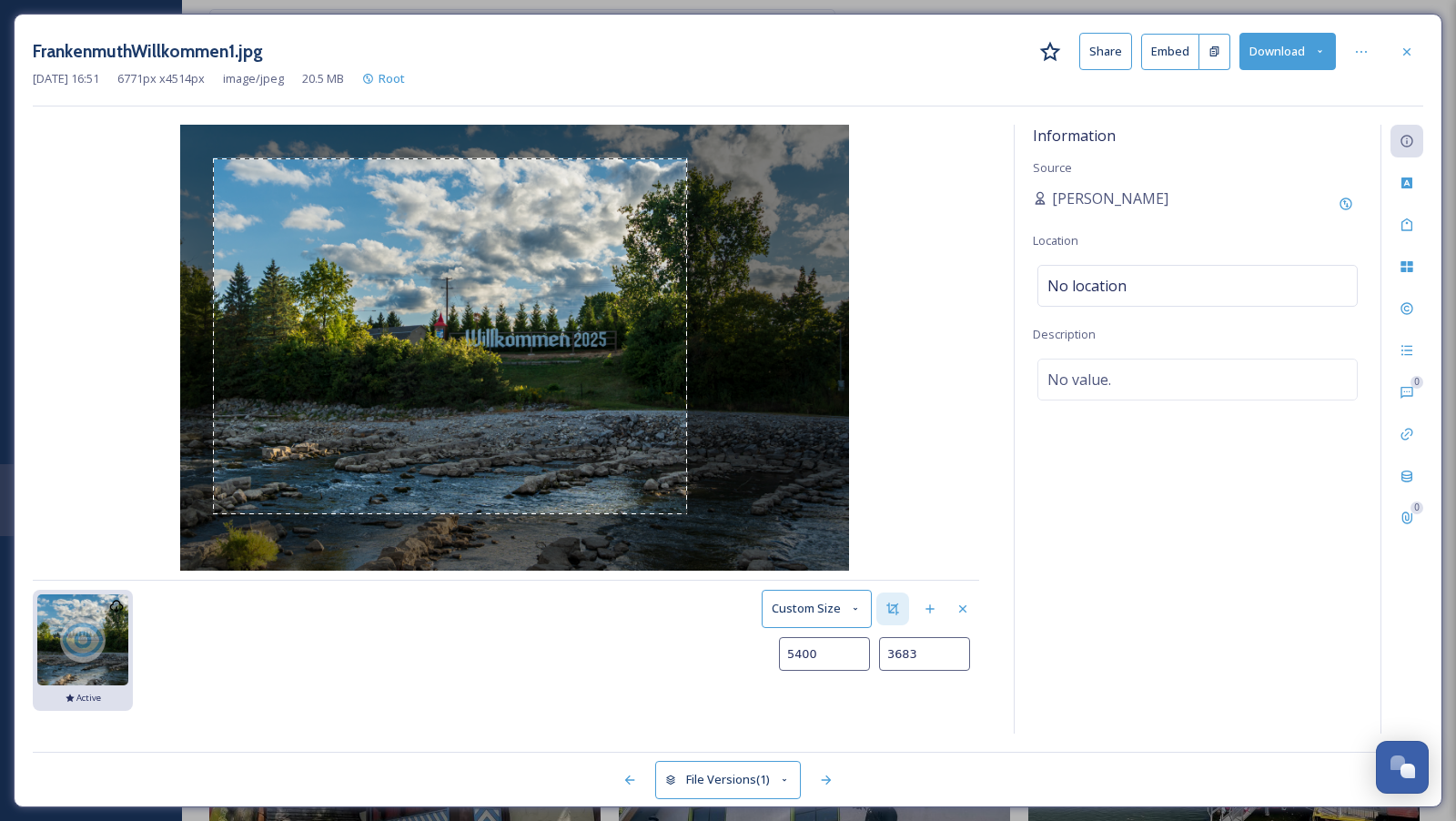
type input "3681"
type input "5502"
type input "3679"
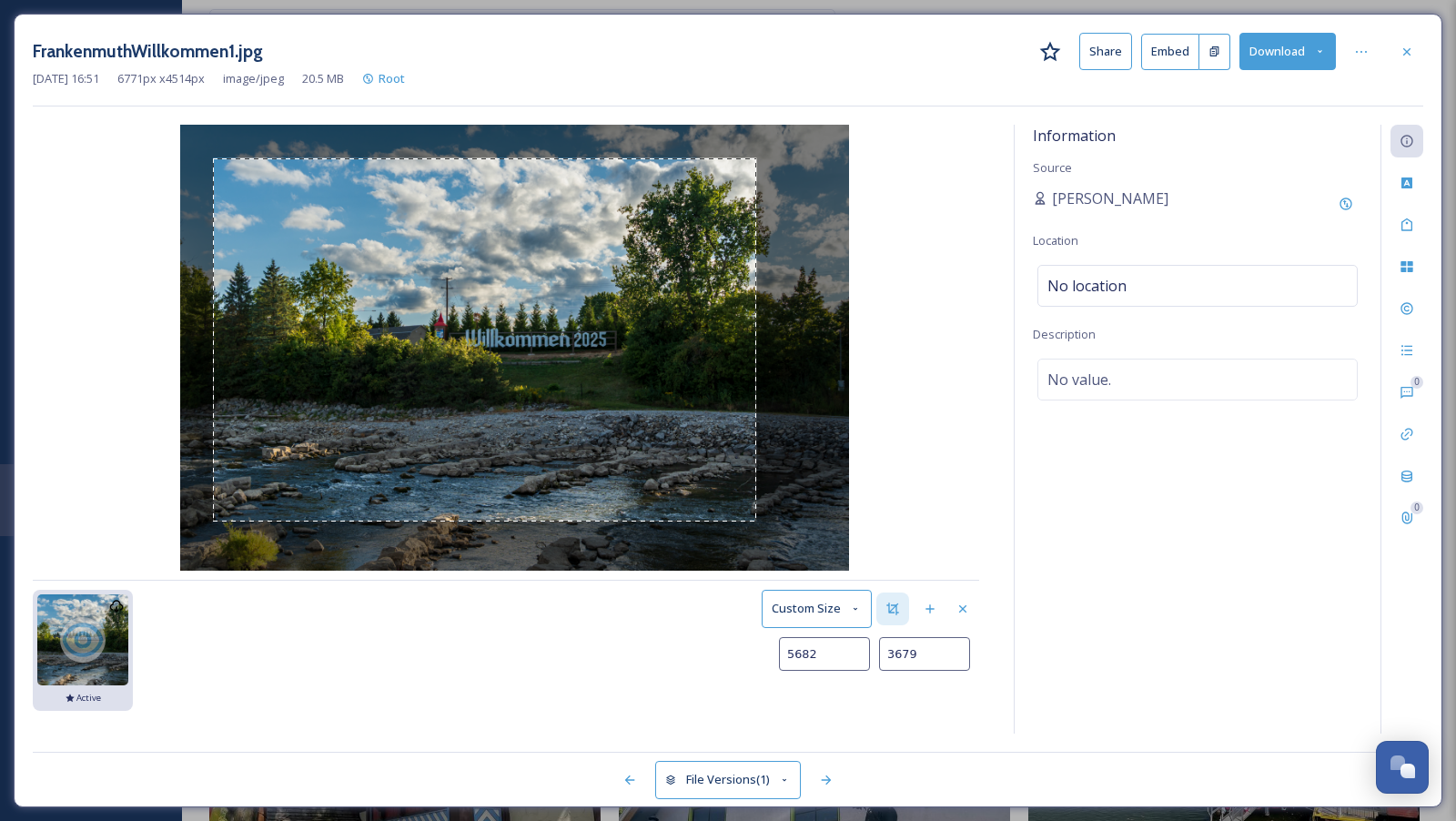
type input "5694"
type input "3682"
type input "5706"
type input "3686"
type input "5720"
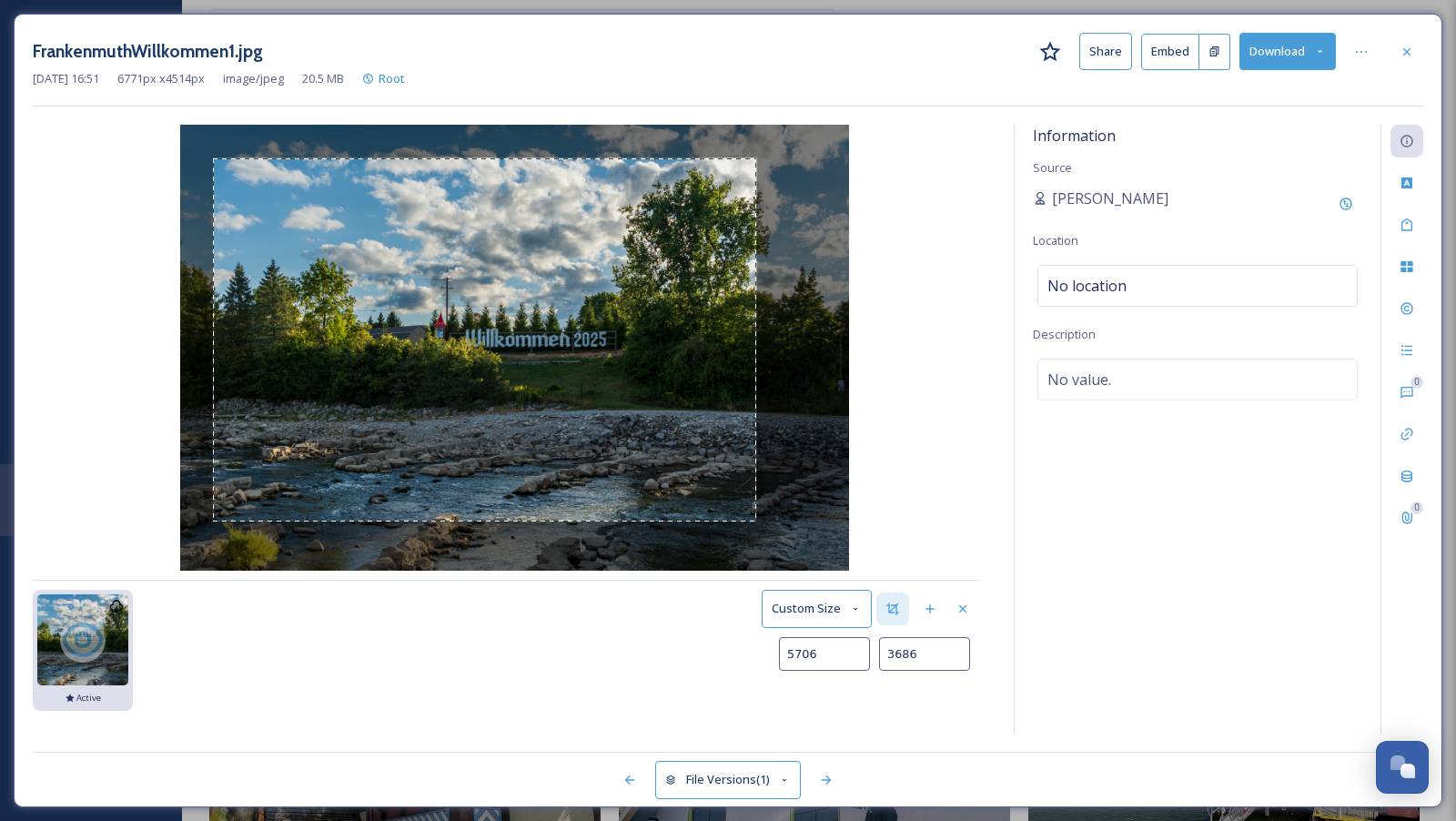
type input "3691"
type input "5736"
type input "3696"
type input "5754"
type input "3700"
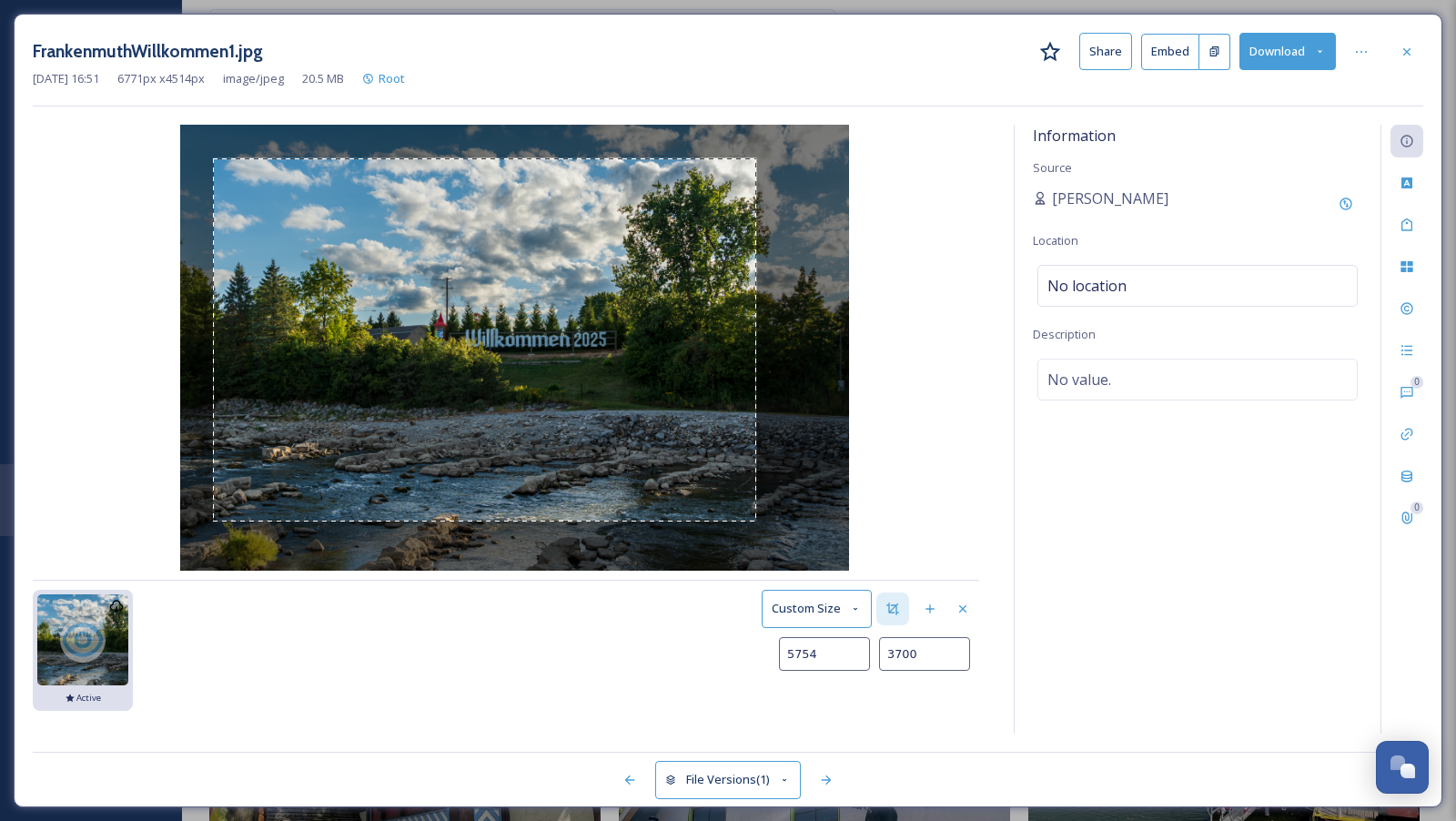
type input "5776"
type input "3706"
type input "5800"
type input "3712"
type input "5824"
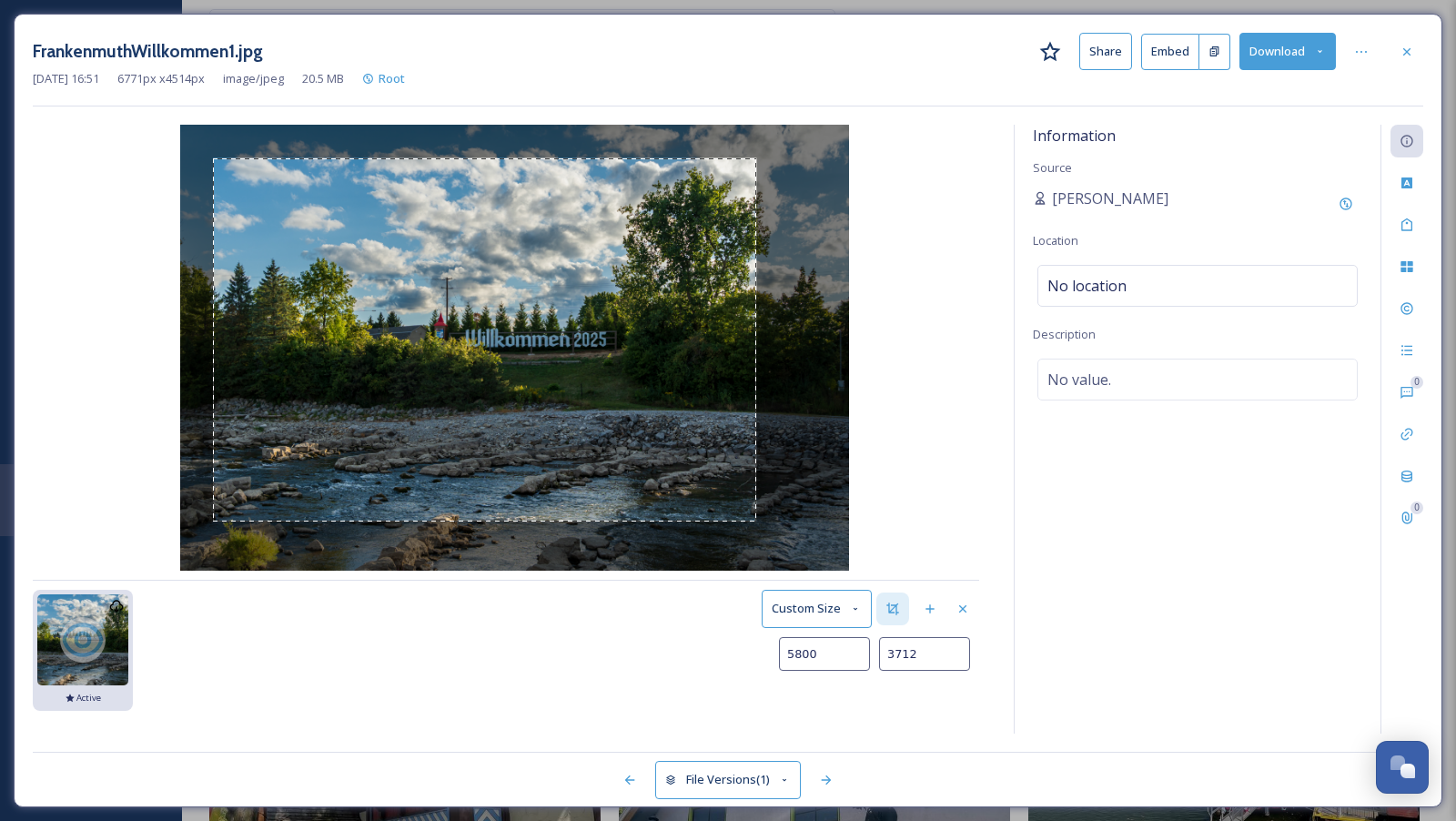
type input "3717"
type input "5844"
type input "3724"
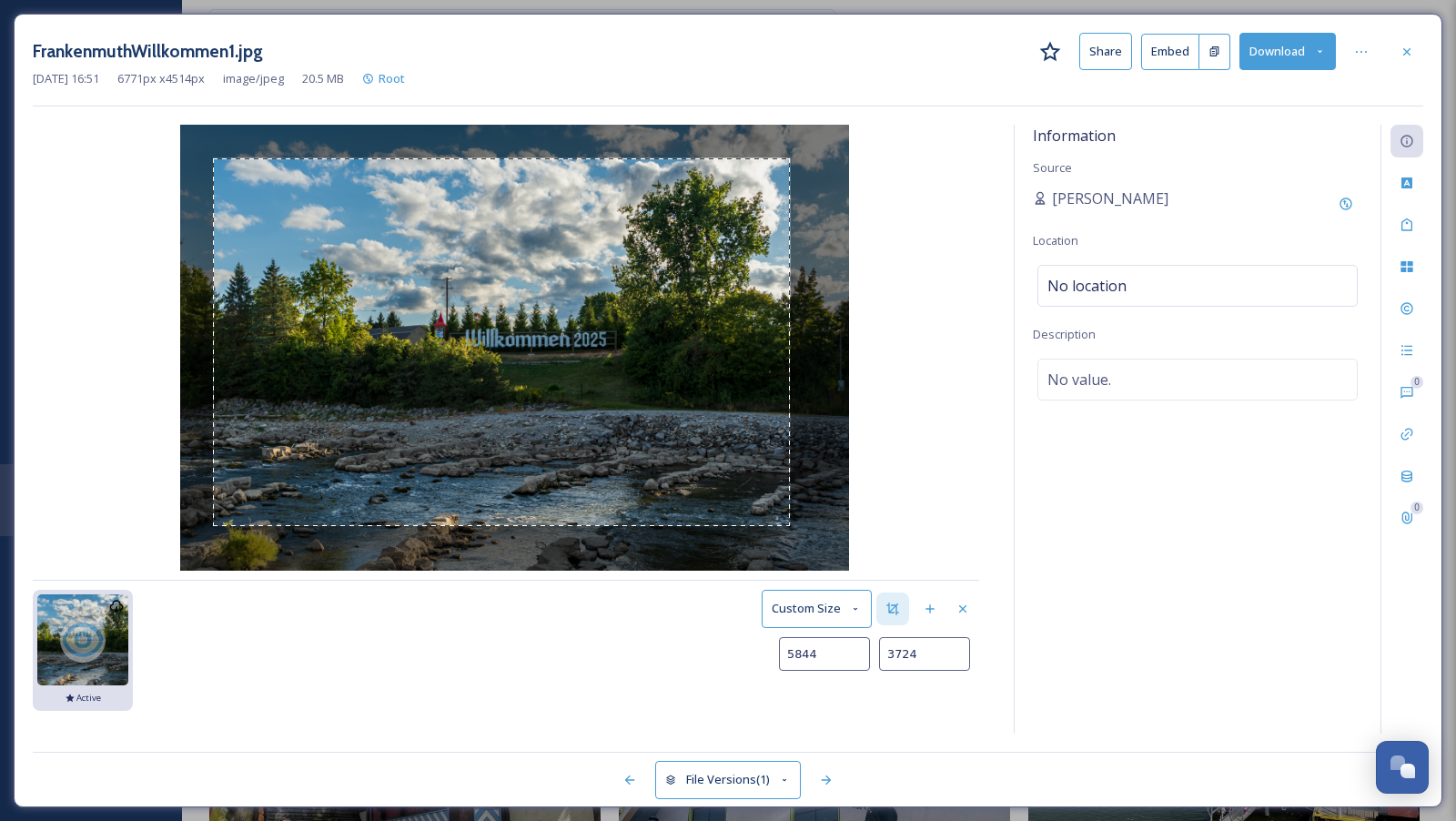
type input "5859"
type input "3730"
type input "5869"
type input "3734"
type input "5877"
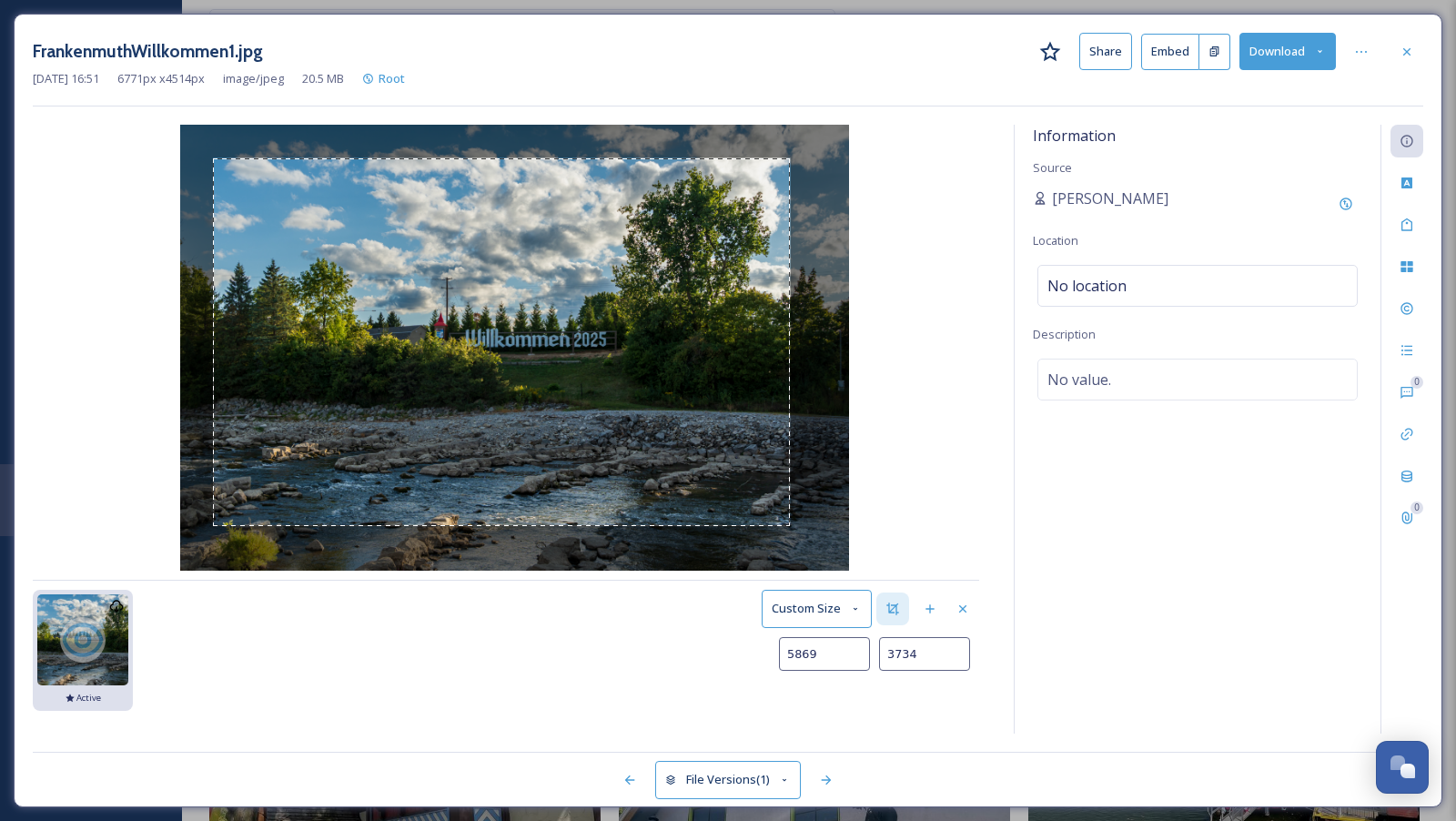
type input "3738"
type input "5883"
type input "3742"
type input "5890"
type input "3747"
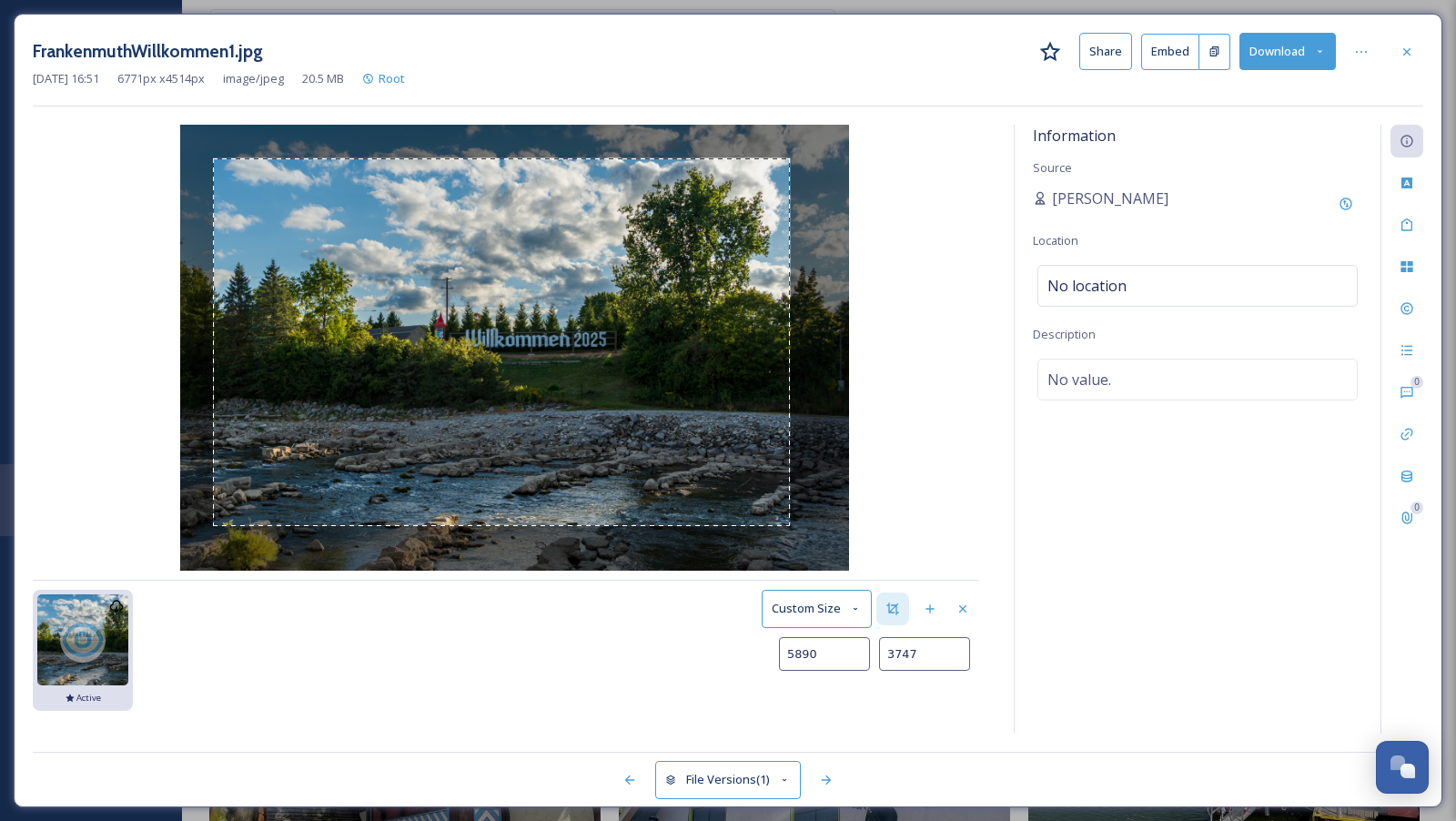
type input "5898"
type input "3752"
type input "5909"
type input "3758"
type input "5924"
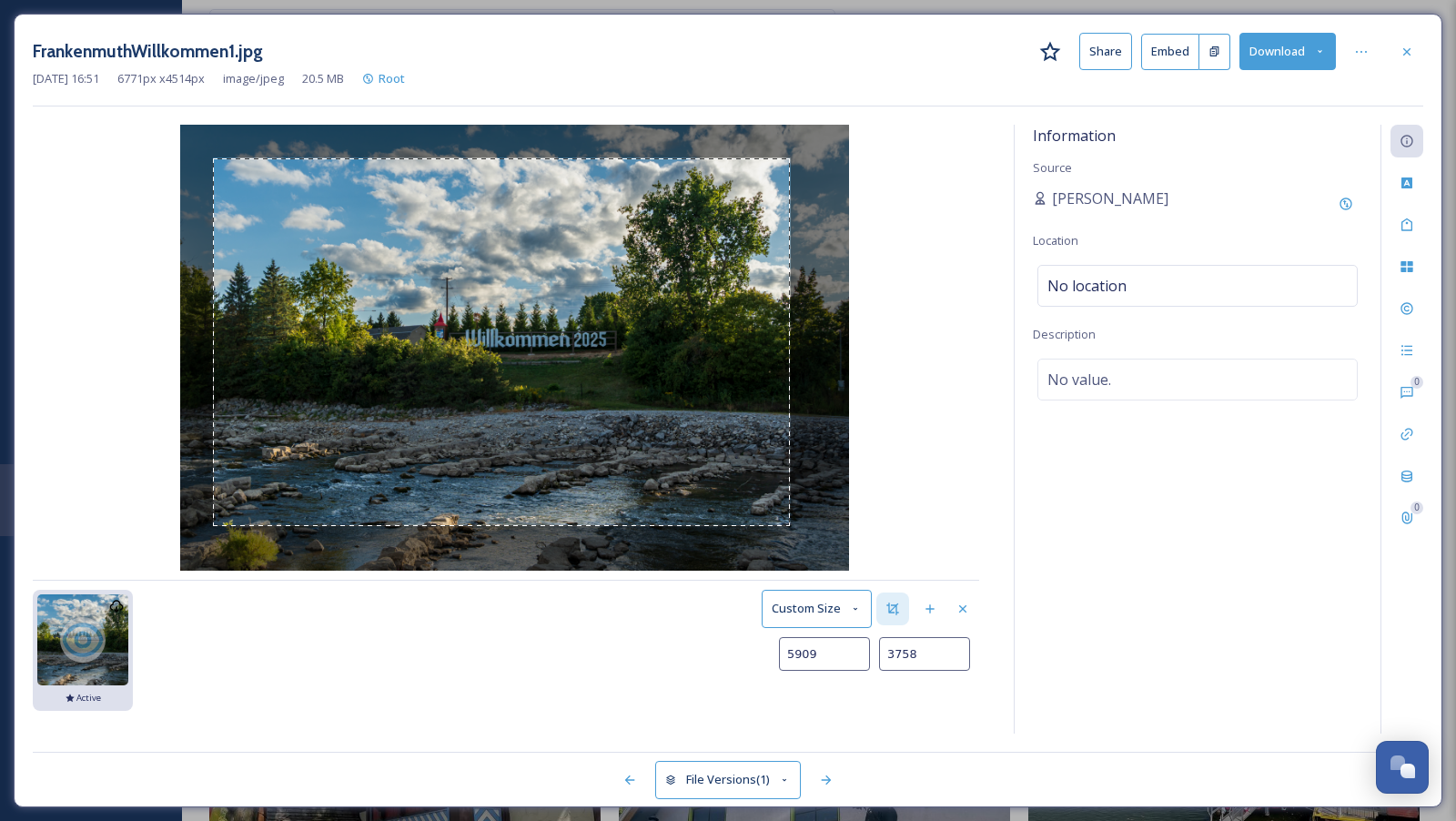
type input "3764"
type input "5940"
type input "3772"
type input "5955"
type input "3779"
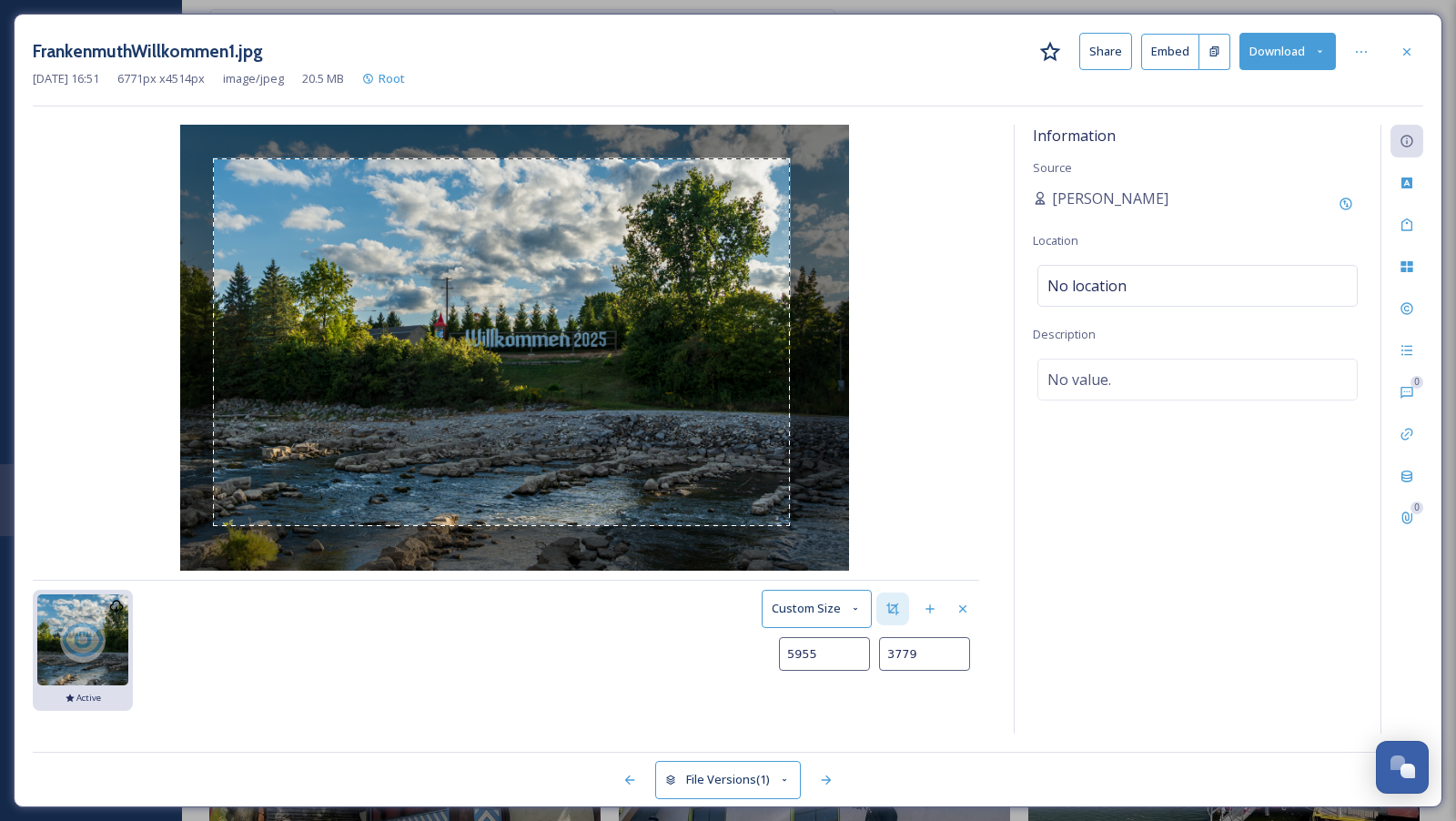
type input "5965"
type input "3786"
type input "5973"
type input "3790"
type input "5978"
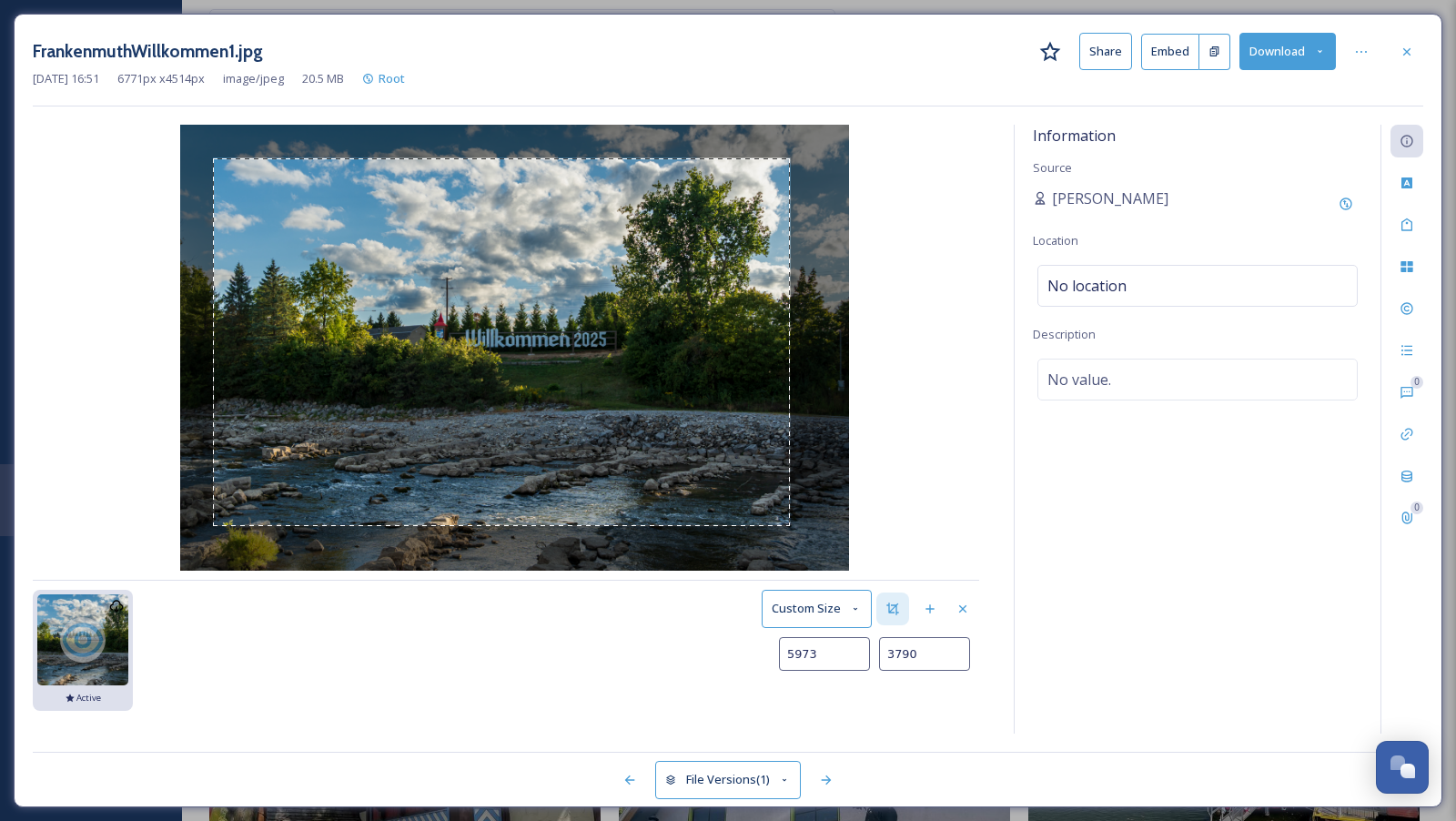
type input "3793"
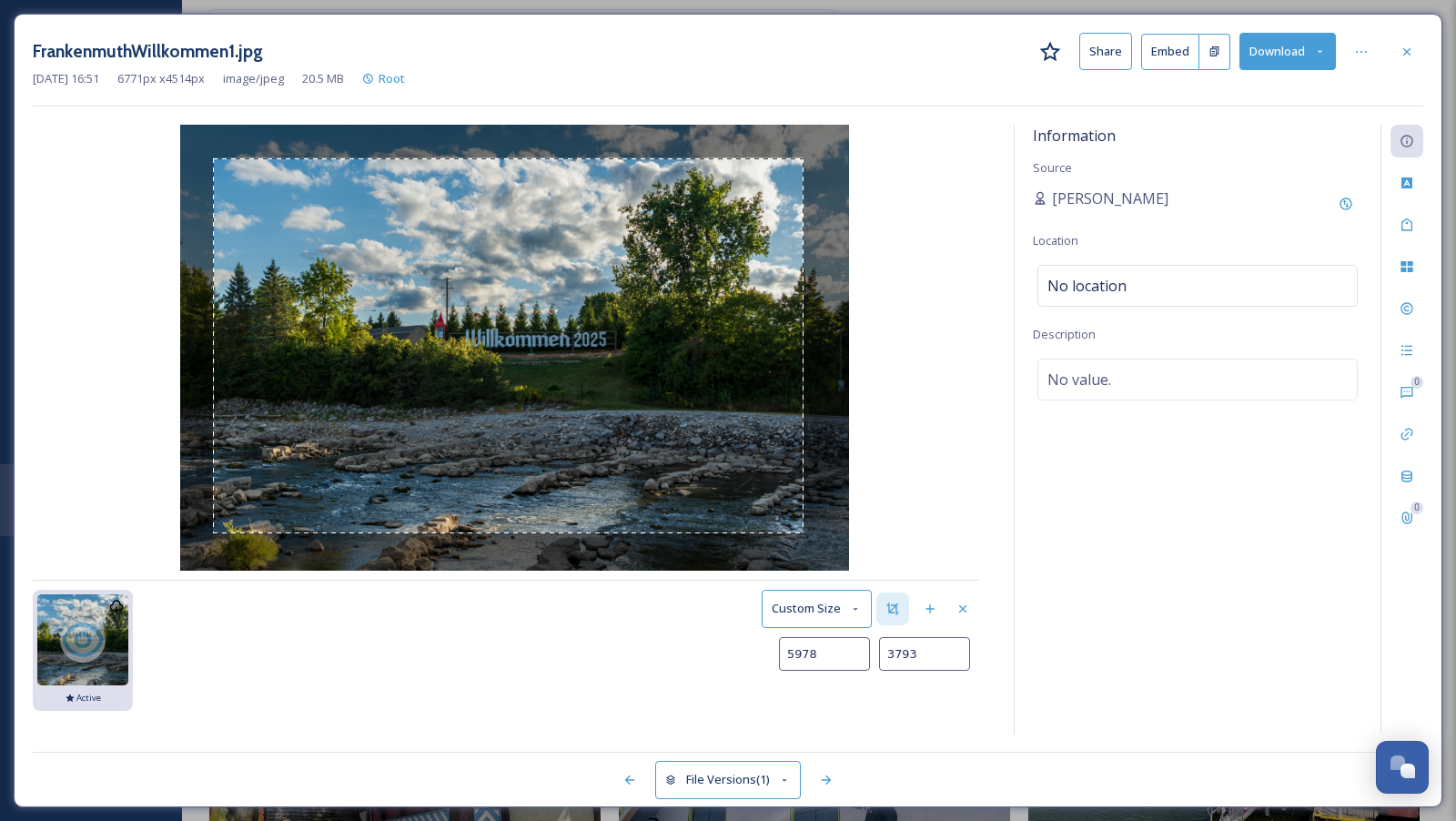
type input "5981"
type input "3807"
type input "5984"
type input "3812"
type input "5989"
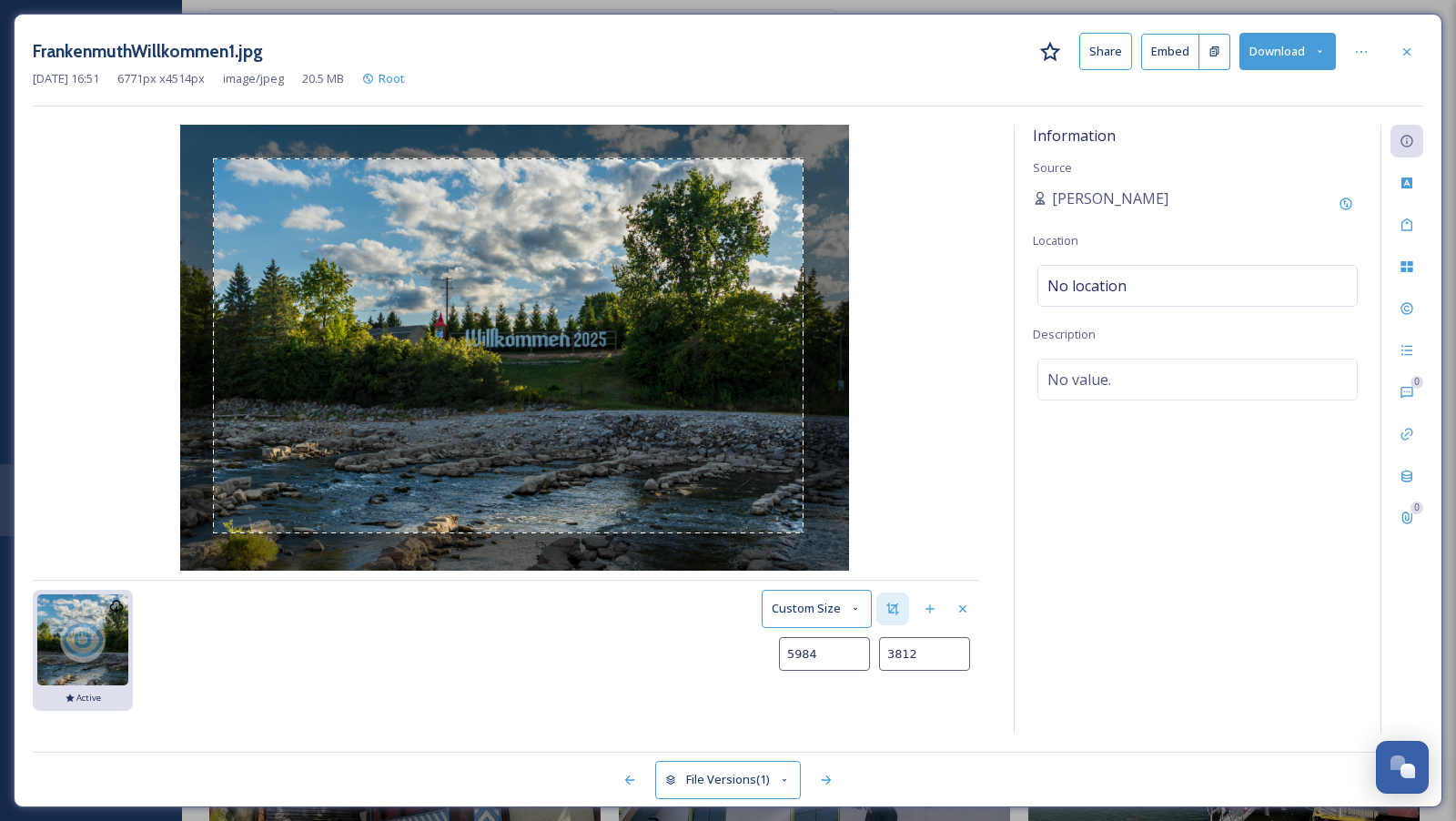
type input "3819"
type input "5995"
type input "3826"
type input "6000"
type input "3833"
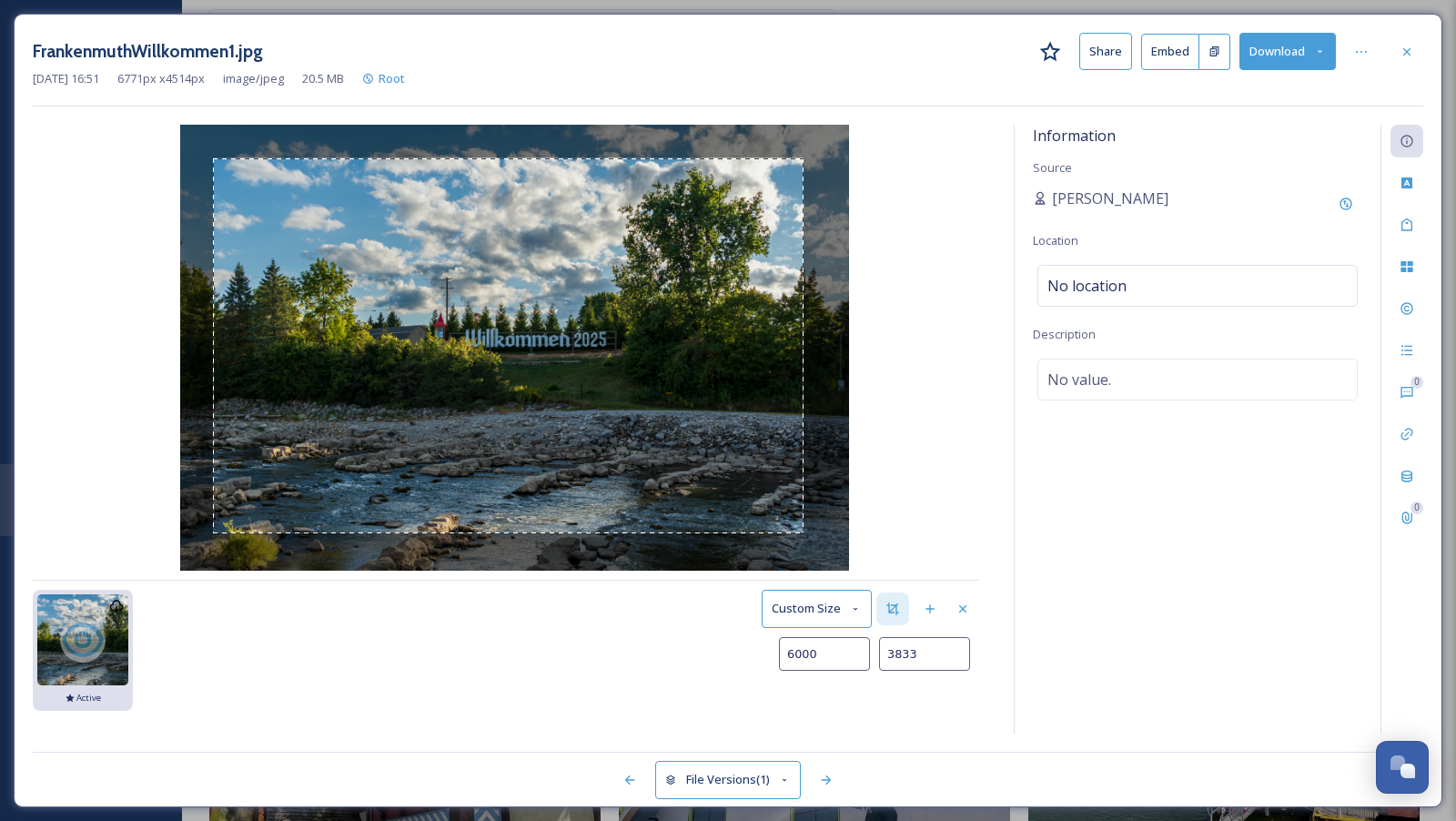
type input "6004"
type input "3840"
type input "6007"
type input "3844"
type input "6008"
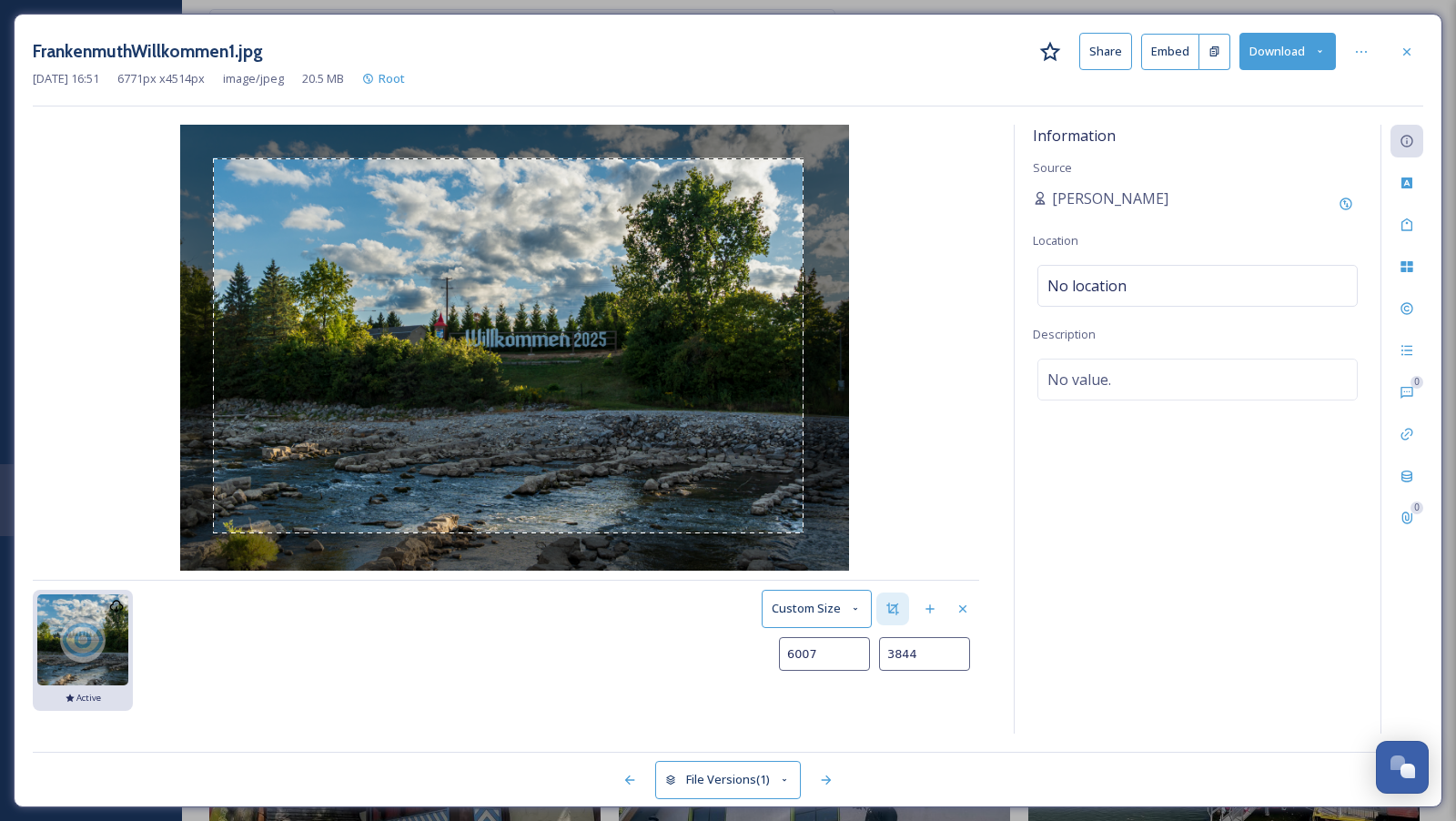
type input "3848"
type input "6010"
type input "3858"
type input "6012"
type input "3859"
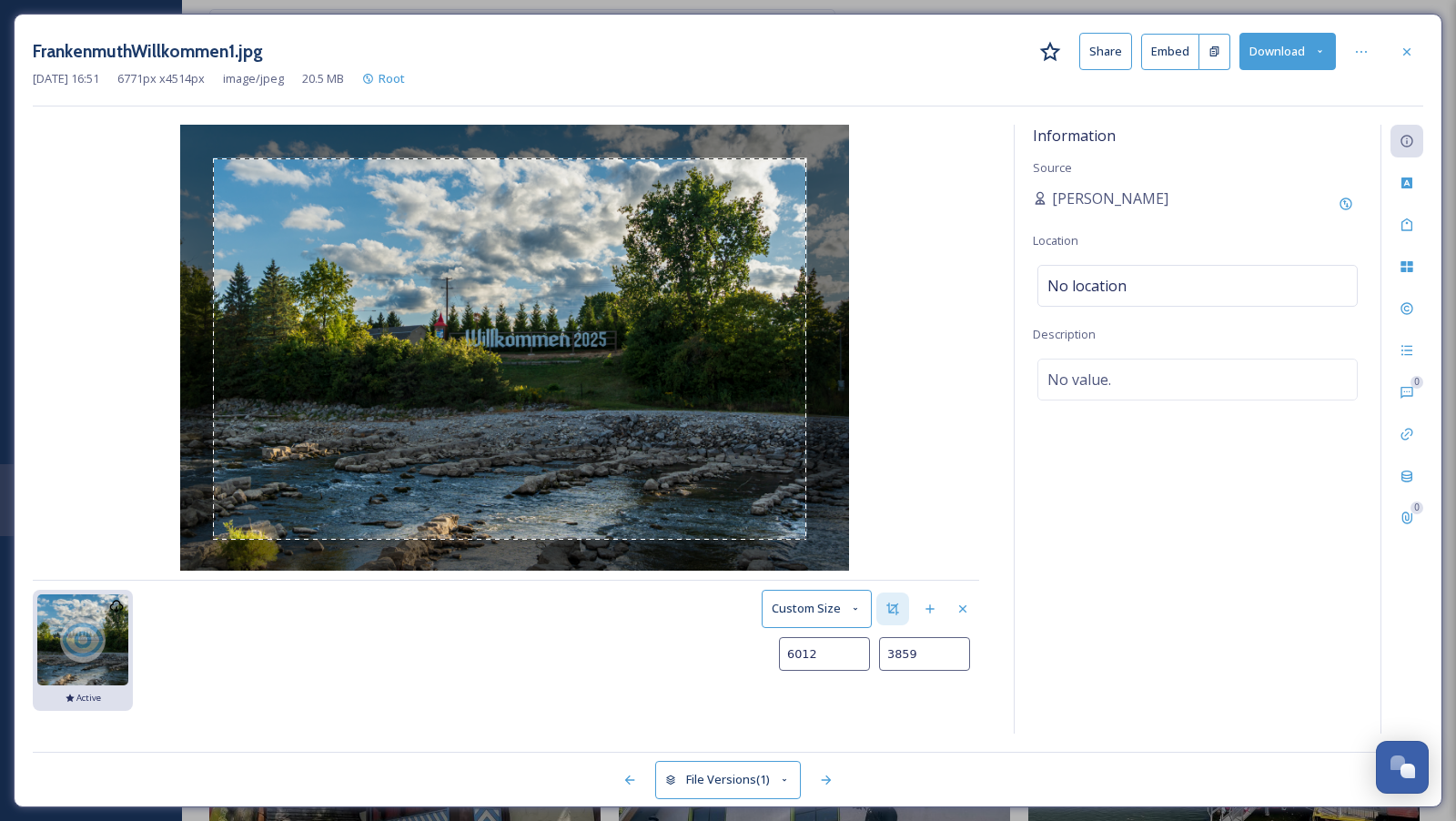
type input "6013"
type input "3945"
type input "6016"
type input "3950"
type input "6019"
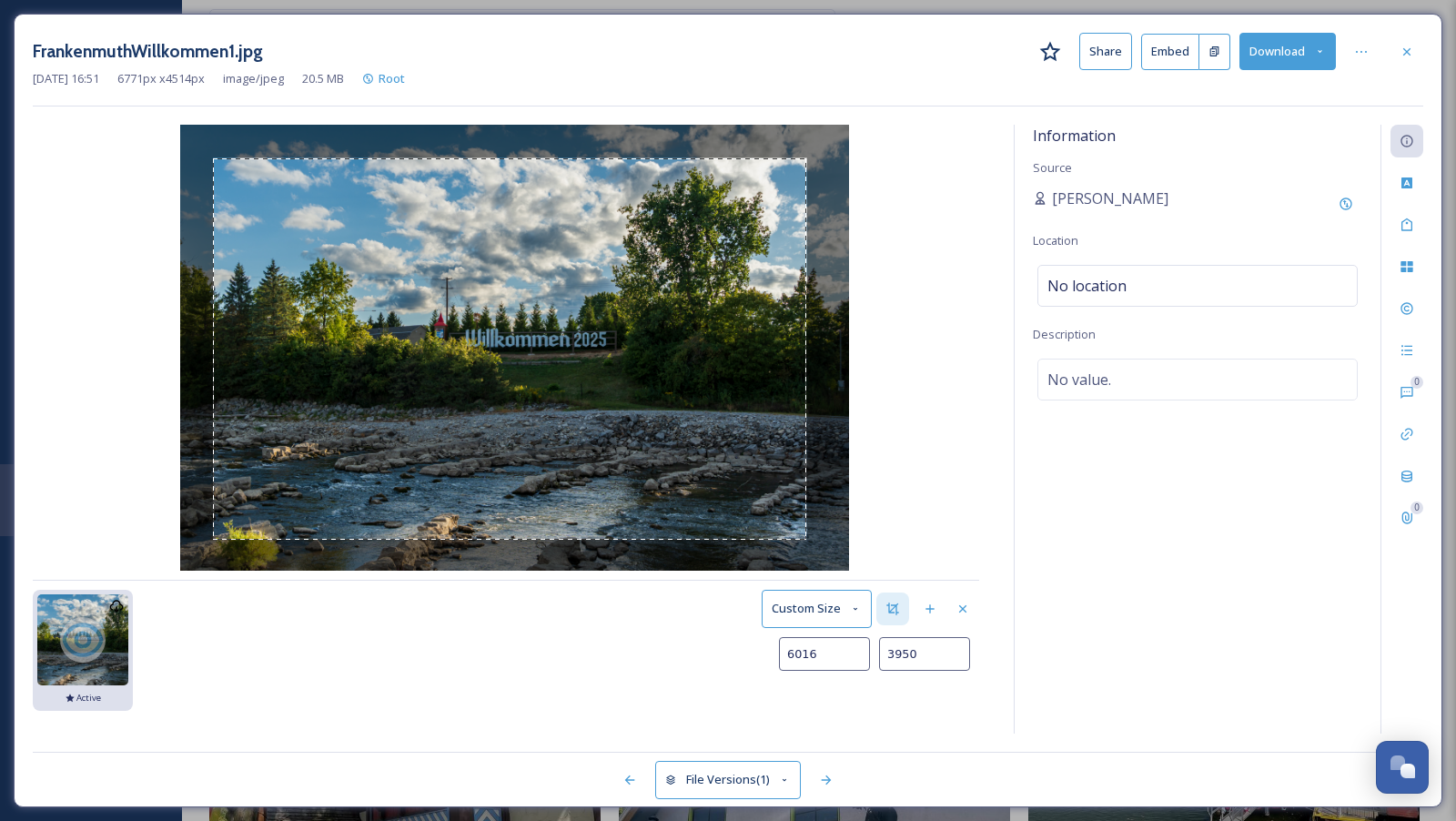
type input "3955"
type input "6023"
type input "3960"
type input "6025"
type input "3963"
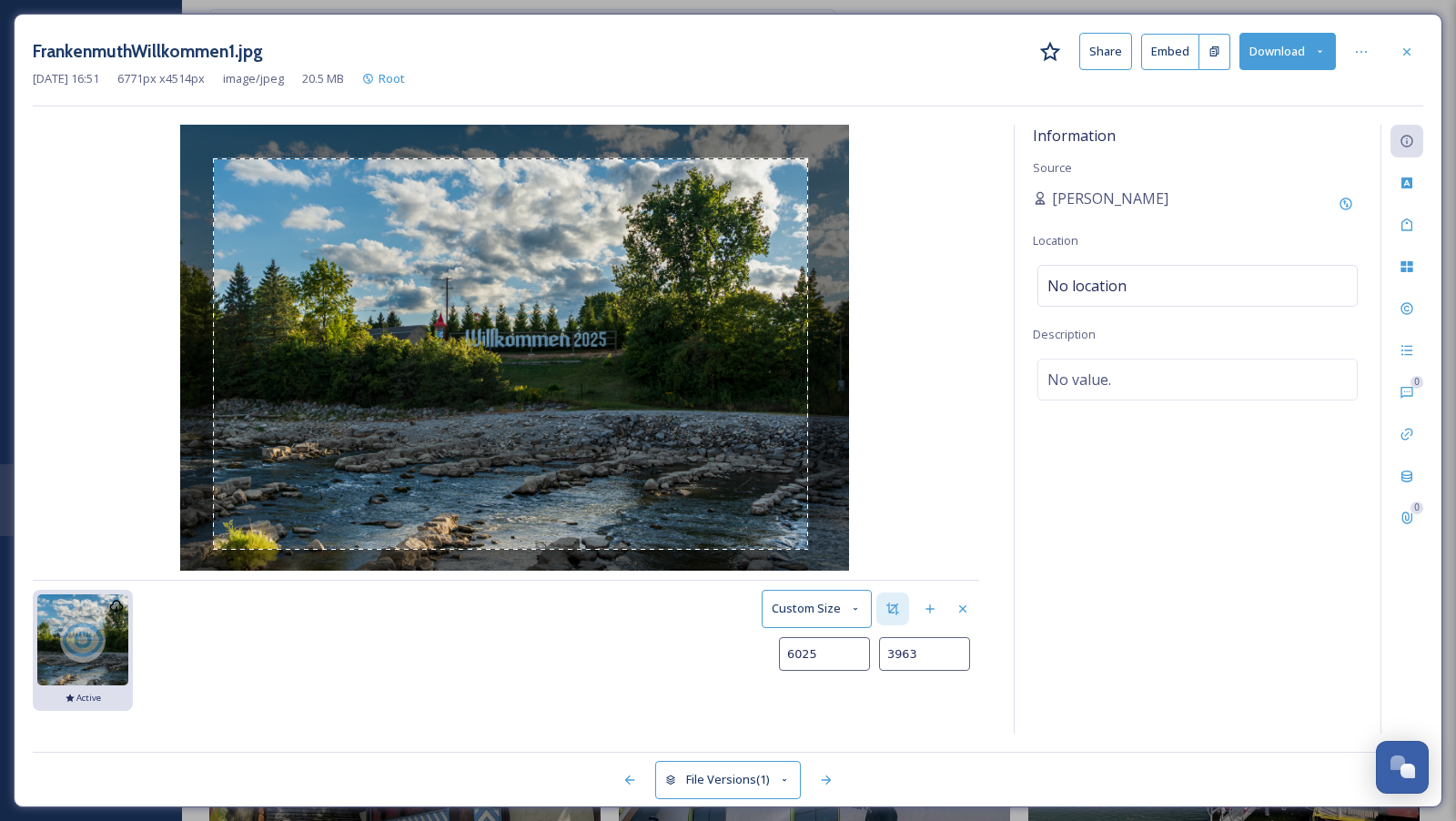
type input "6027"
type input "3965"
type input "6030"
type input "3966"
type input "6036"
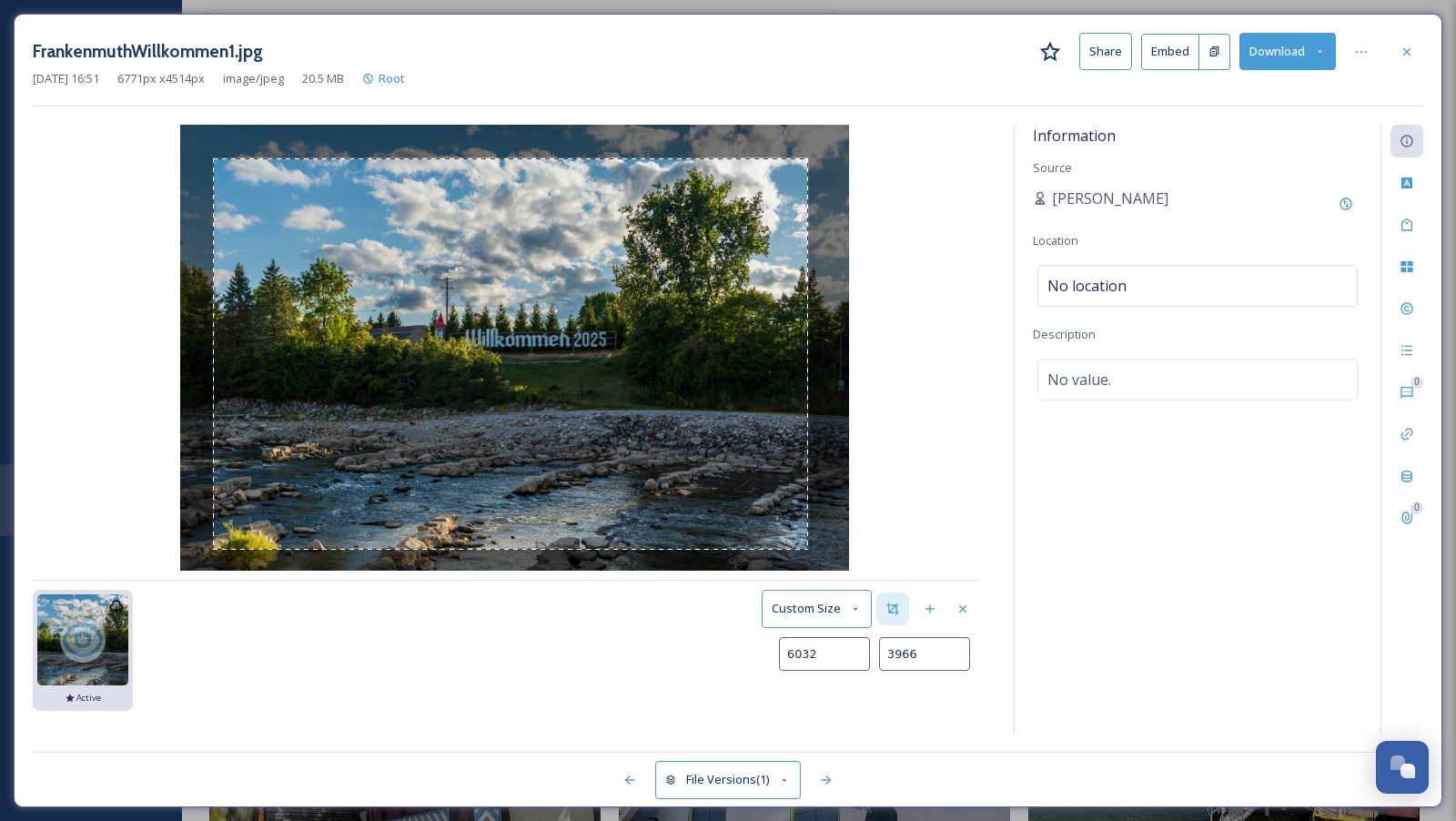
type input "3967"
type input "6039"
type input "3969"
type input "6041"
type input "3970"
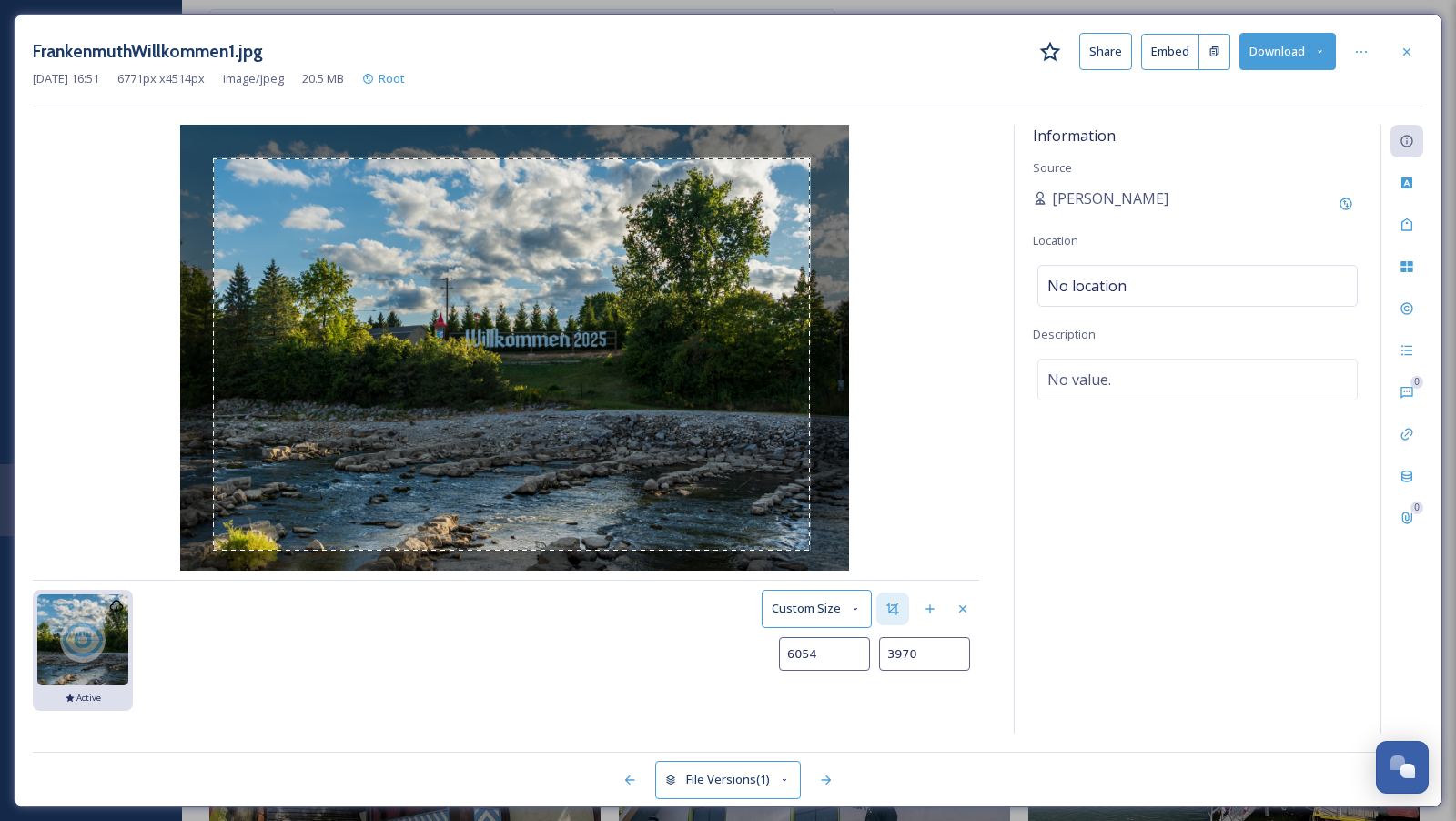
type input "6056"
type input "3969"
type input "6058"
type input "3968"
type input "6060"
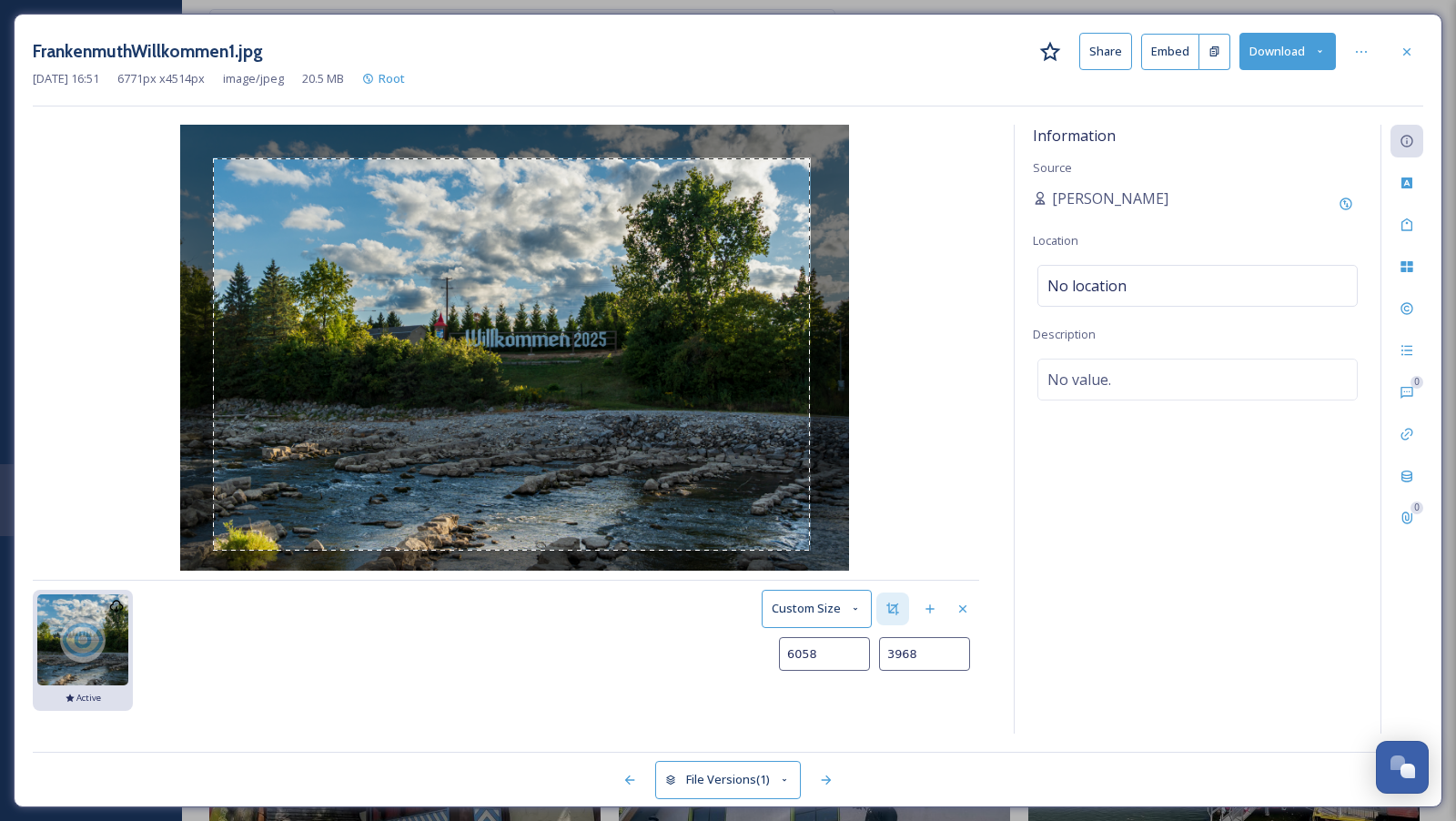
type input "3966"
type input "6063"
type input "3965"
type input "6065"
type input "3963"
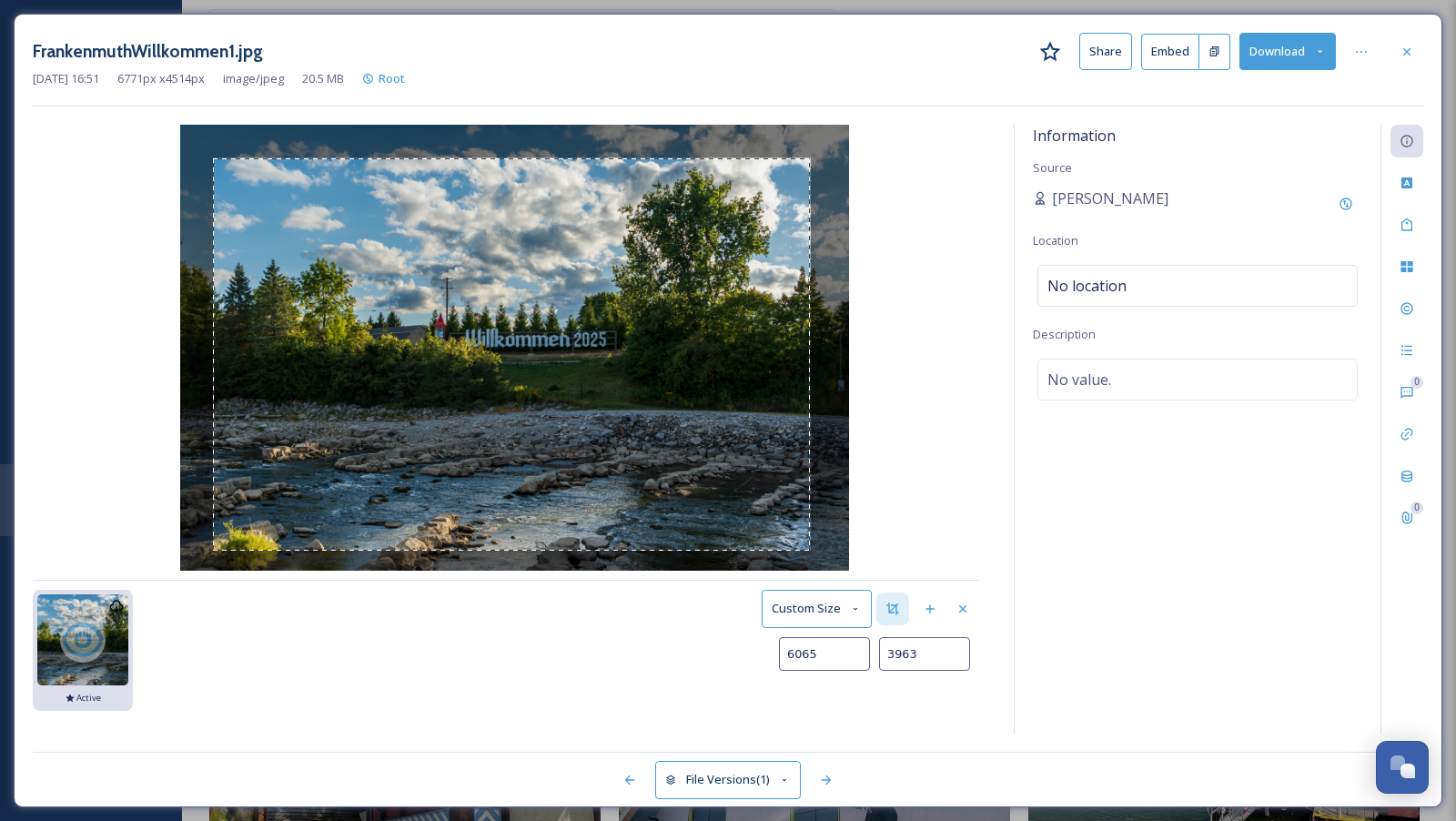
type input "6068"
type input "3962"
type input "6072"
type input "3960"
type input "6075"
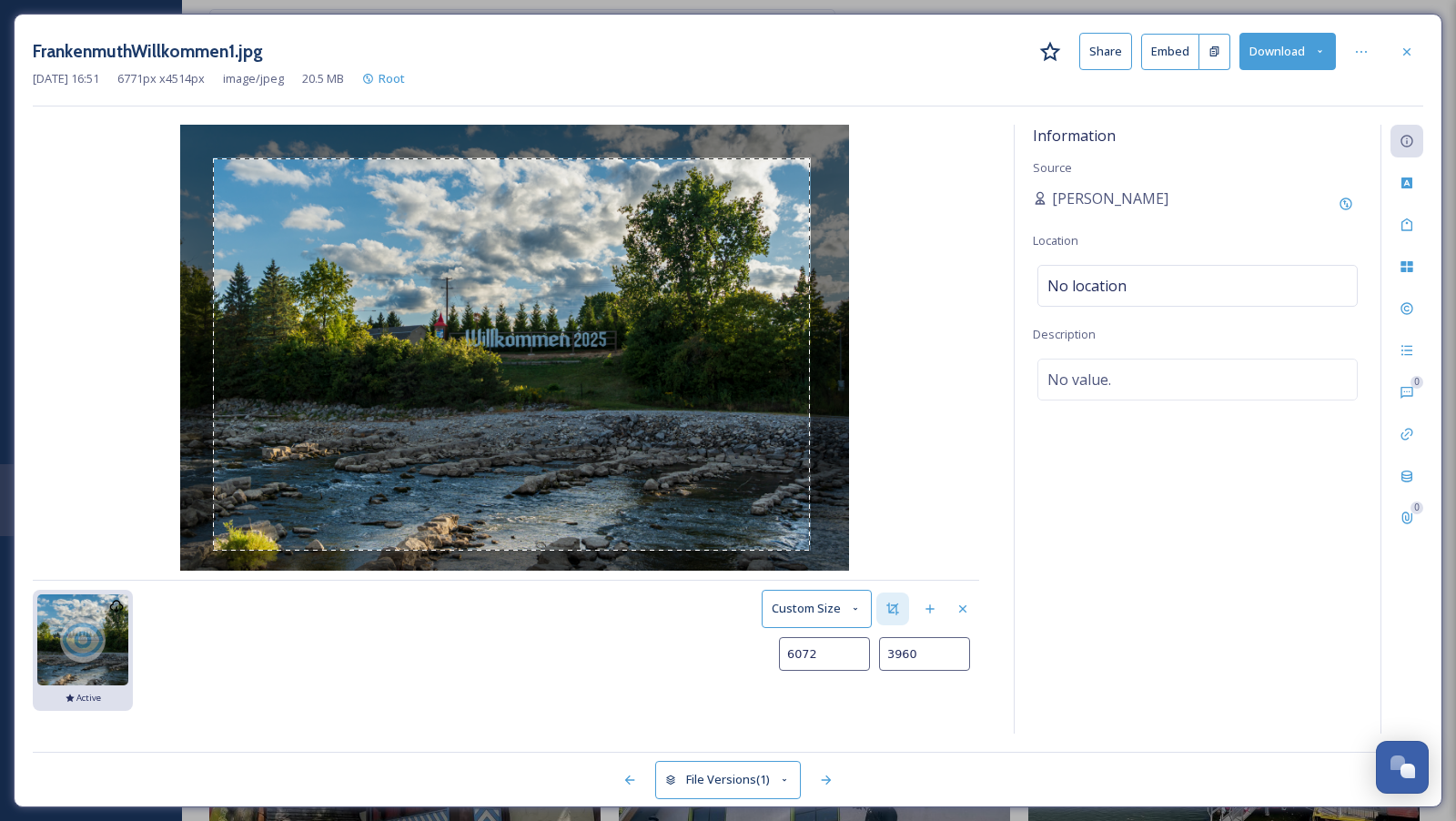
type input "3958"
type input "6079"
type input "3957"
type input "6083"
click at [810, 546] on img at bounding box center [515, 348] width 669 height 446
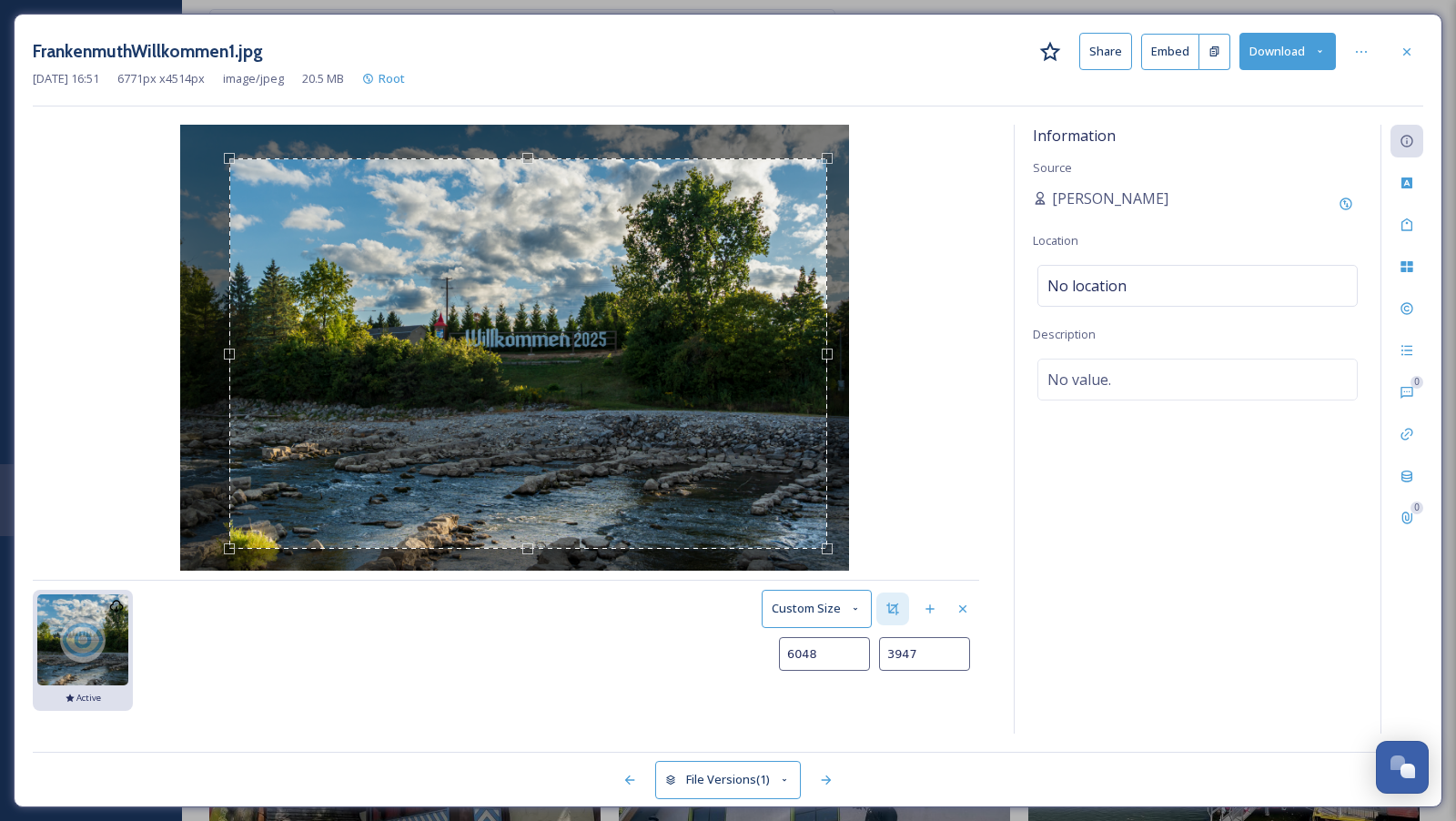
click at [751, 504] on div "Use the arrow keys to move the crop selection area" at bounding box center [528, 353] width 598 height 390
click at [880, 709] on button "Save as new Version" at bounding box center [912, 697] width 135 height 37
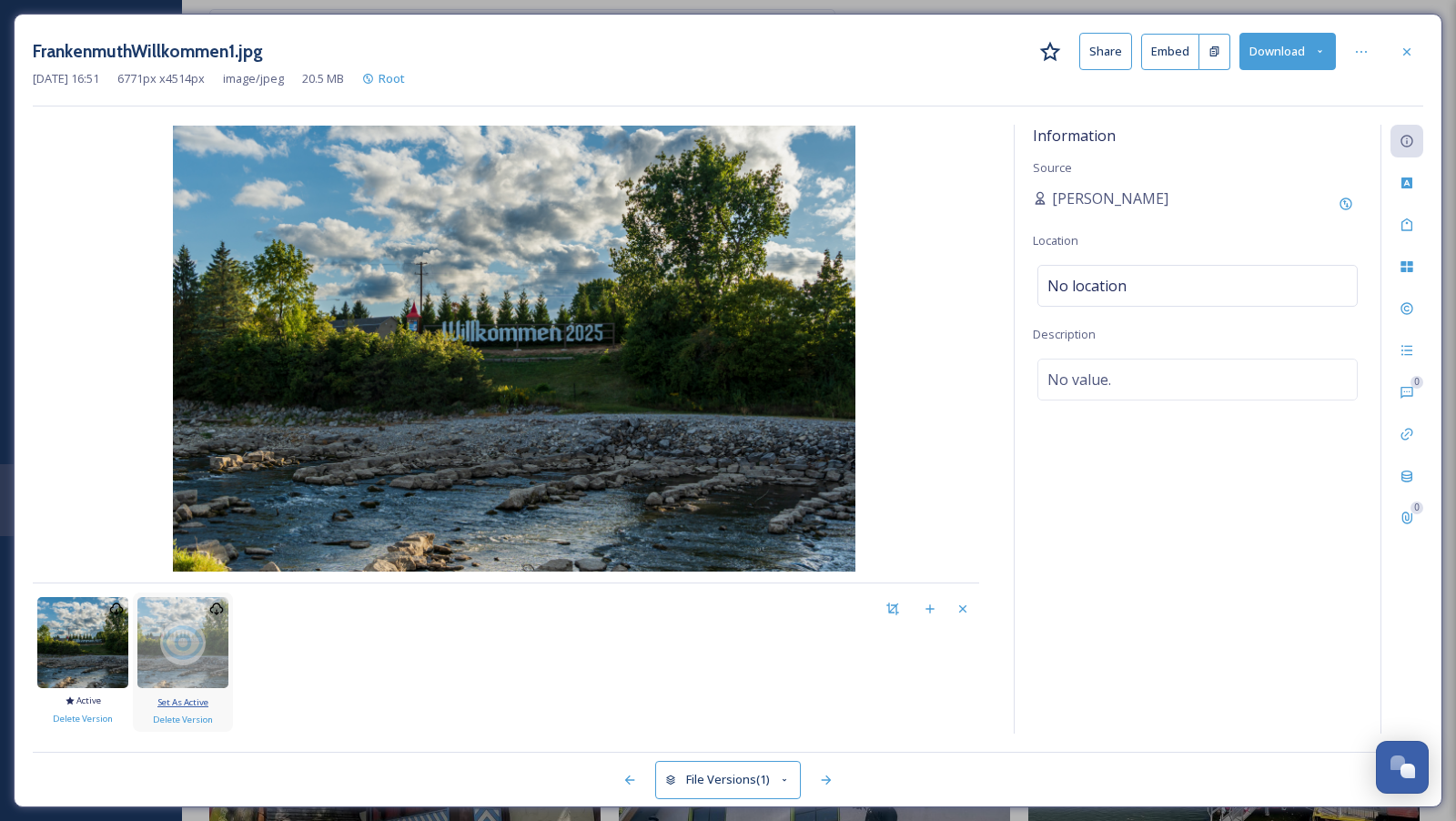
click at [202, 697] on span "Set As Active" at bounding box center [183, 702] width 51 height 12
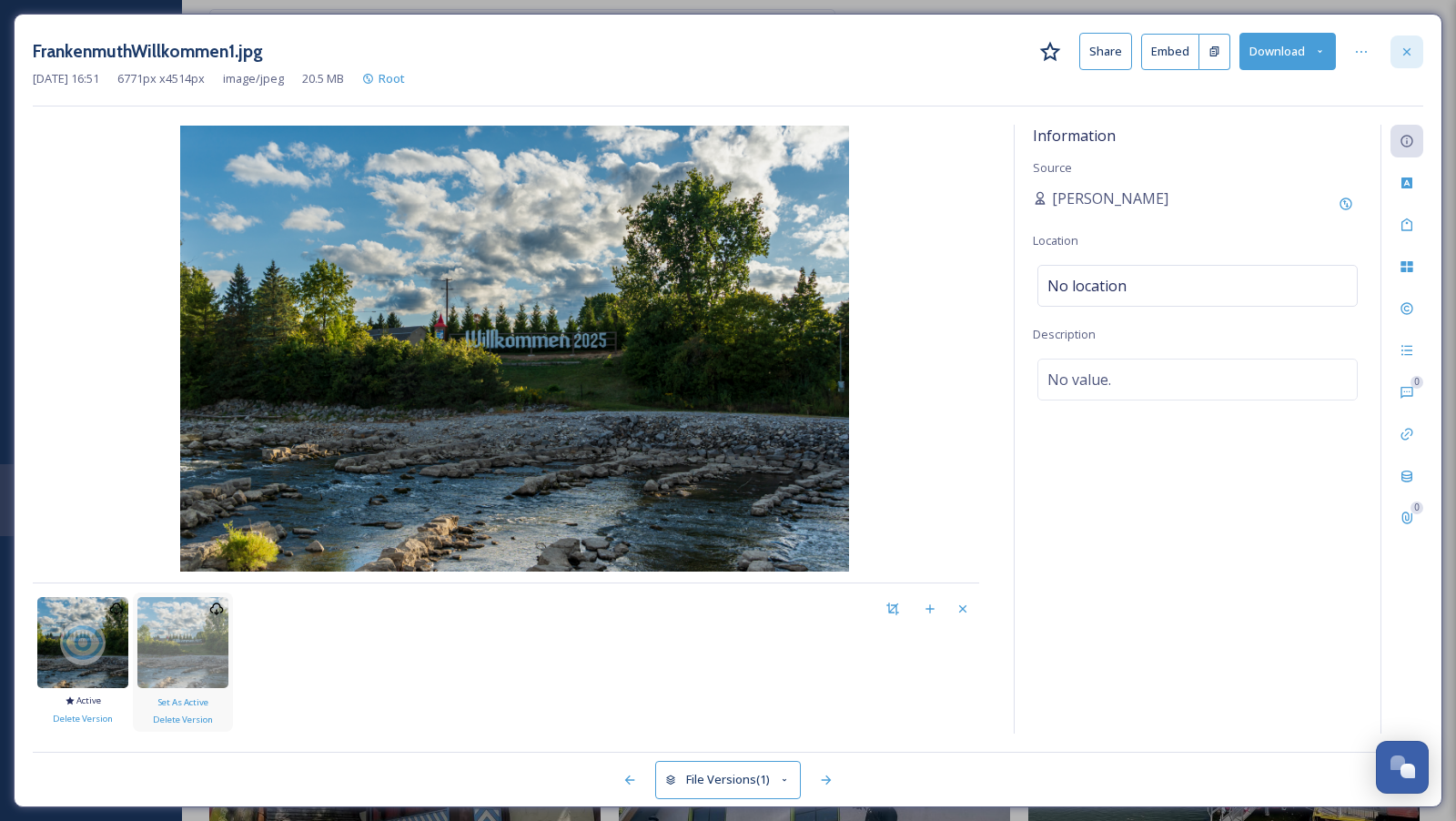
click at [1398, 60] on div at bounding box center [1407, 52] width 33 height 33
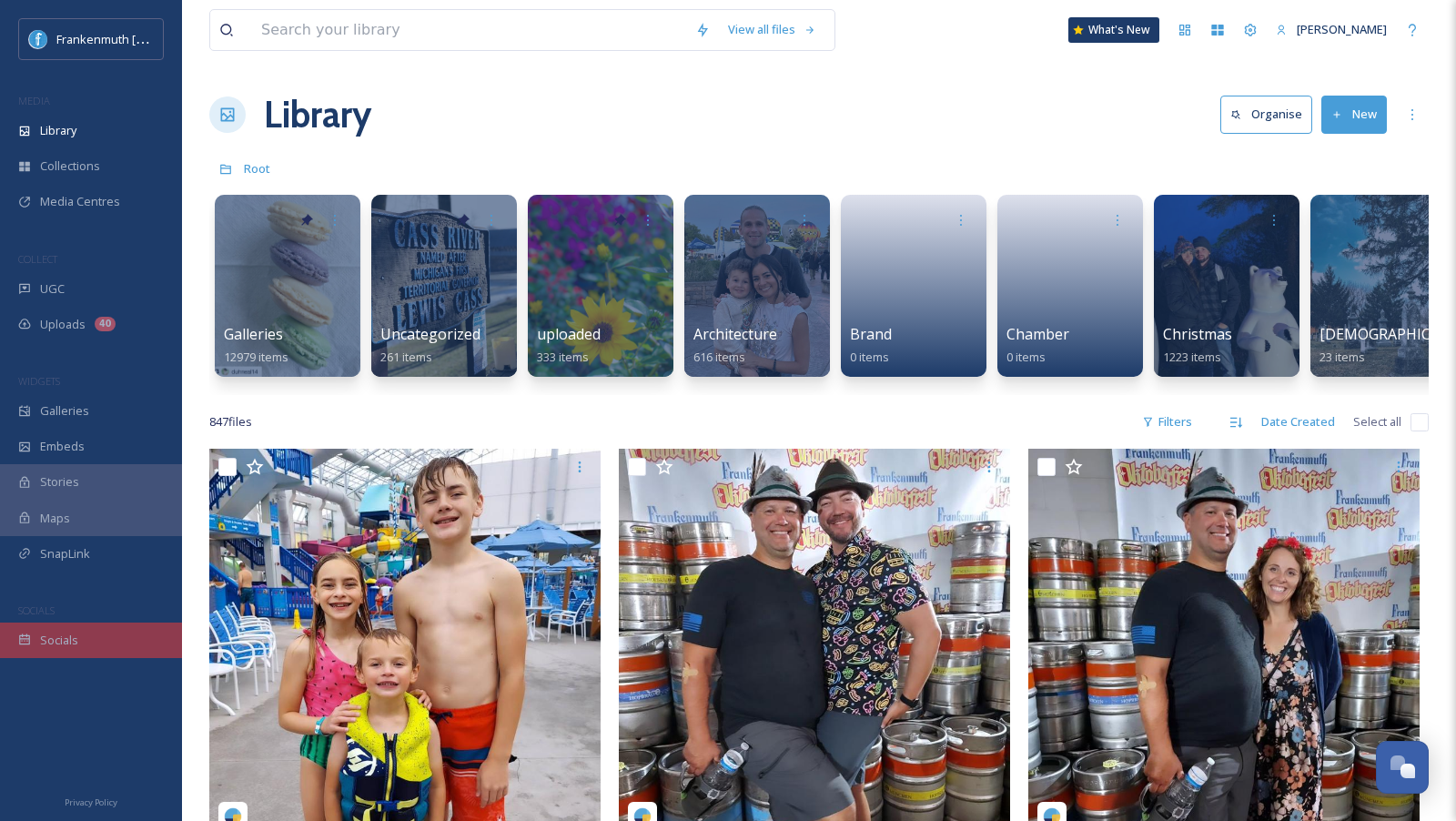
click at [115, 646] on div "Socials" at bounding box center [91, 641] width 182 height 36
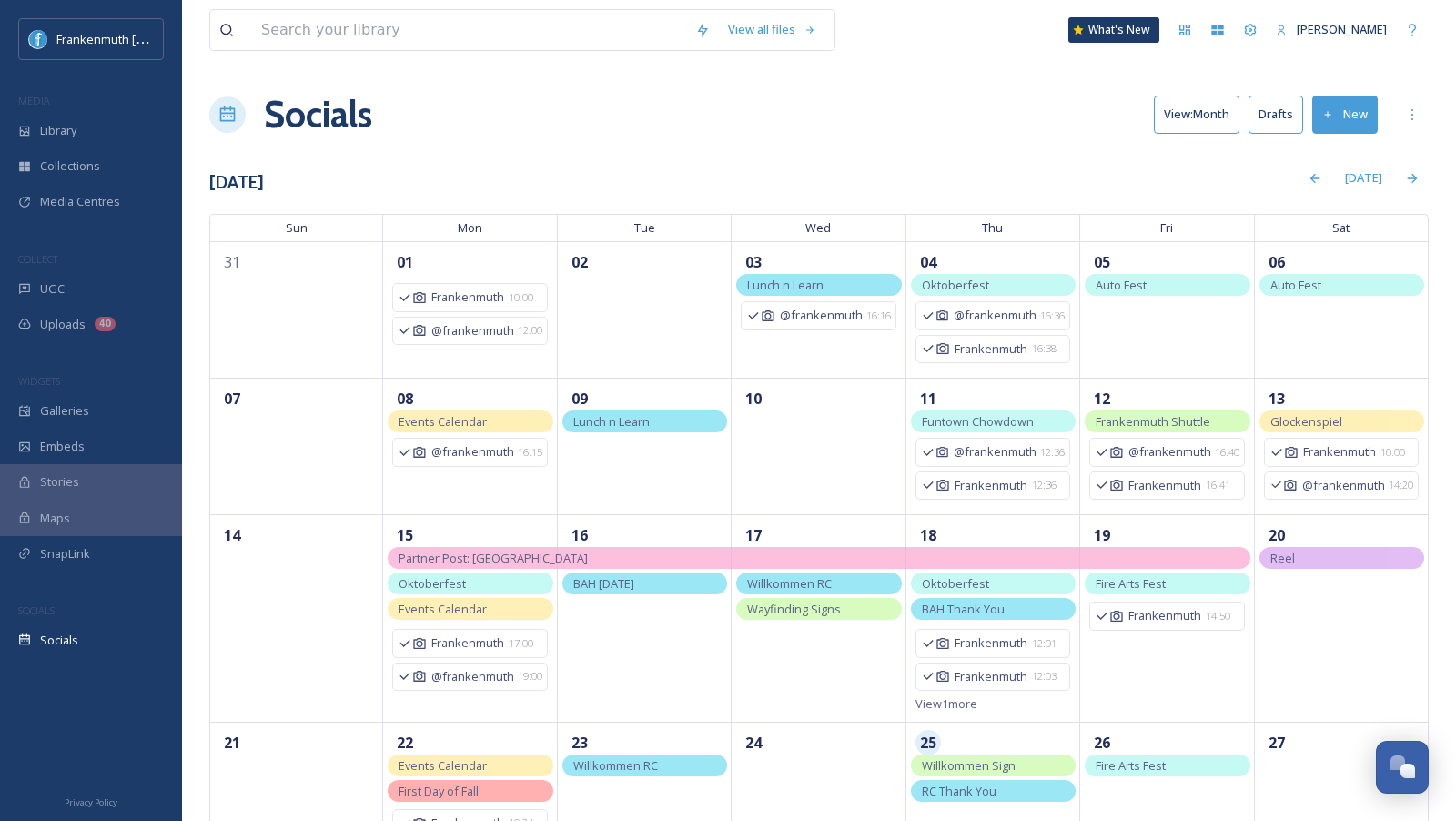
click at [1277, 124] on button "Drafts" at bounding box center [1276, 113] width 55 height 37
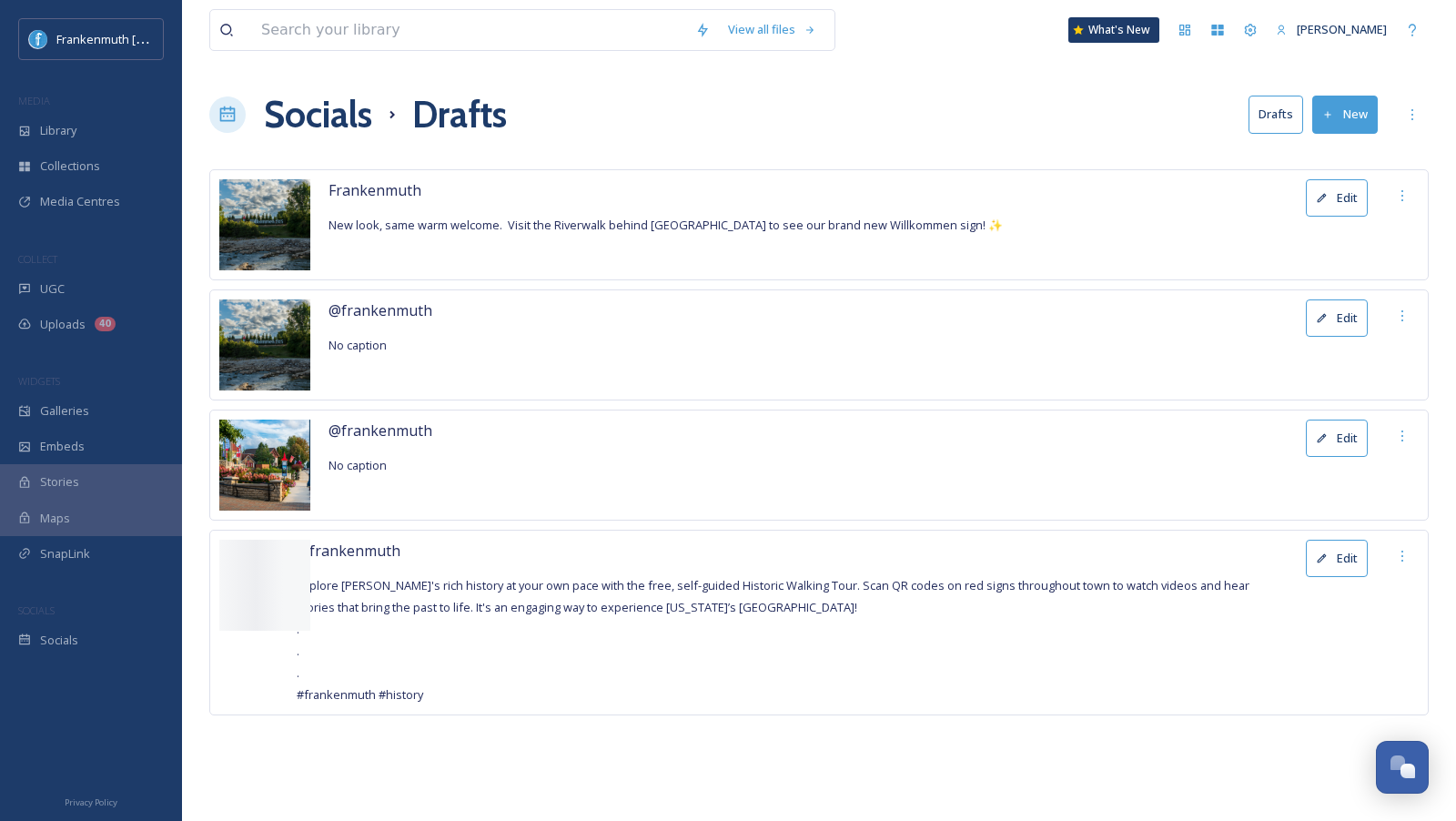
click at [1325, 198] on icon at bounding box center [1322, 197] width 12 height 12
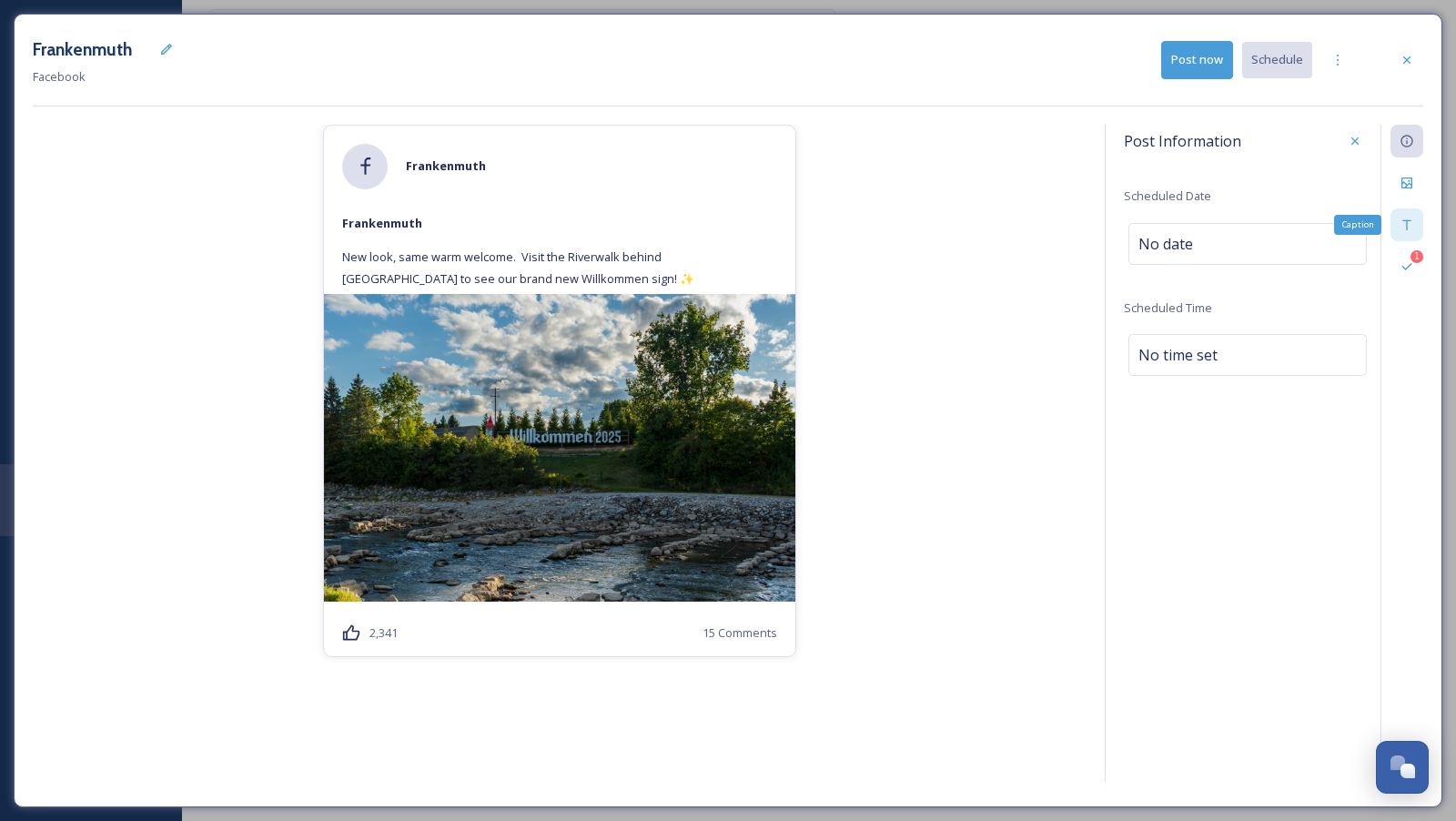
click at [1398, 223] on div "Caption" at bounding box center [1407, 225] width 33 height 33
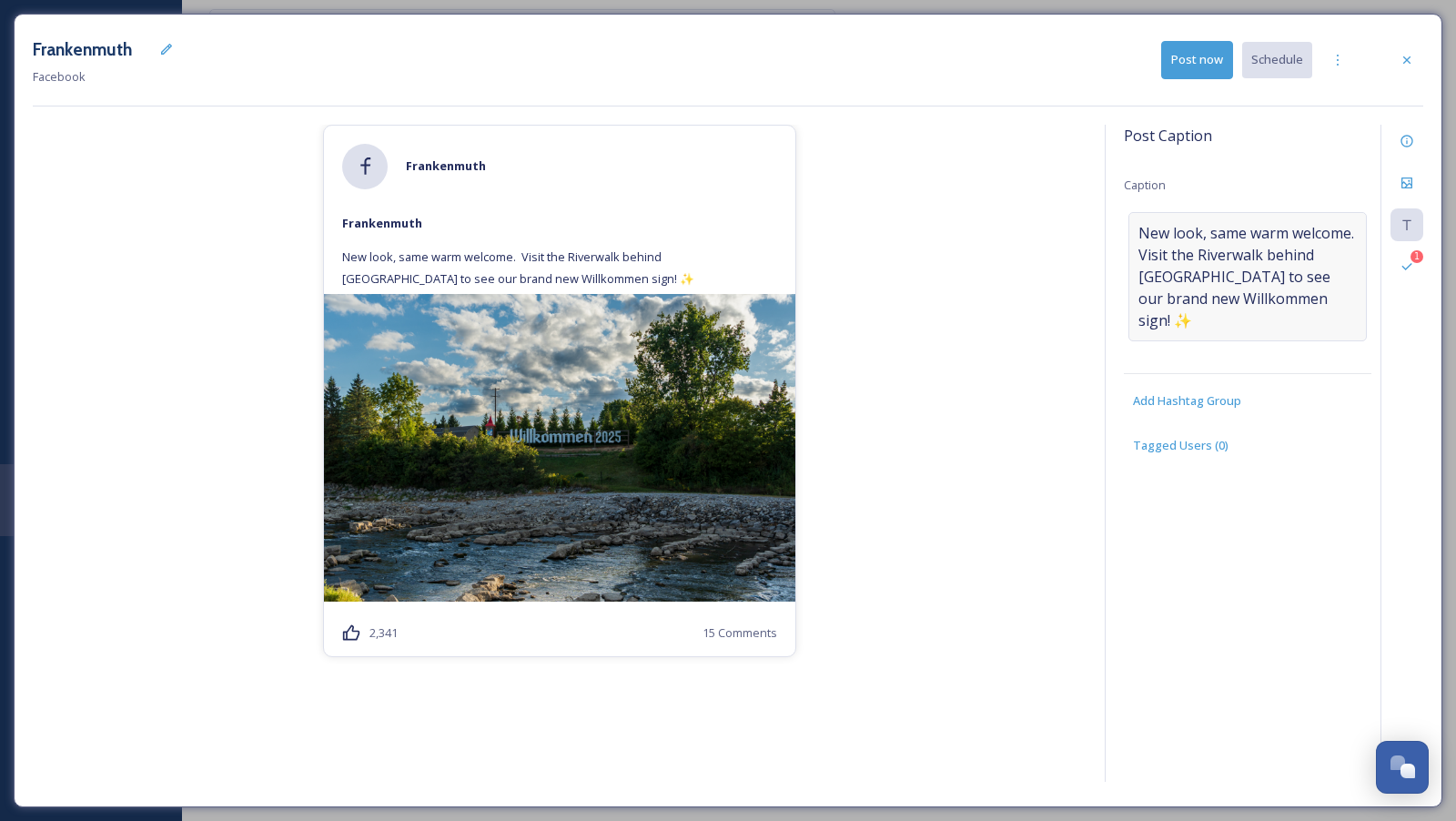
click at [1253, 254] on span "New look, same warm welcome. Visit the Riverwalk behind [GEOGRAPHIC_DATA] to se…" at bounding box center [1247, 277] width 218 height 110
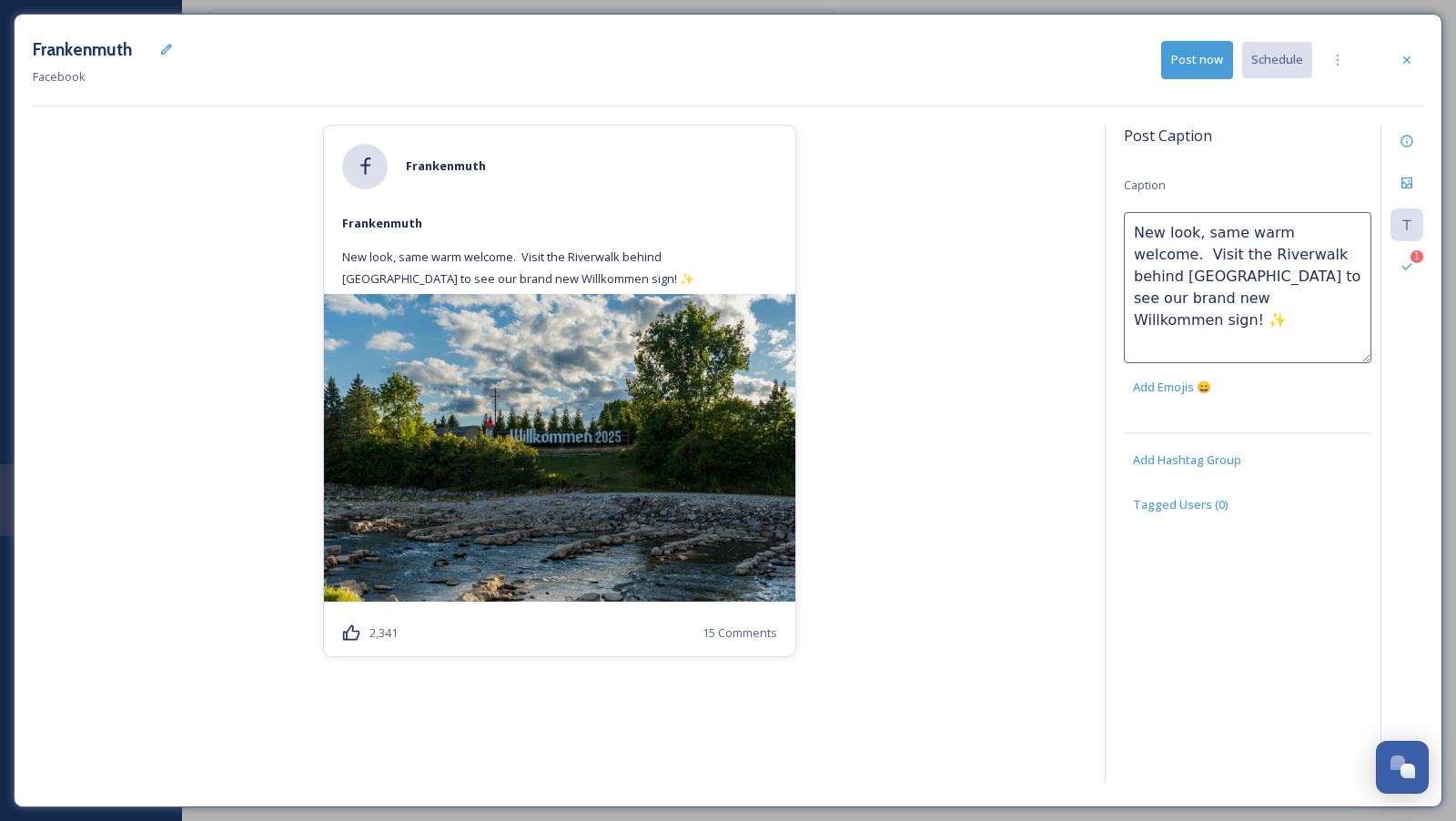
click at [1136, 256] on textarea "New look, same warm welcome. Visit the Riverwalk behind [GEOGRAPHIC_DATA] to se…" at bounding box center [1247, 287] width 248 height 151
click at [938, 422] on div "[PERSON_NAME] New look, same warm welcome. Visit the Riverwalk behind [GEOGRAPH…" at bounding box center [559, 456] width 1053 height 663
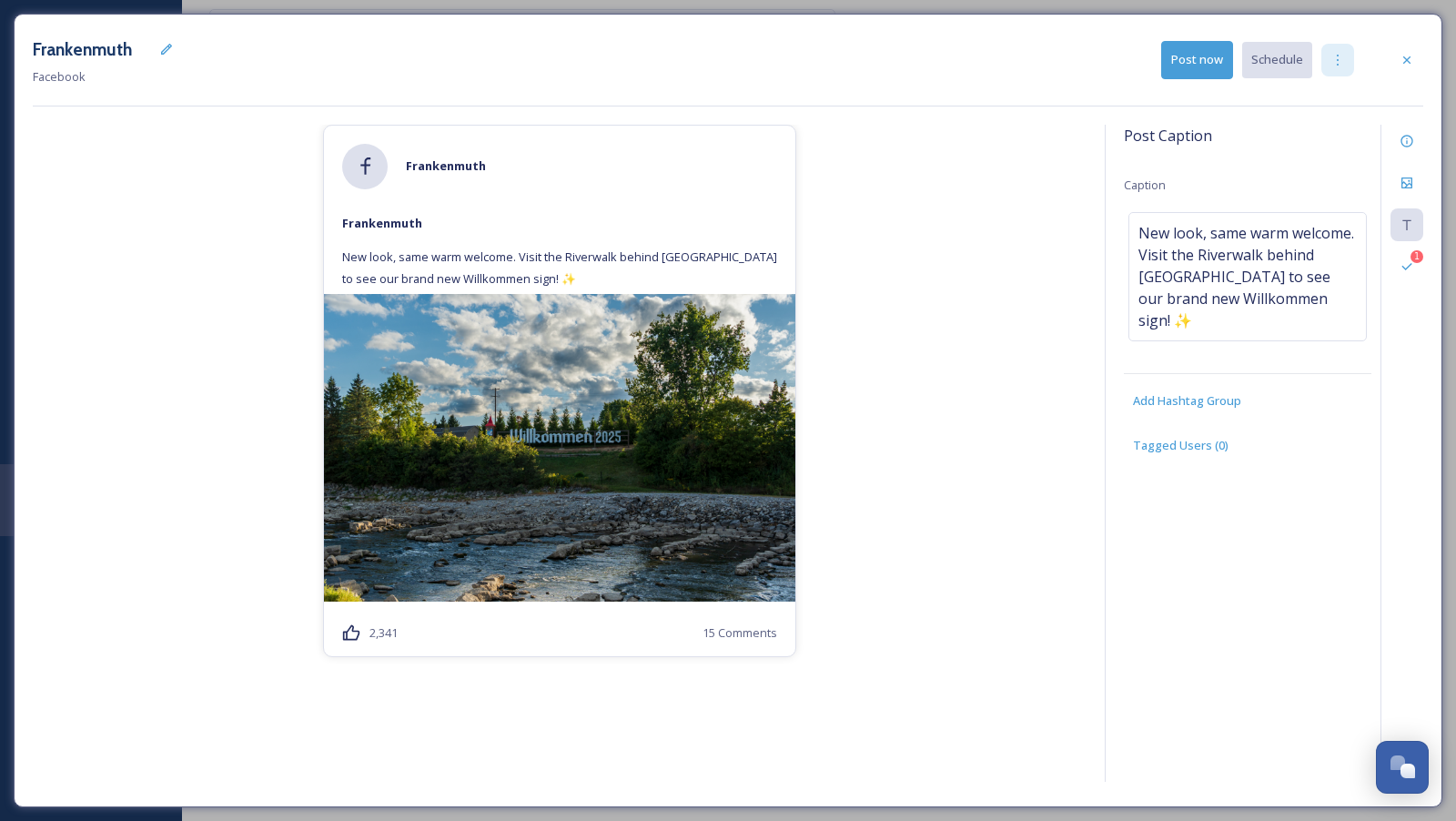
click at [1339, 65] on icon at bounding box center [1337, 60] width 14 height 14
click at [1324, 93] on span "Duplicate Post" at bounding box center [1305, 99] width 78 height 17
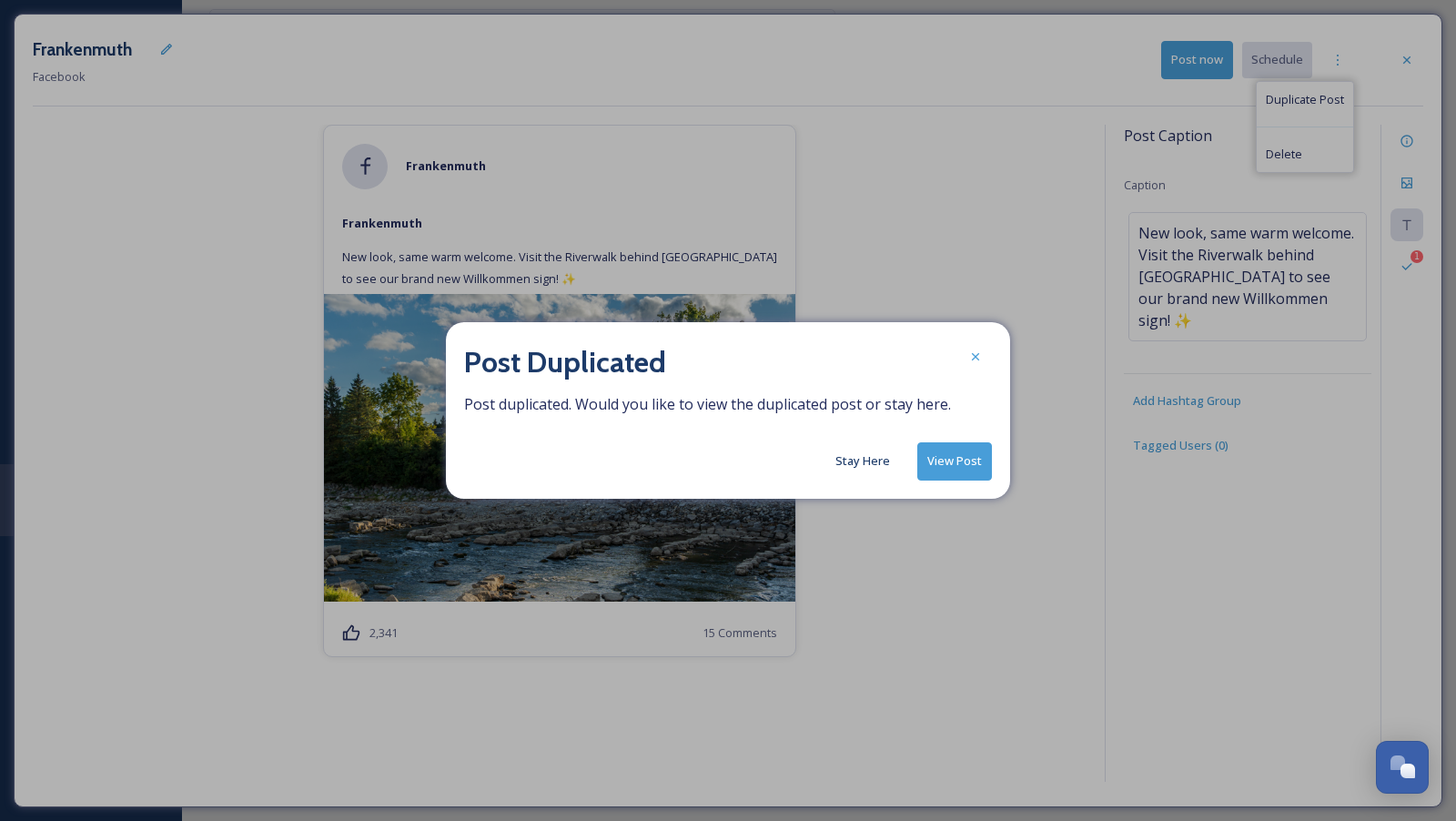
click at [872, 459] on button "Stay Here" at bounding box center [862, 461] width 73 height 36
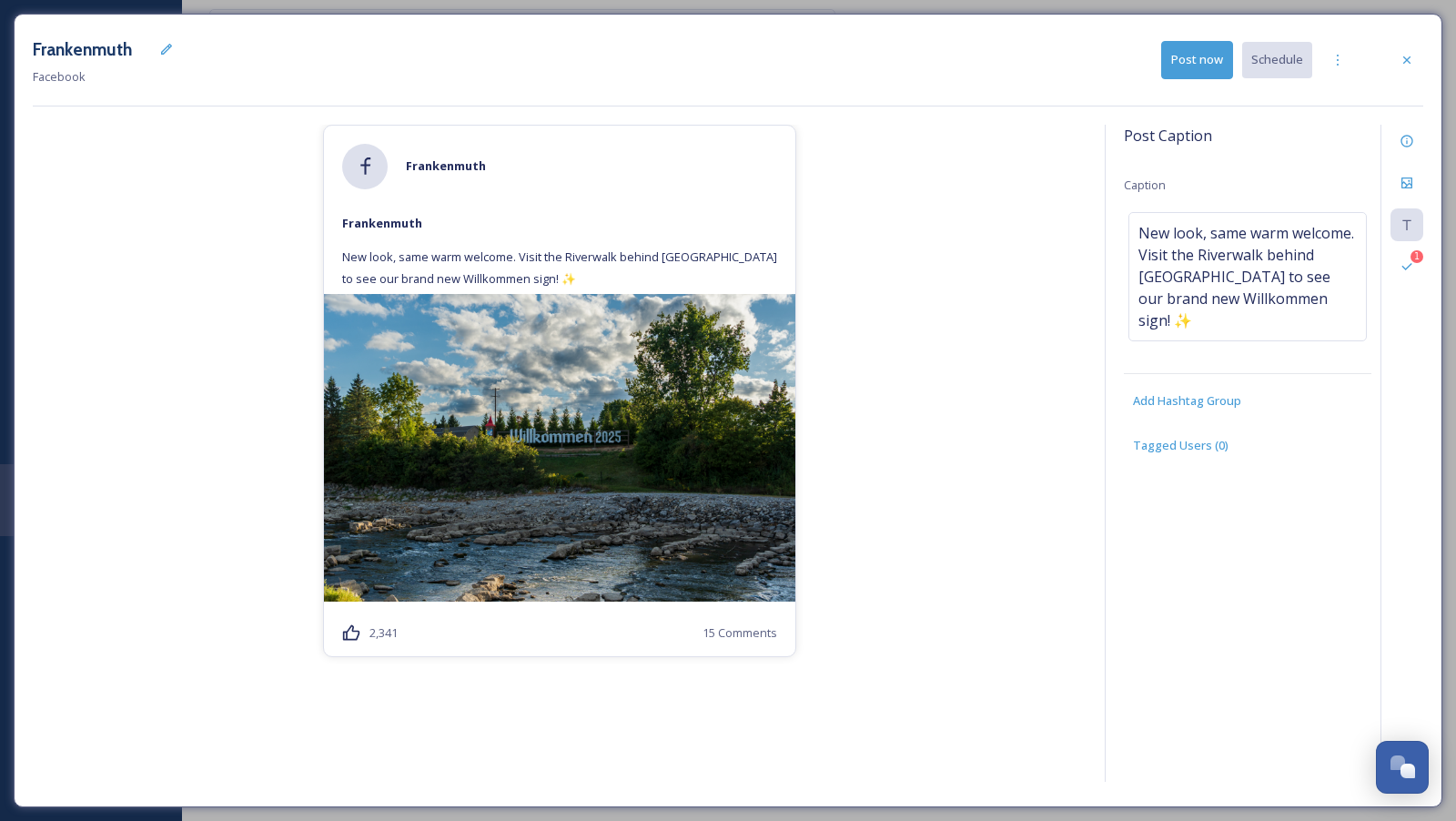
click at [1198, 79] on div "Frankenmuth Facebook Post now Schedule" at bounding box center [728, 60] width 1391 height 55
click at [1198, 70] on button "Post now" at bounding box center [1197, 59] width 72 height 37
click at [1421, 63] on div at bounding box center [1407, 60] width 33 height 33
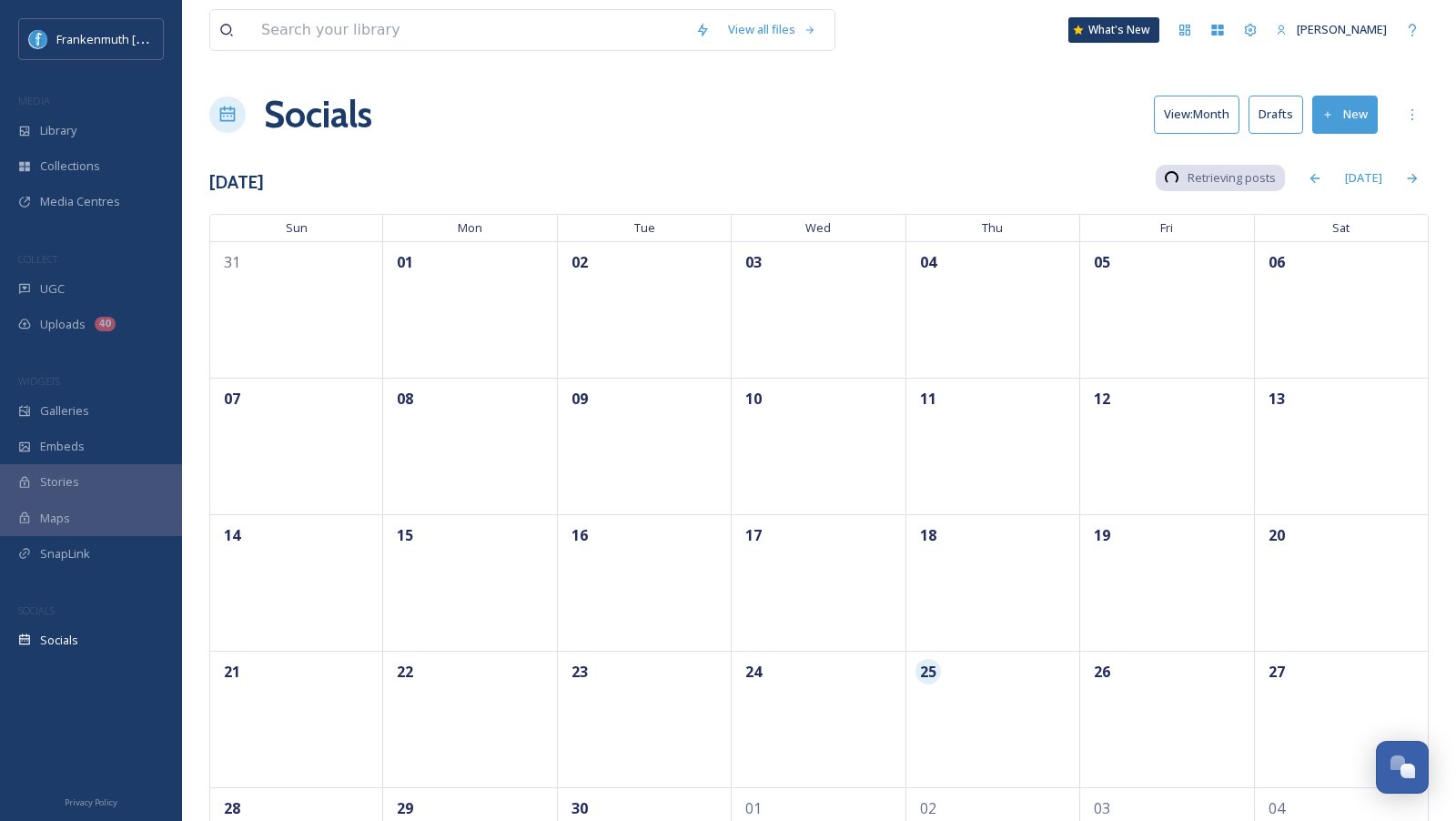
click at [1294, 112] on button "Drafts" at bounding box center [1276, 113] width 55 height 37
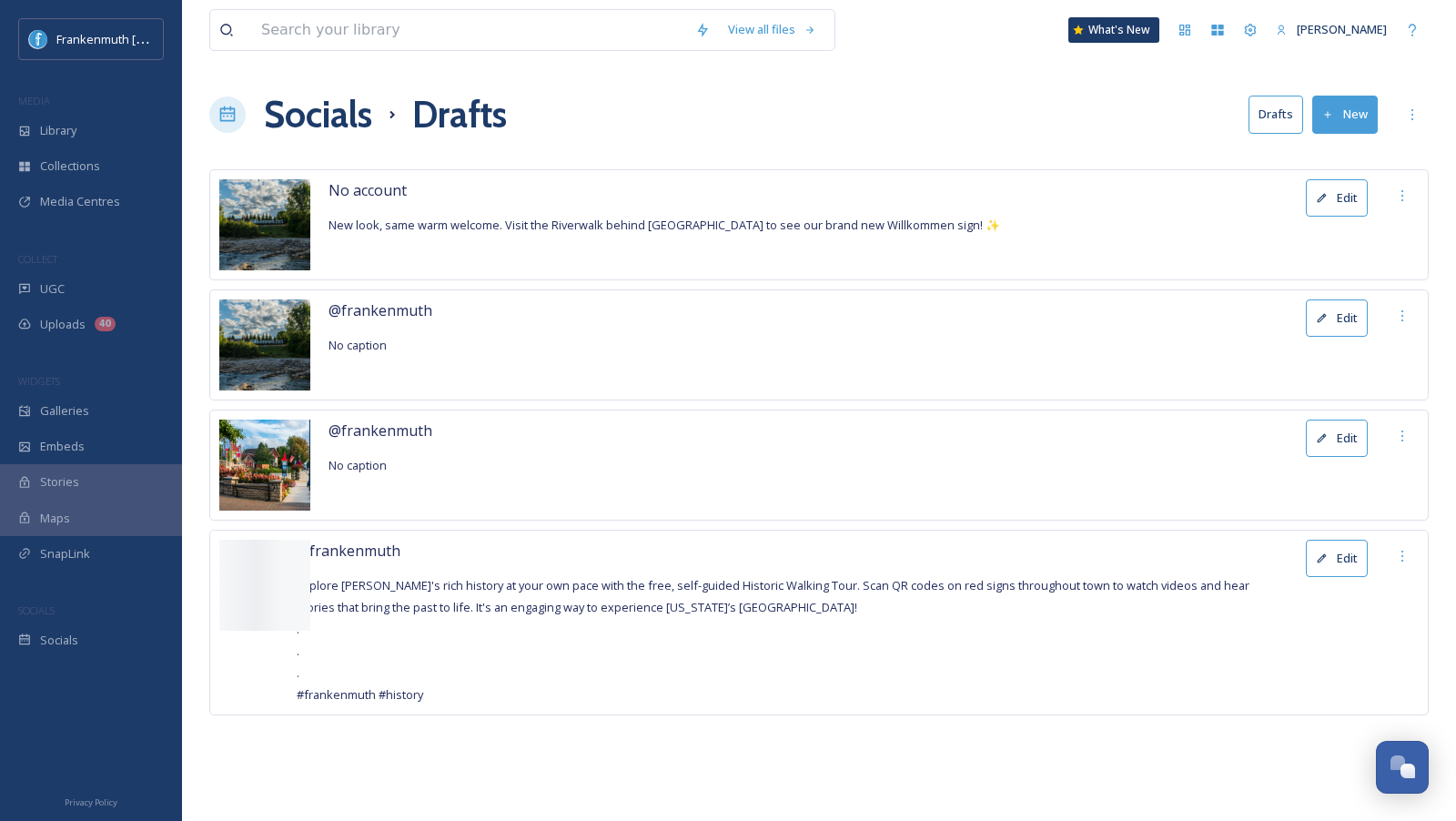
click at [1358, 197] on button "Edit" at bounding box center [1336, 197] width 61 height 37
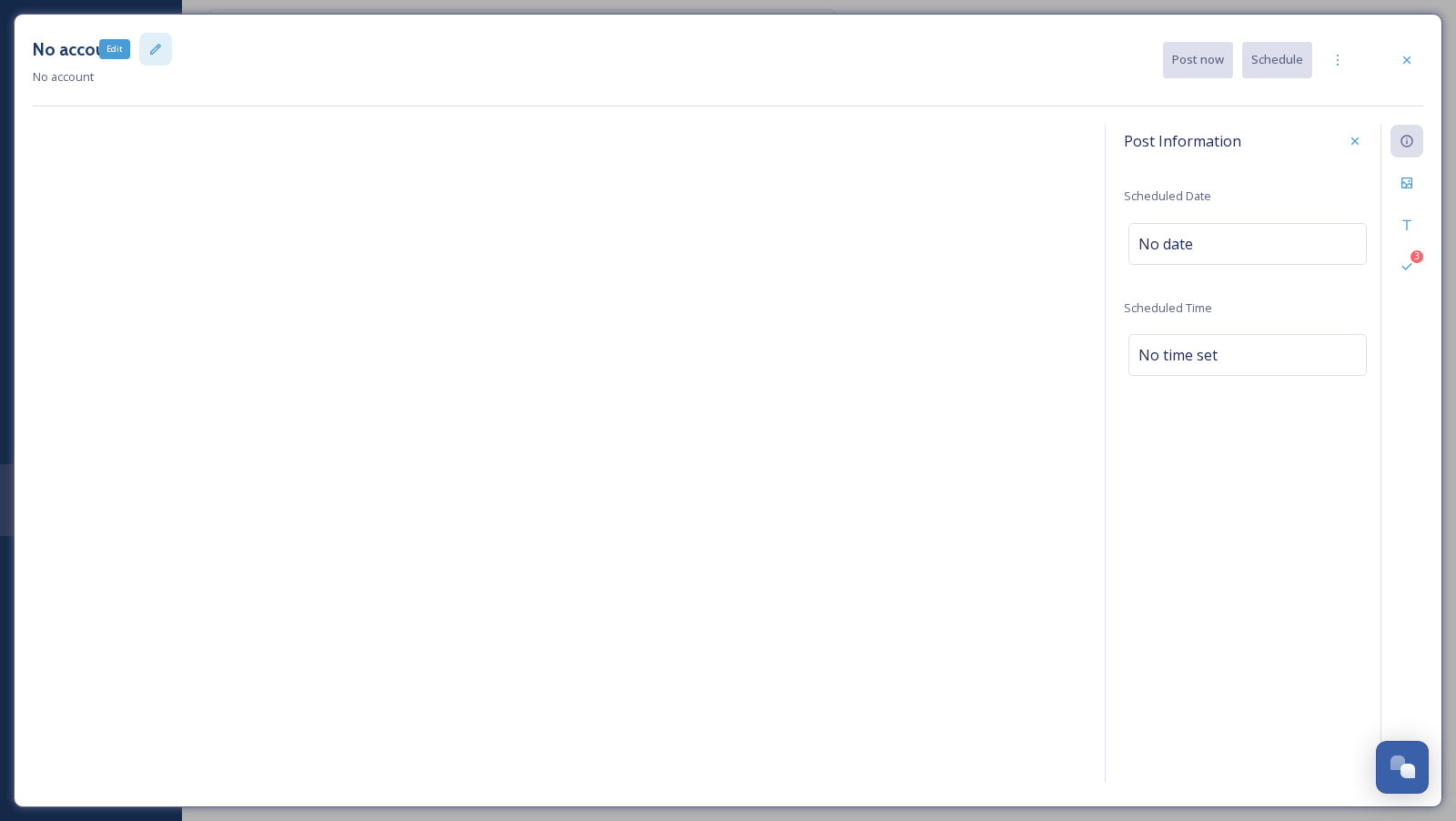
click at [143, 58] on div "Edit" at bounding box center [155, 49] width 33 height 33
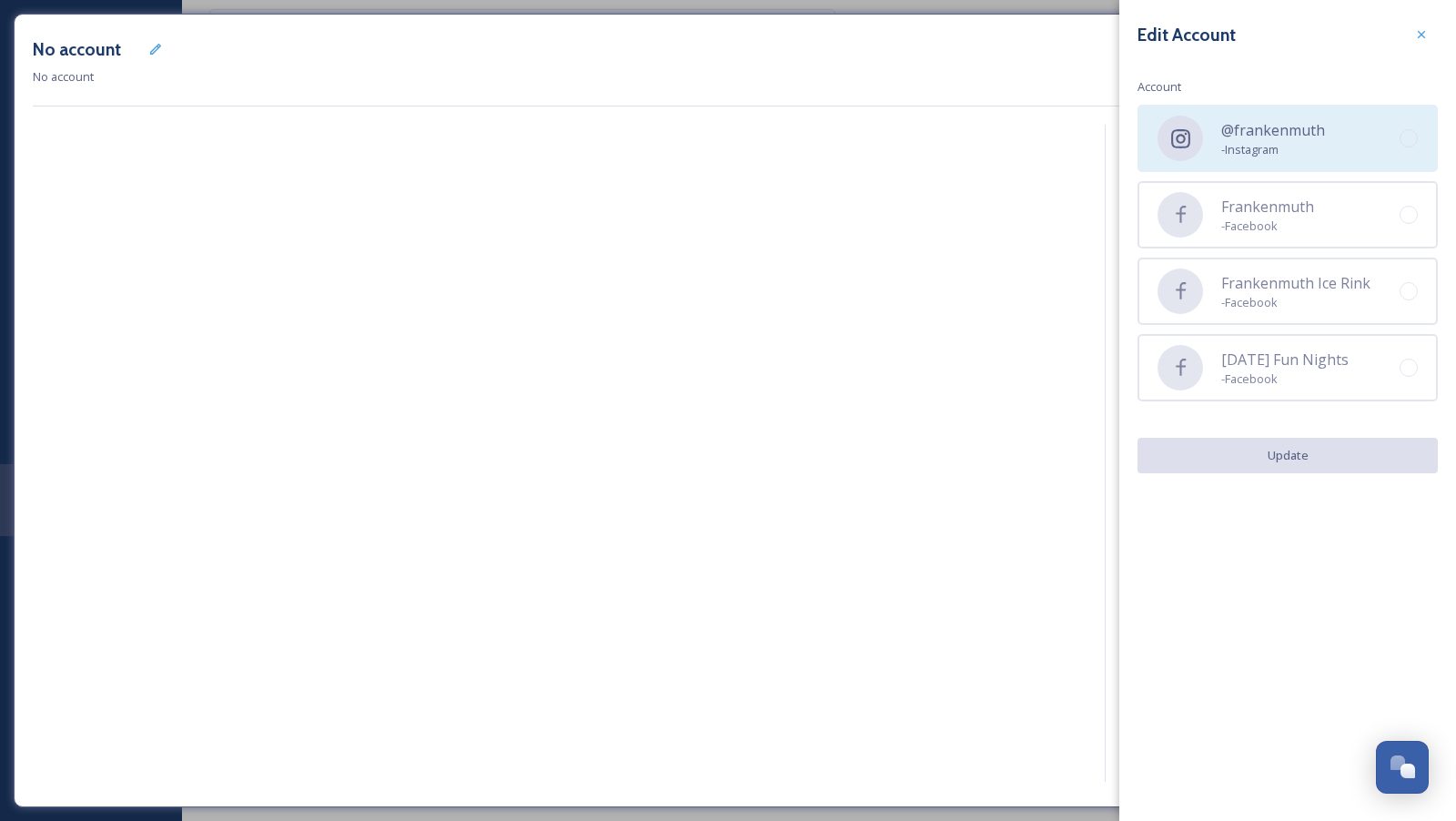
click at [1337, 156] on div "@frankenmuth - Instagram" at bounding box center [1288, 138] width 300 height 67
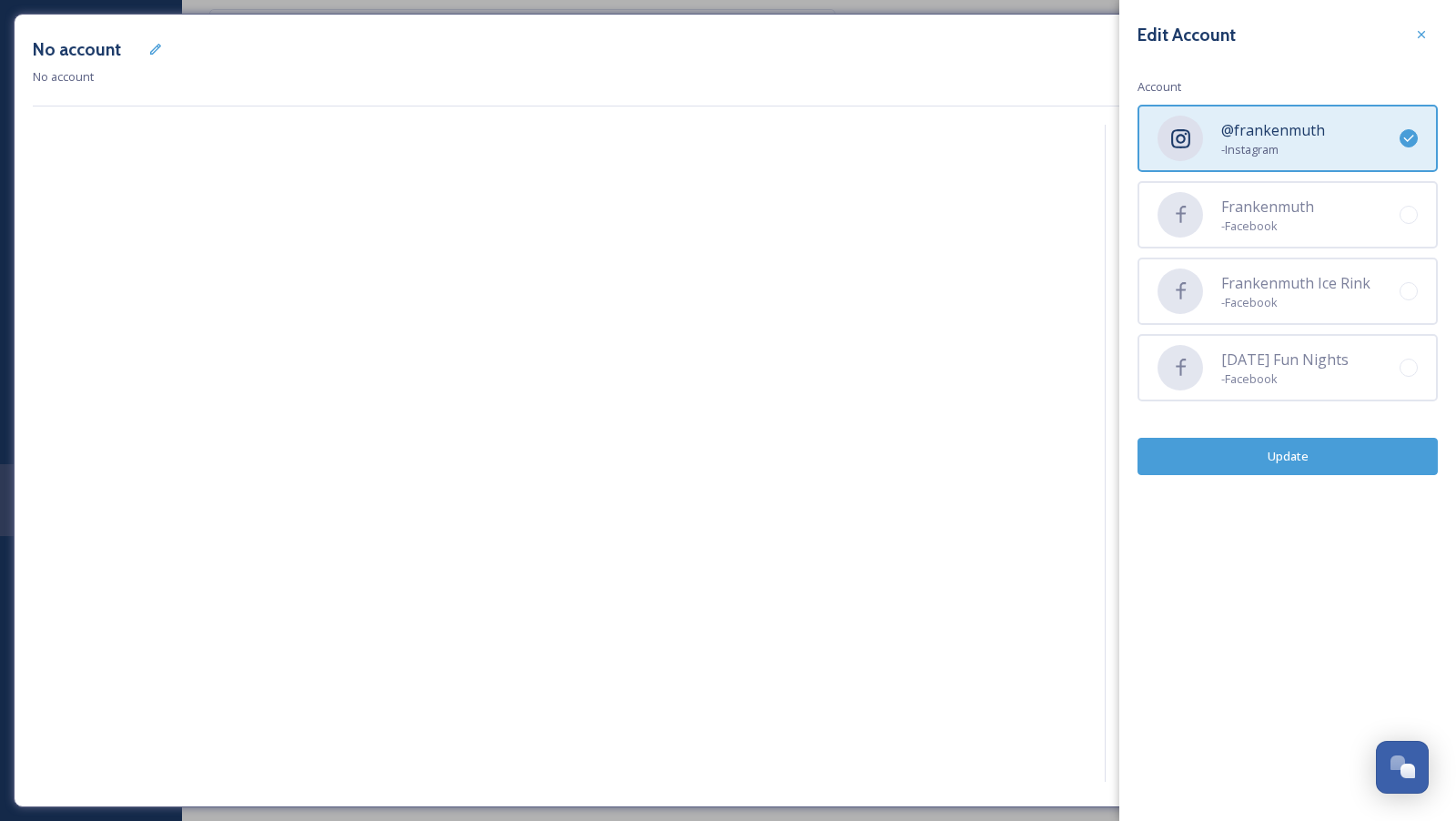
click at [1336, 461] on button "Update" at bounding box center [1288, 455] width 300 height 37
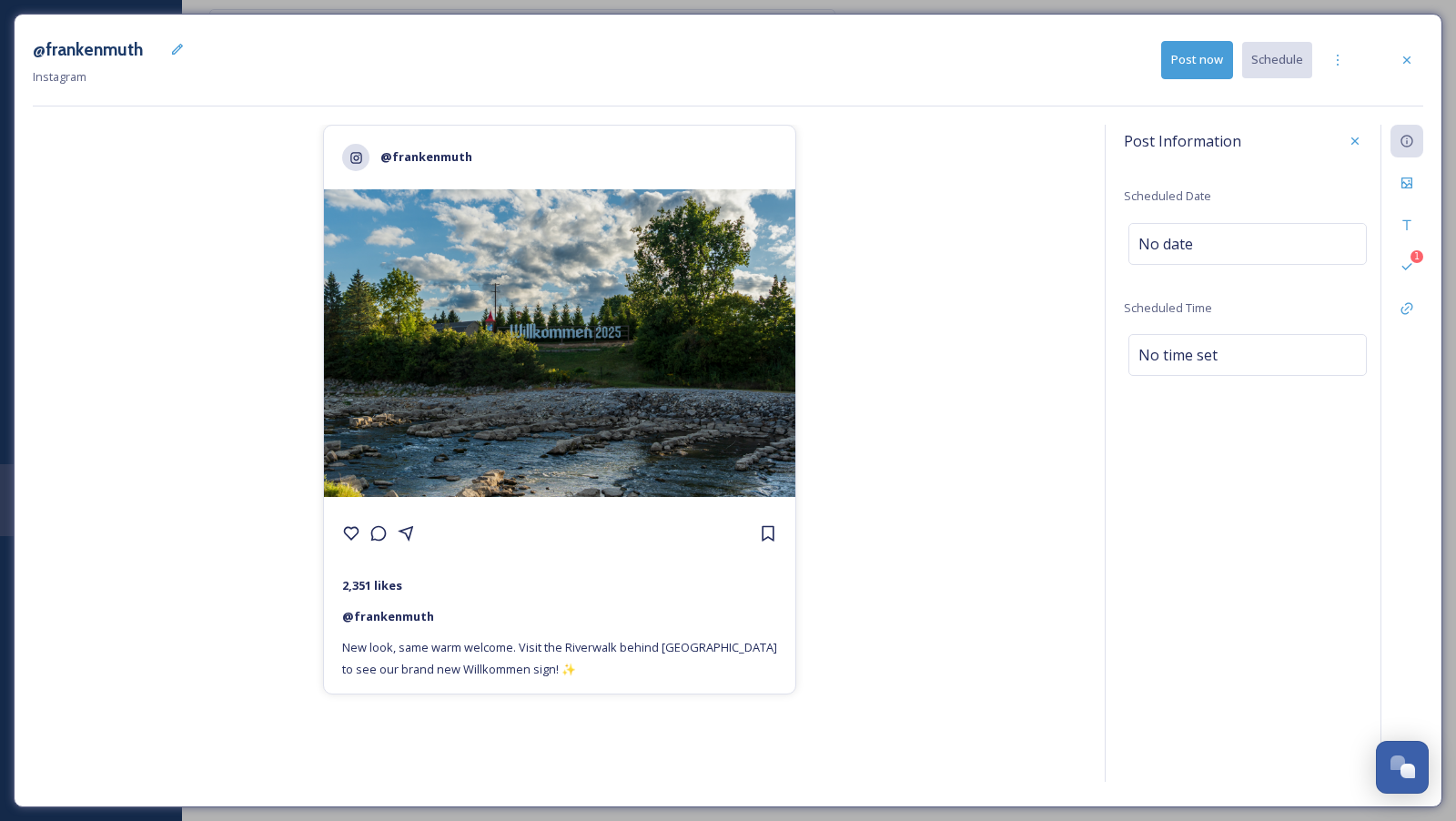
click at [1190, 60] on button "Post now" at bounding box center [1197, 59] width 72 height 37
click at [1411, 67] on div at bounding box center [1407, 60] width 33 height 33
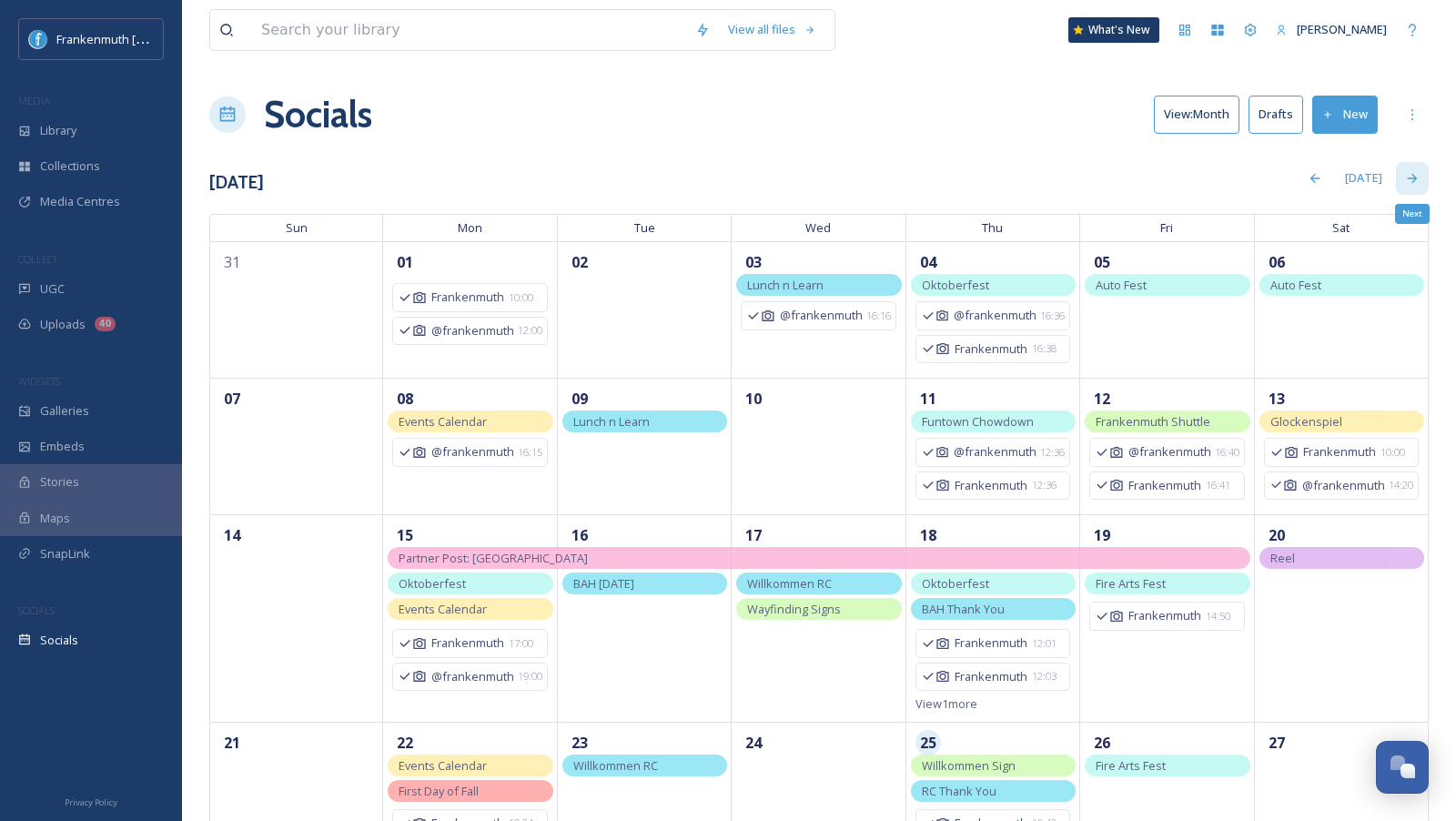
click at [1410, 184] on div "Next" at bounding box center [1412, 178] width 33 height 33
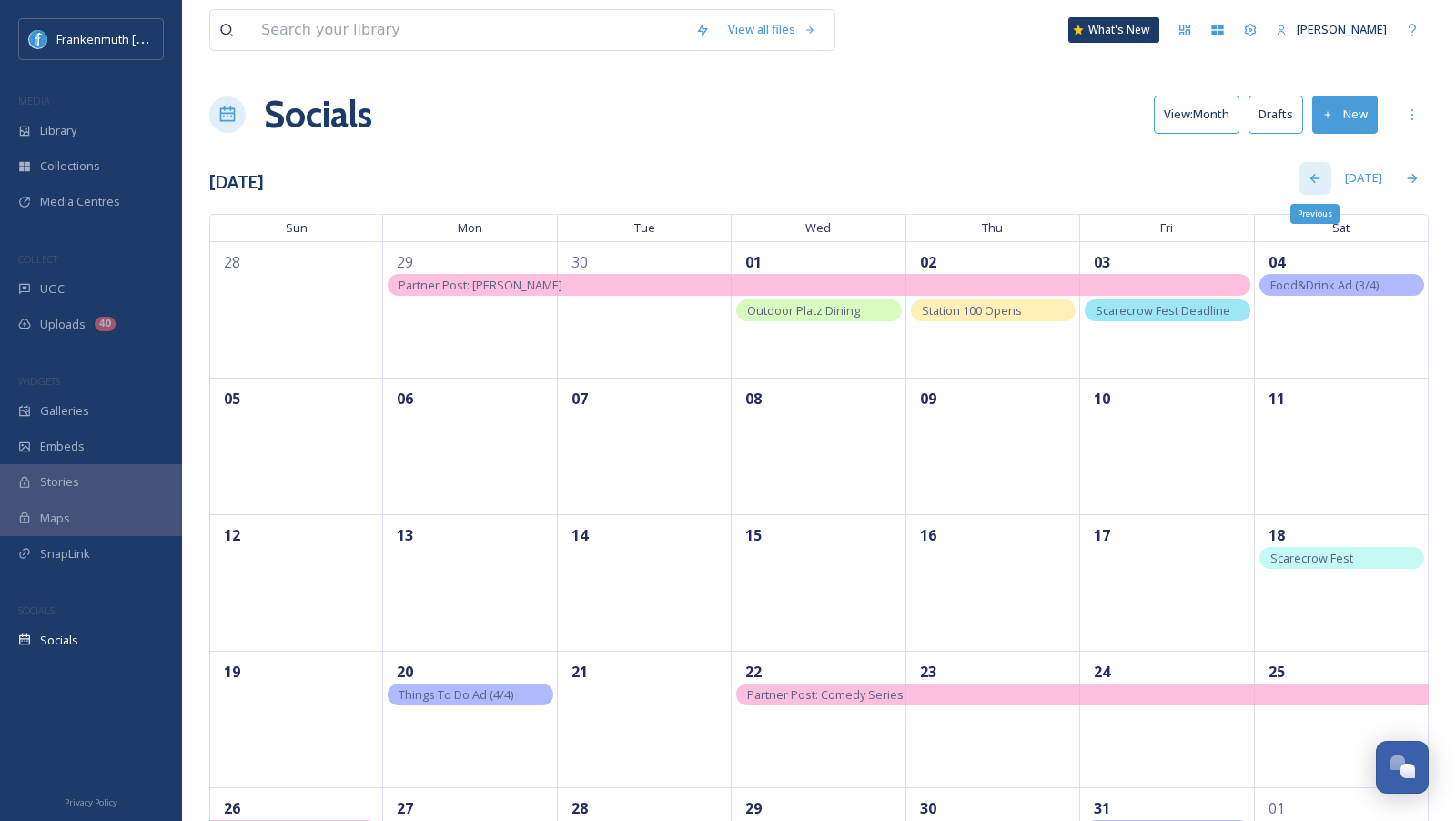
click at [1329, 175] on div "Previous" at bounding box center [1314, 178] width 33 height 33
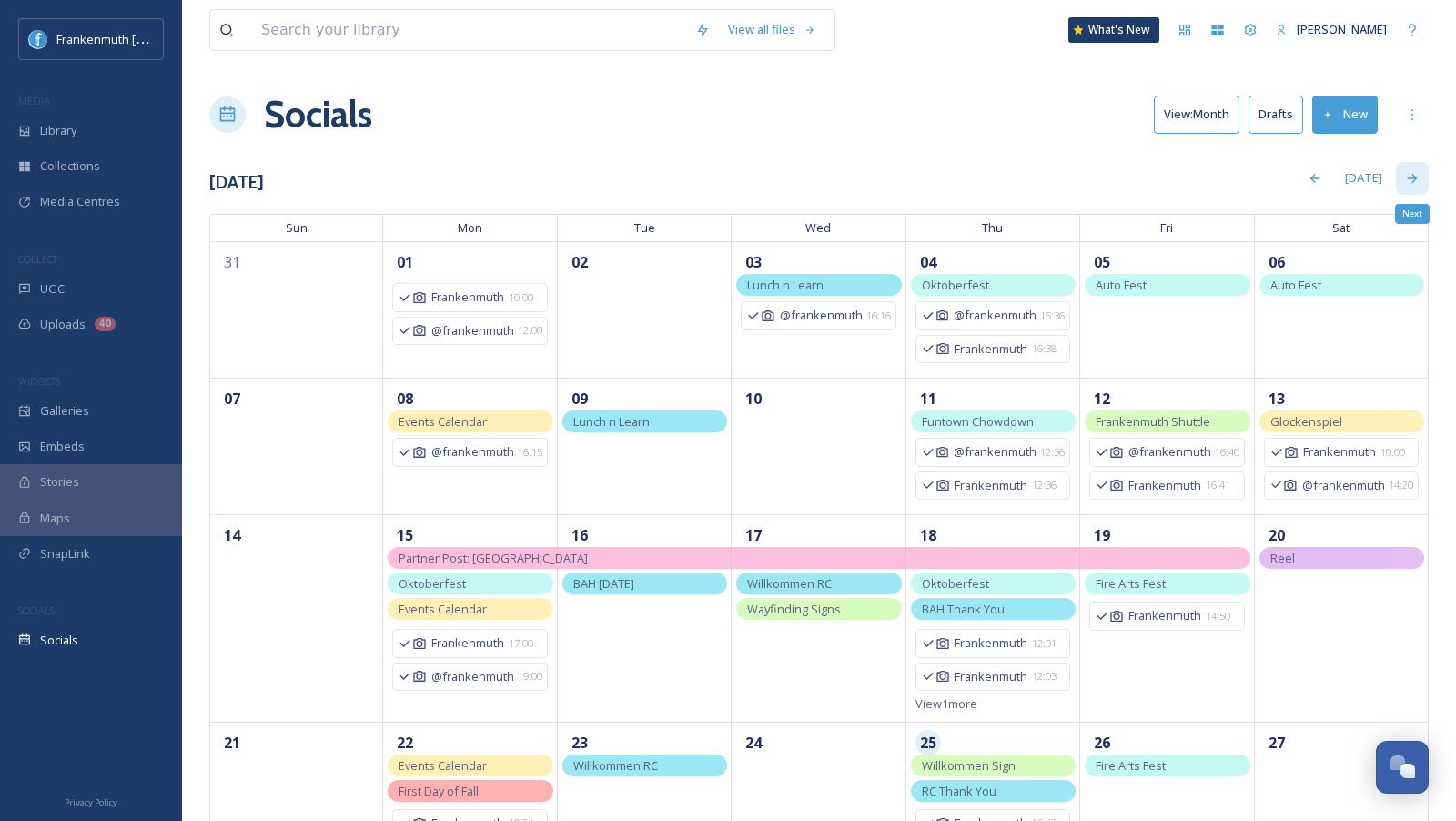
click at [1417, 179] on icon at bounding box center [1412, 178] width 14 height 14
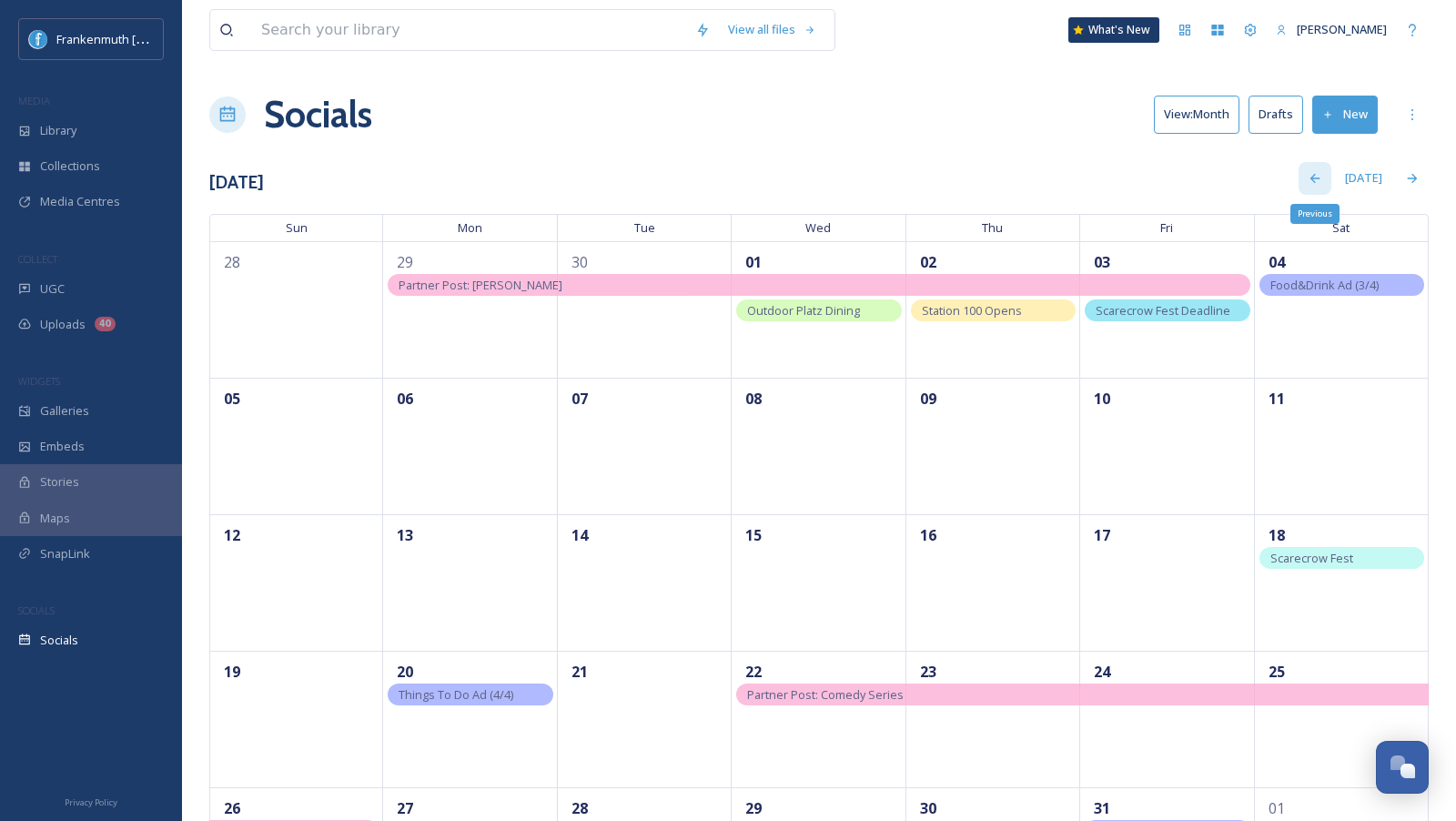
click at [1315, 186] on div "Previous" at bounding box center [1314, 178] width 33 height 33
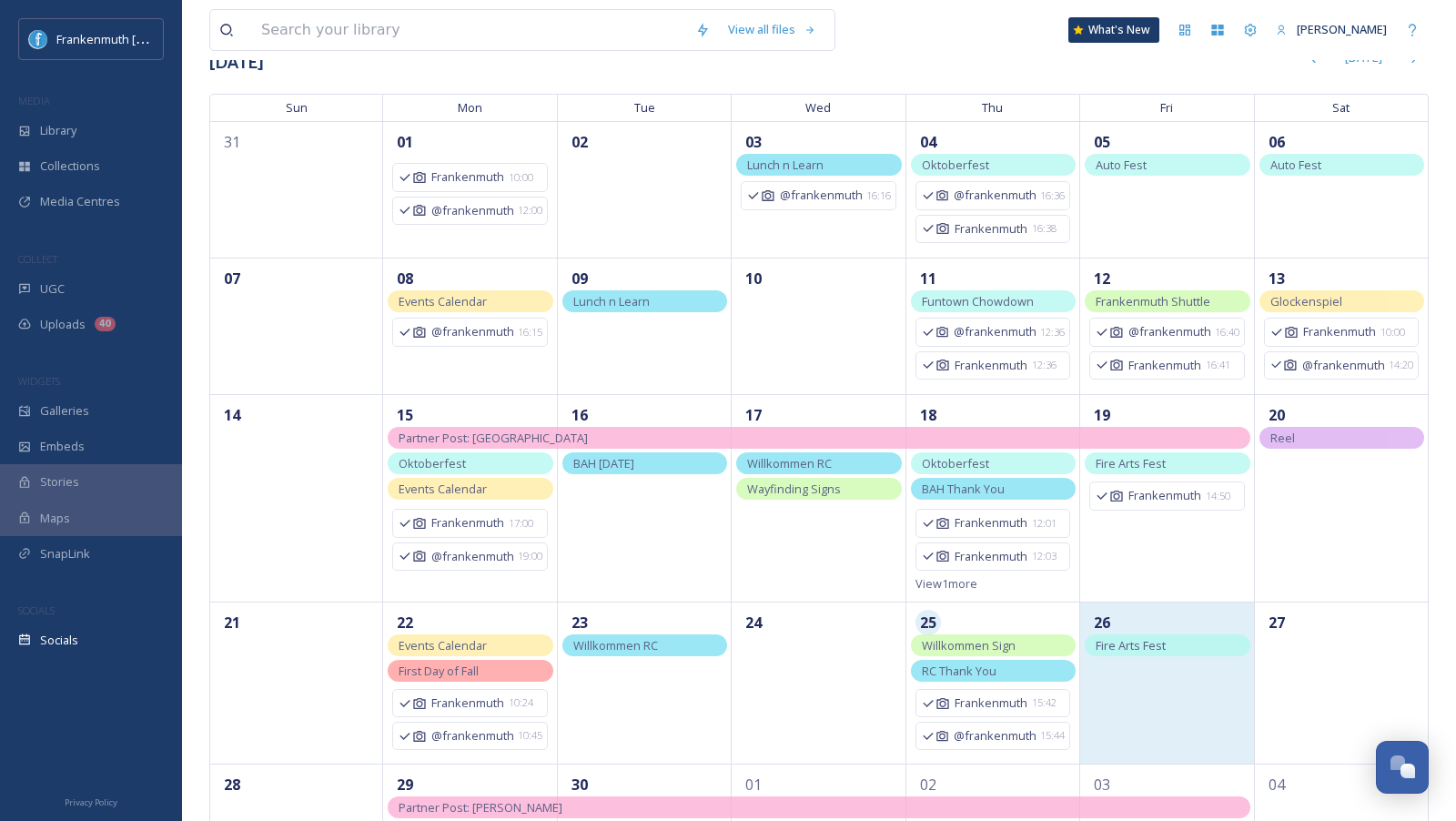
scroll to position [212, 0]
